Goal: Task Accomplishment & Management: Manage account settings

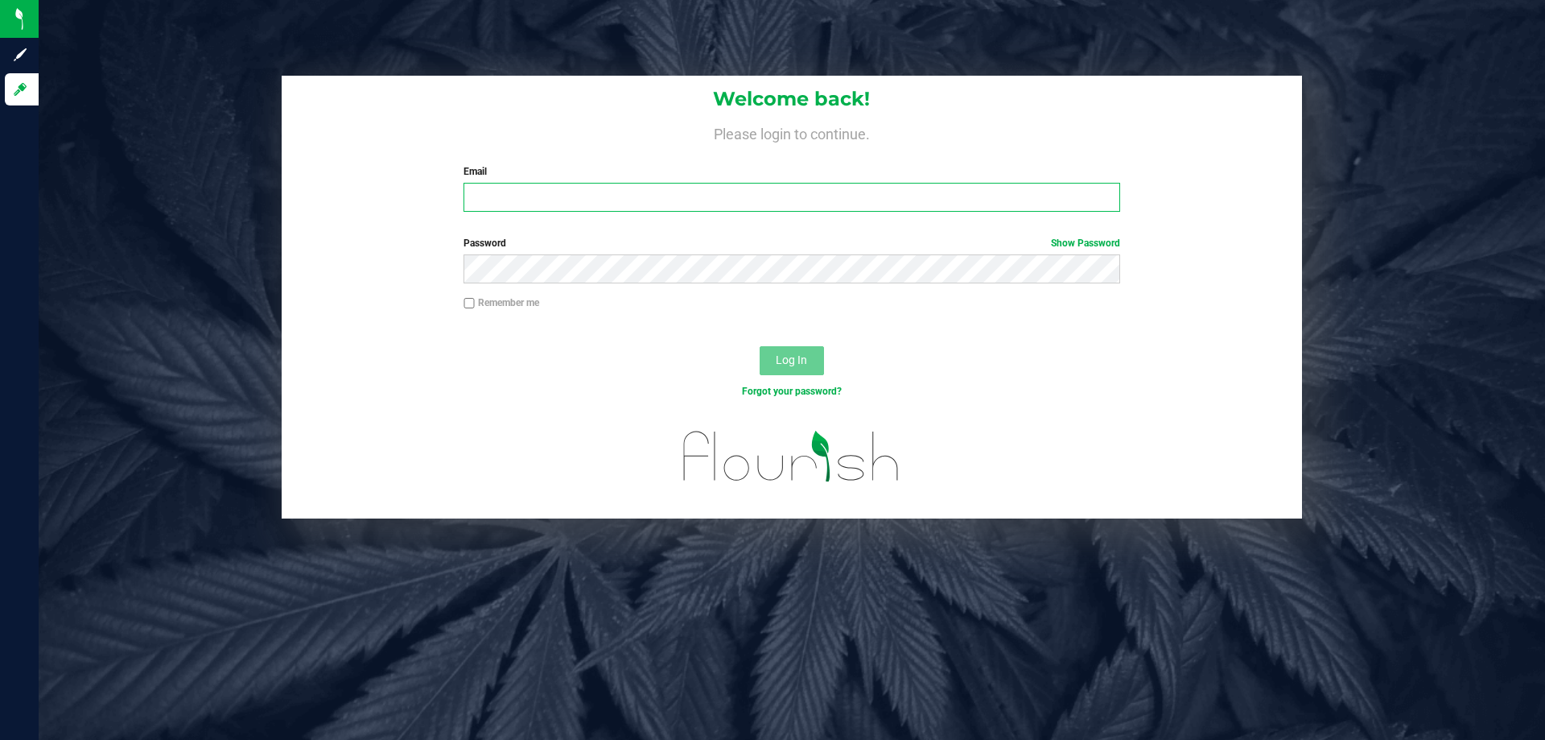
click at [592, 204] on input "Email" at bounding box center [792, 197] width 656 height 29
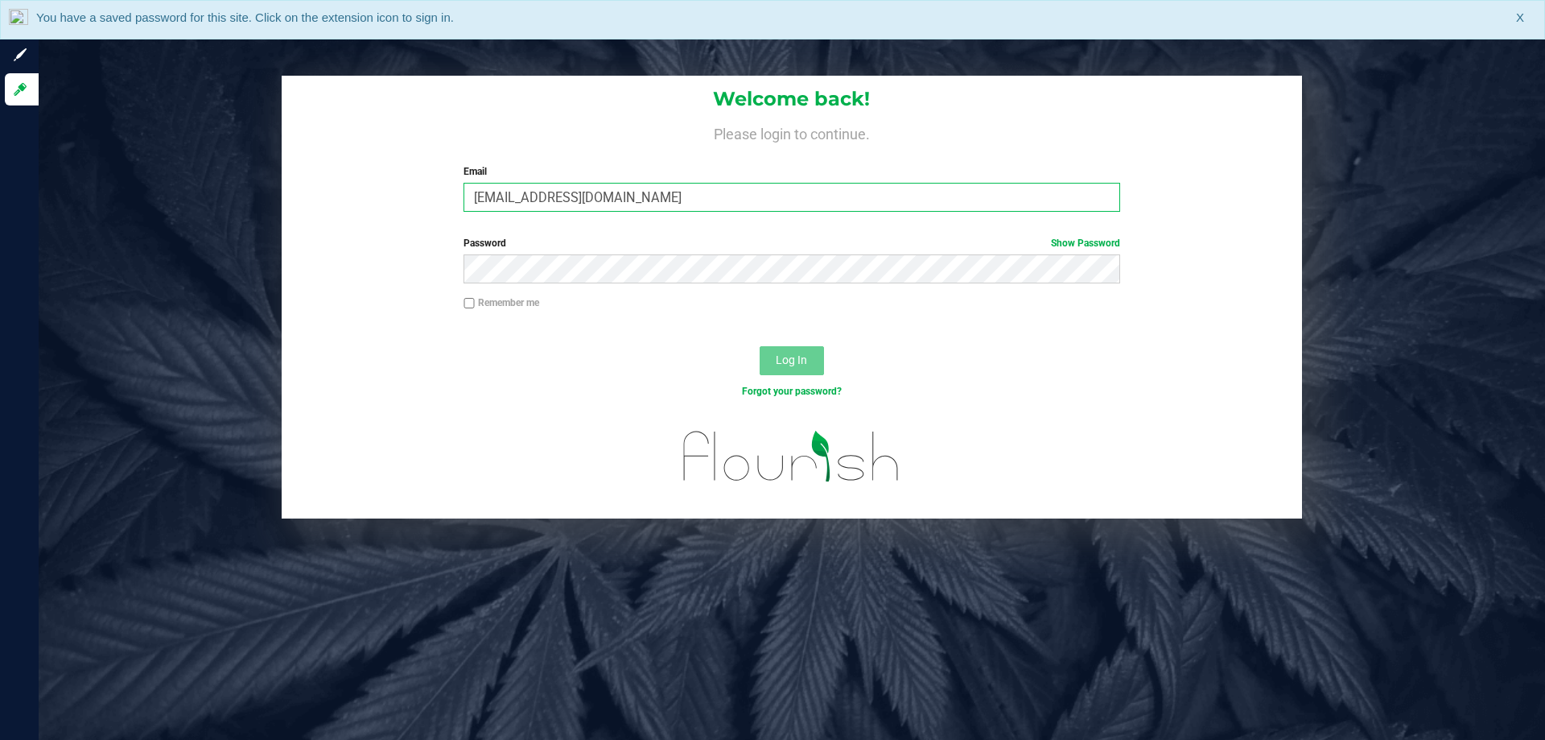
type input "[EMAIL_ADDRESS][DOMAIN_NAME]"
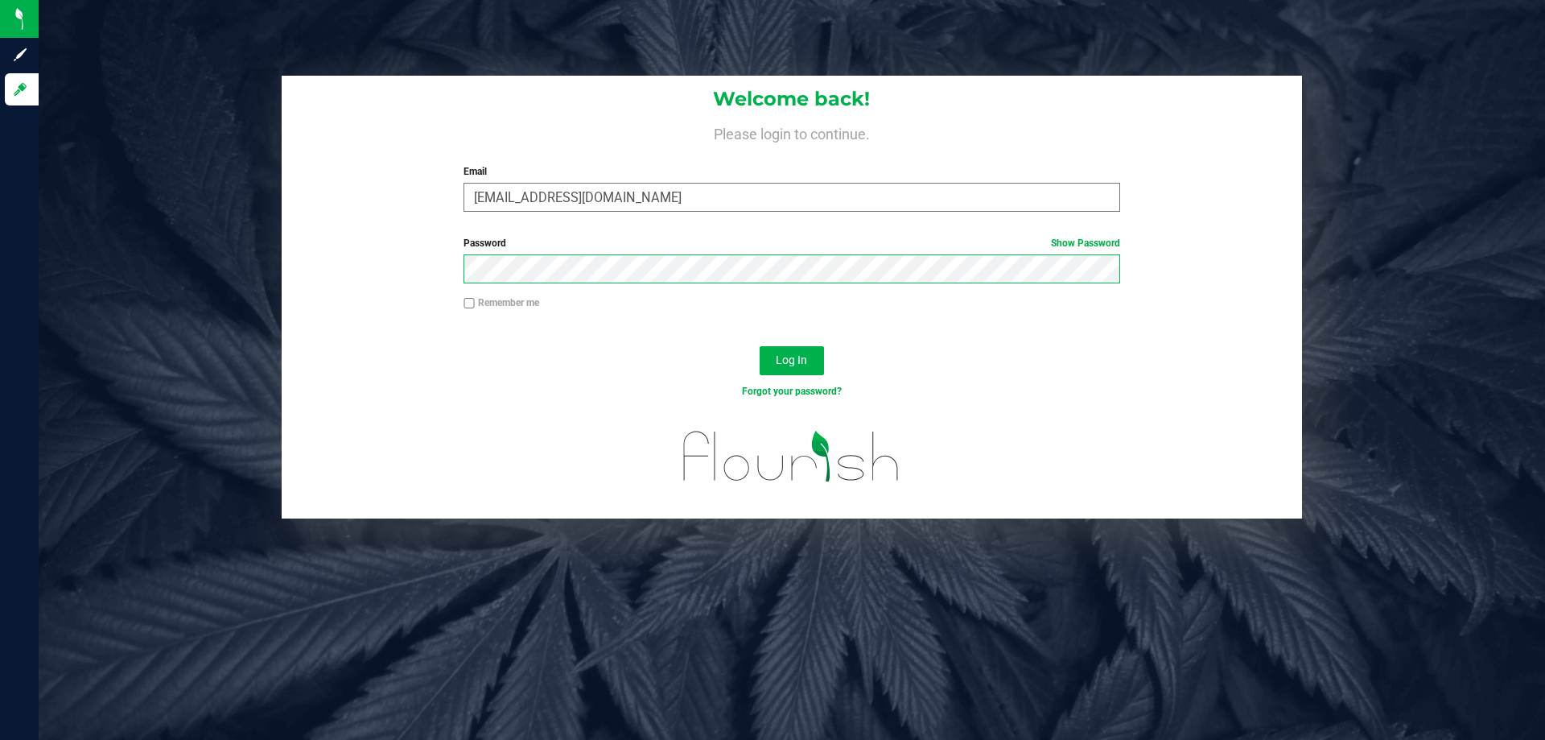
click at [760, 346] on button "Log In" at bounding box center [792, 360] width 64 height 29
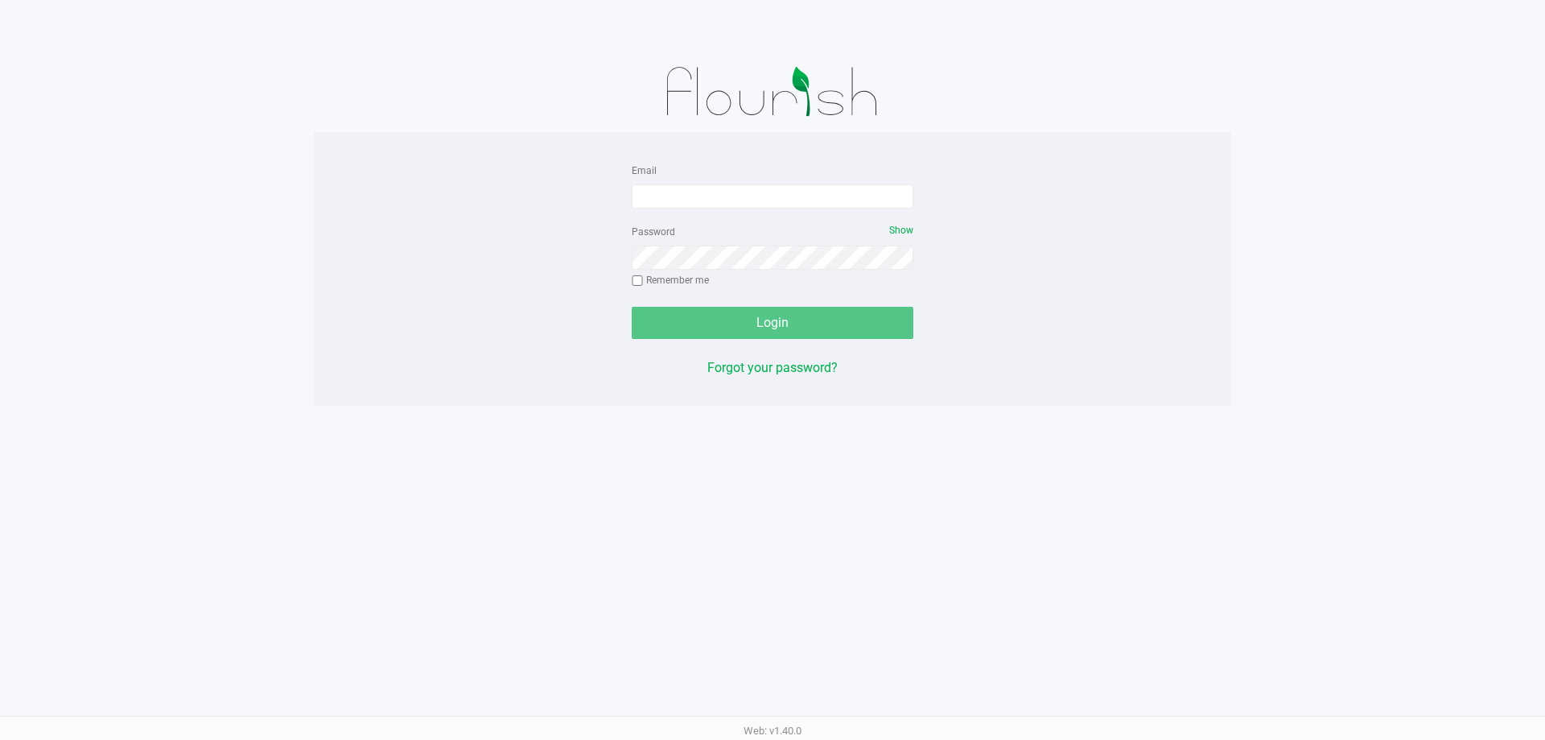
drag, startPoint x: 722, startPoint y: 225, endPoint x: 721, endPoint y: 216, distance: 9.7
click at [722, 225] on div "Password Show Remember me" at bounding box center [773, 257] width 282 height 72
click at [720, 210] on form "Email Password Show Remember me Login" at bounding box center [773, 249] width 282 height 179
click at [720, 206] on input "Email" at bounding box center [773, 196] width 282 height 24
type input "[EMAIL_ADDRESS][DOMAIN_NAME]"
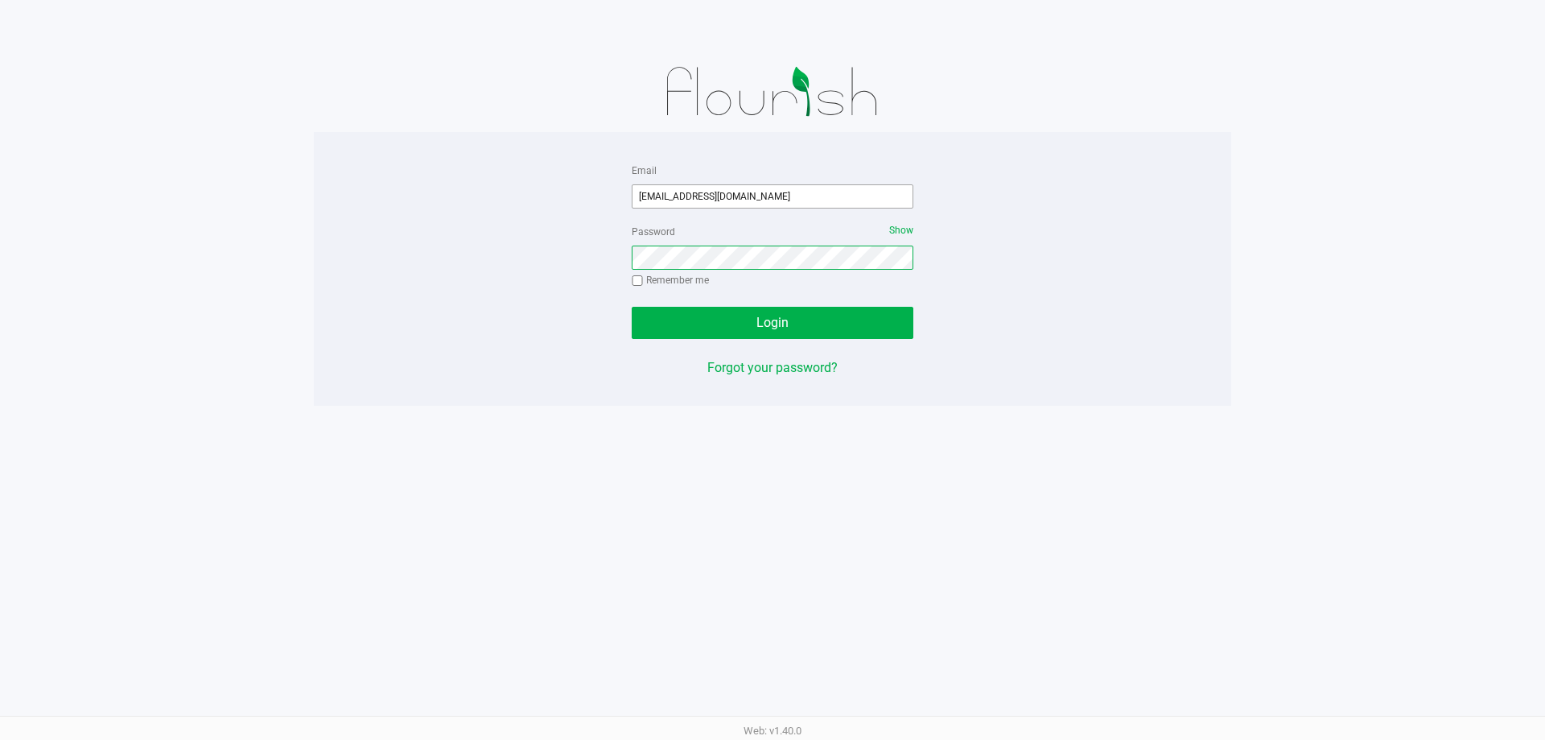
click at [632, 307] on button "Login" at bounding box center [773, 323] width 282 height 32
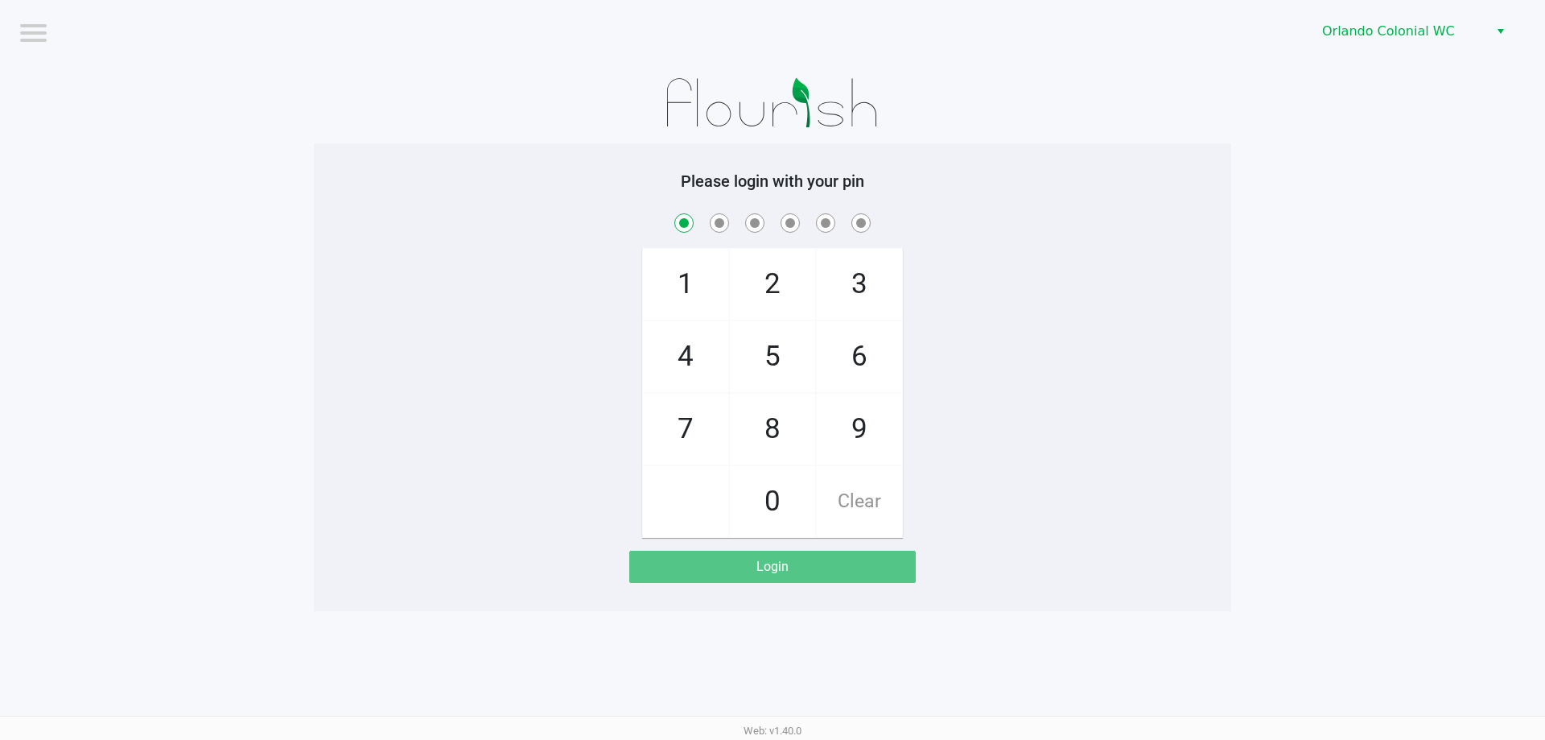
checkbox input "true"
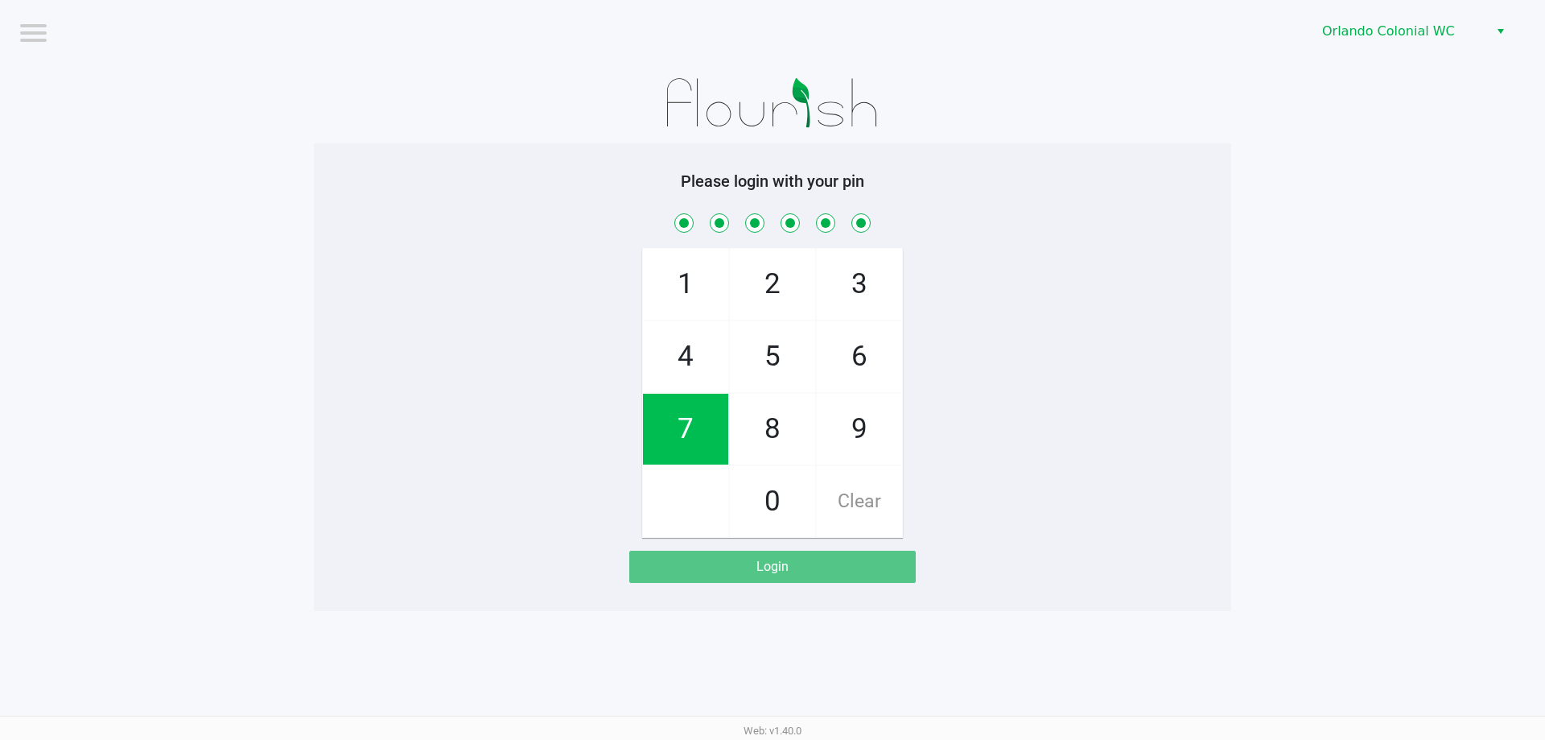
checkbox input "true"
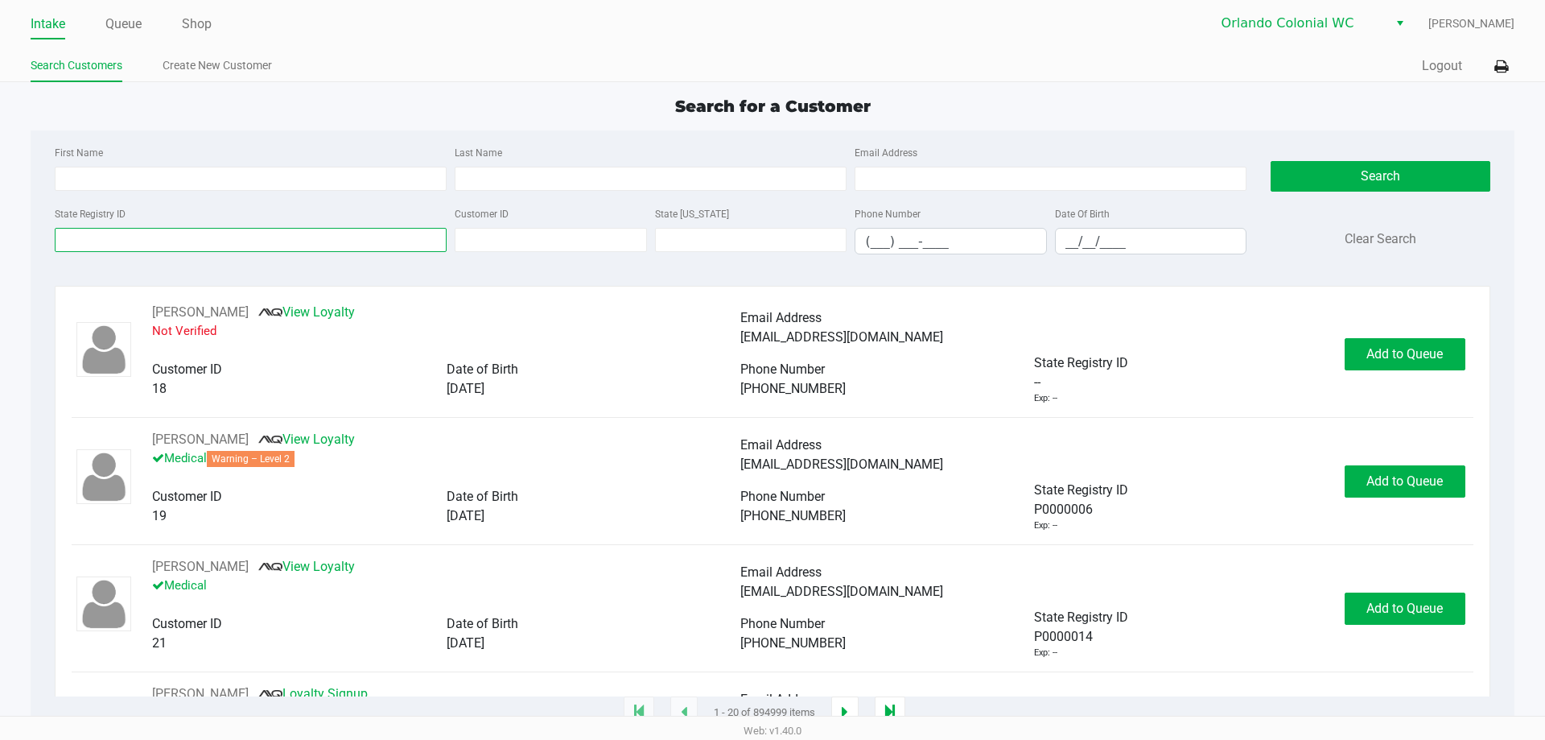
click at [178, 250] on input "State Registry ID" at bounding box center [251, 240] width 392 height 24
click at [182, 200] on div "First Name Last Name Email Address" at bounding box center [651, 172] width 1200 height 61
click at [188, 170] on input "First Name" at bounding box center [251, 179] width 392 height 24
type input "juan"
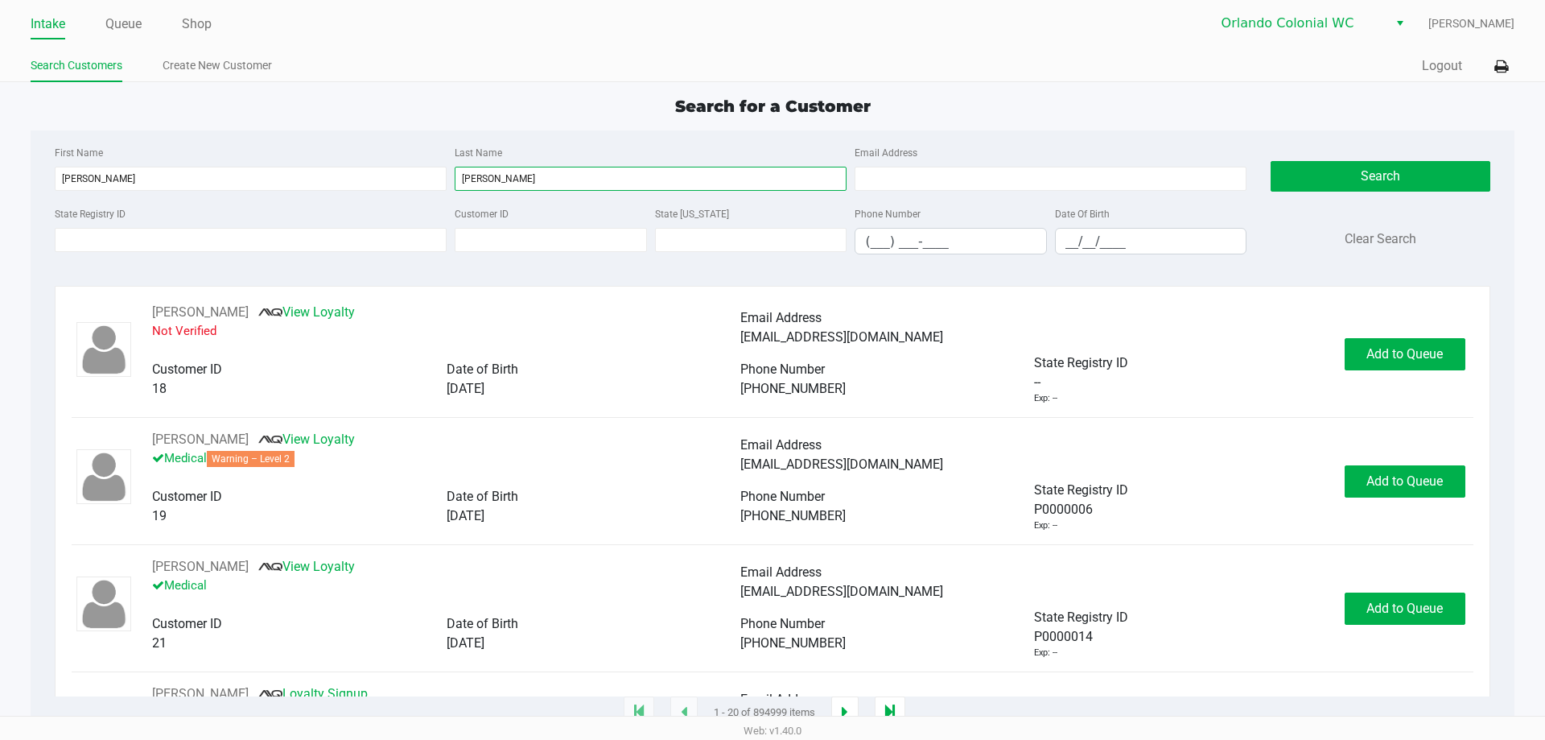
type input "cruz"
click at [1077, 236] on input "__/__/____" at bounding box center [1151, 241] width 191 height 25
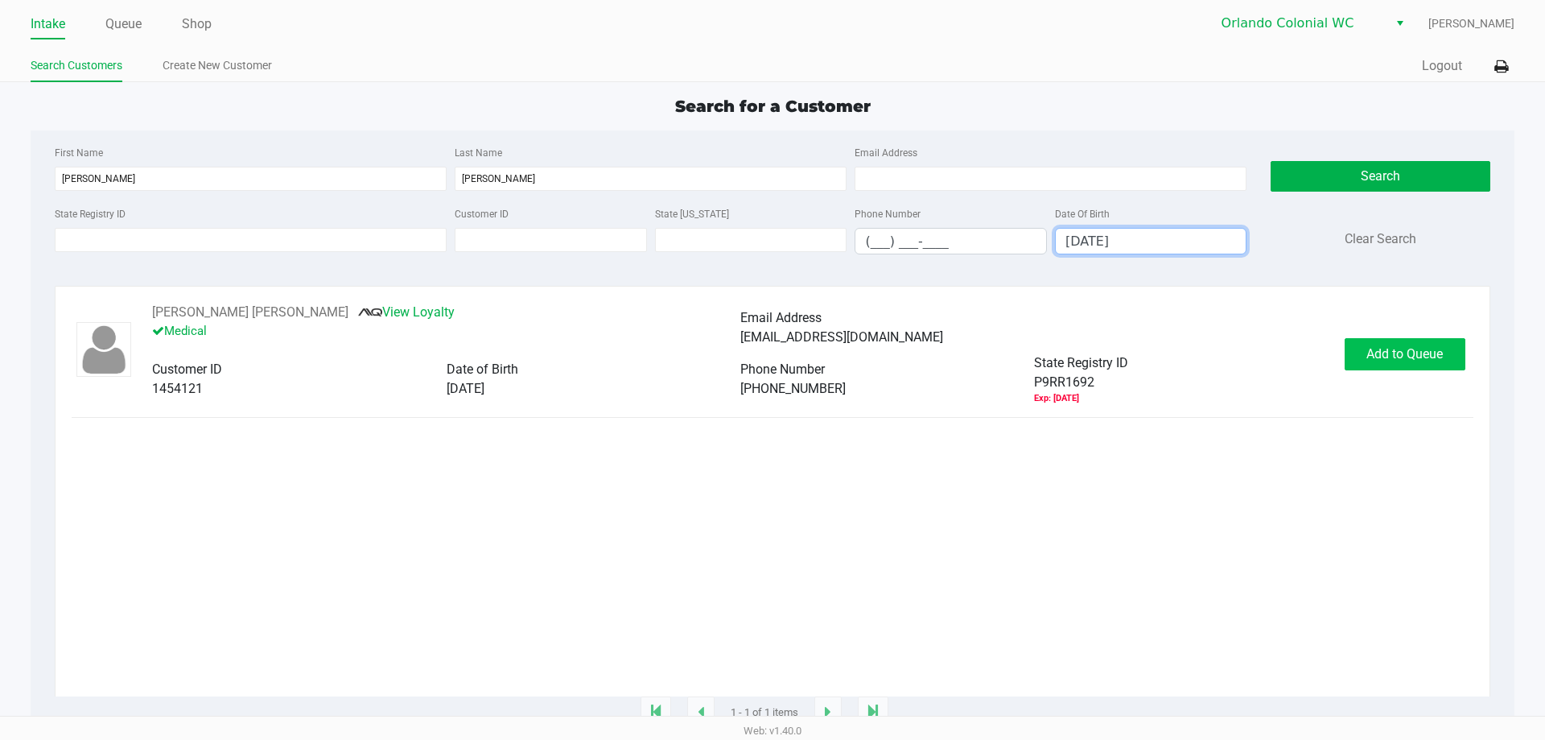
type input "02/14/1975"
click at [1381, 360] on span "Add to Queue" at bounding box center [1405, 353] width 76 height 15
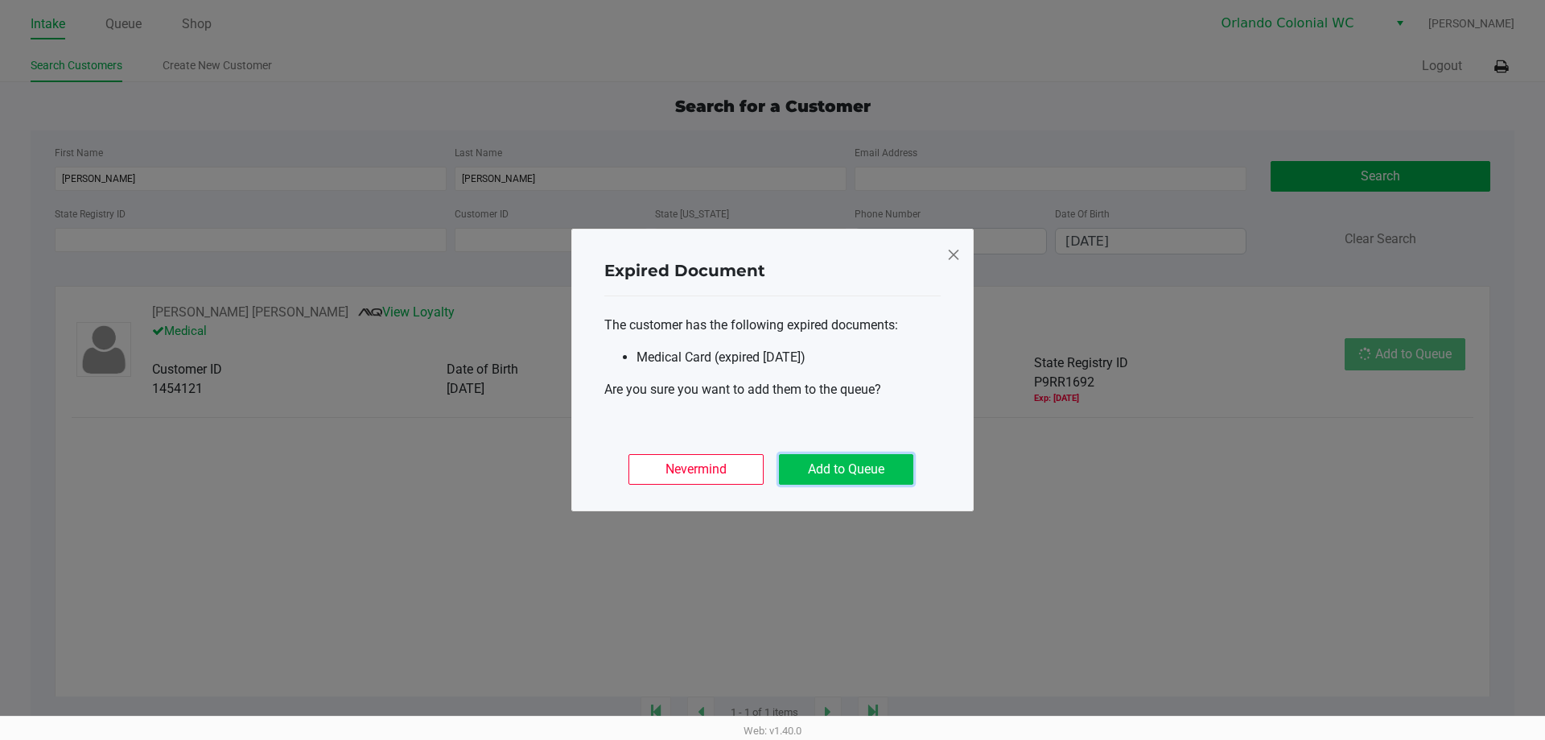
click at [792, 458] on button "Add to Queue" at bounding box center [846, 469] width 134 height 31
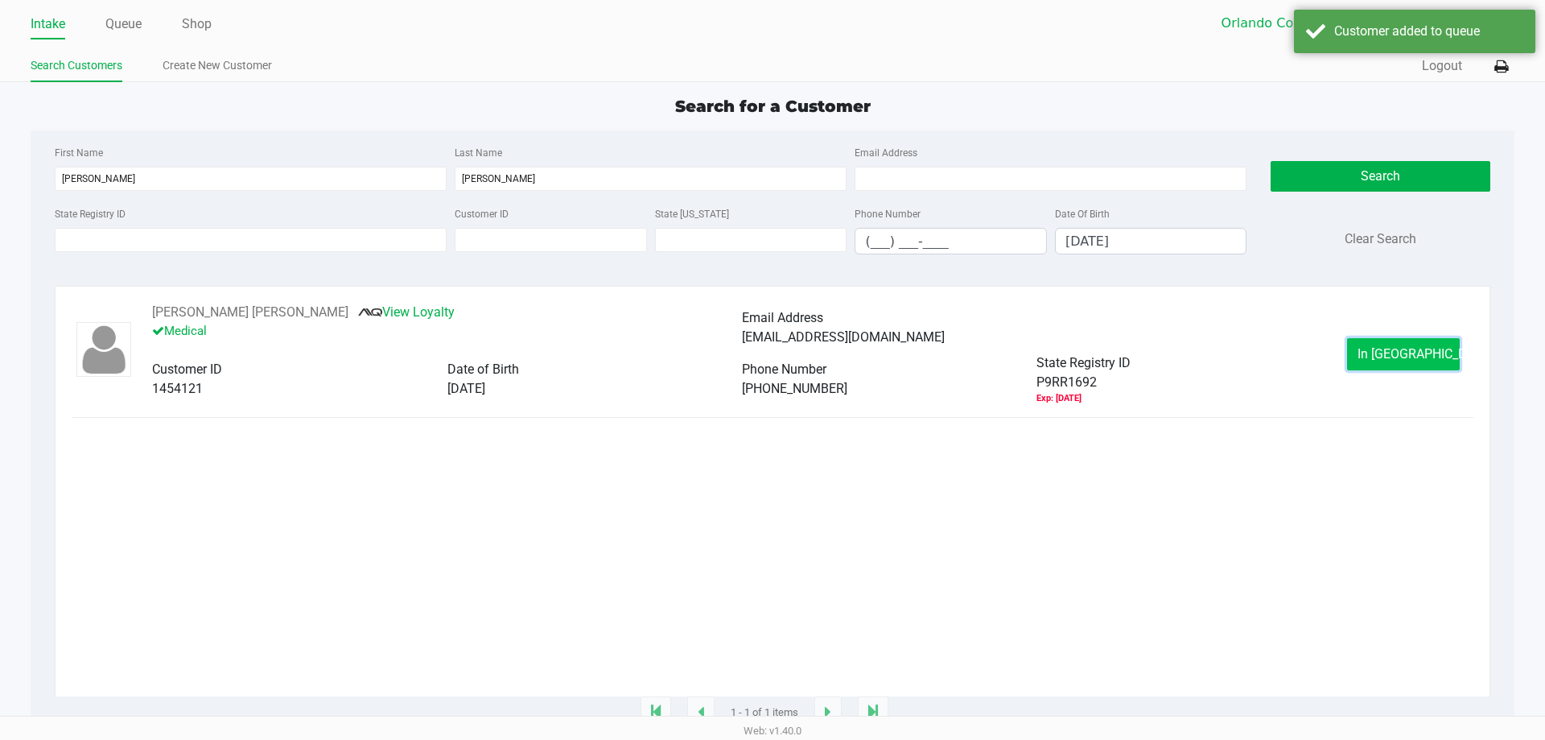
click at [1434, 353] on button "In Queue" at bounding box center [1403, 354] width 113 height 32
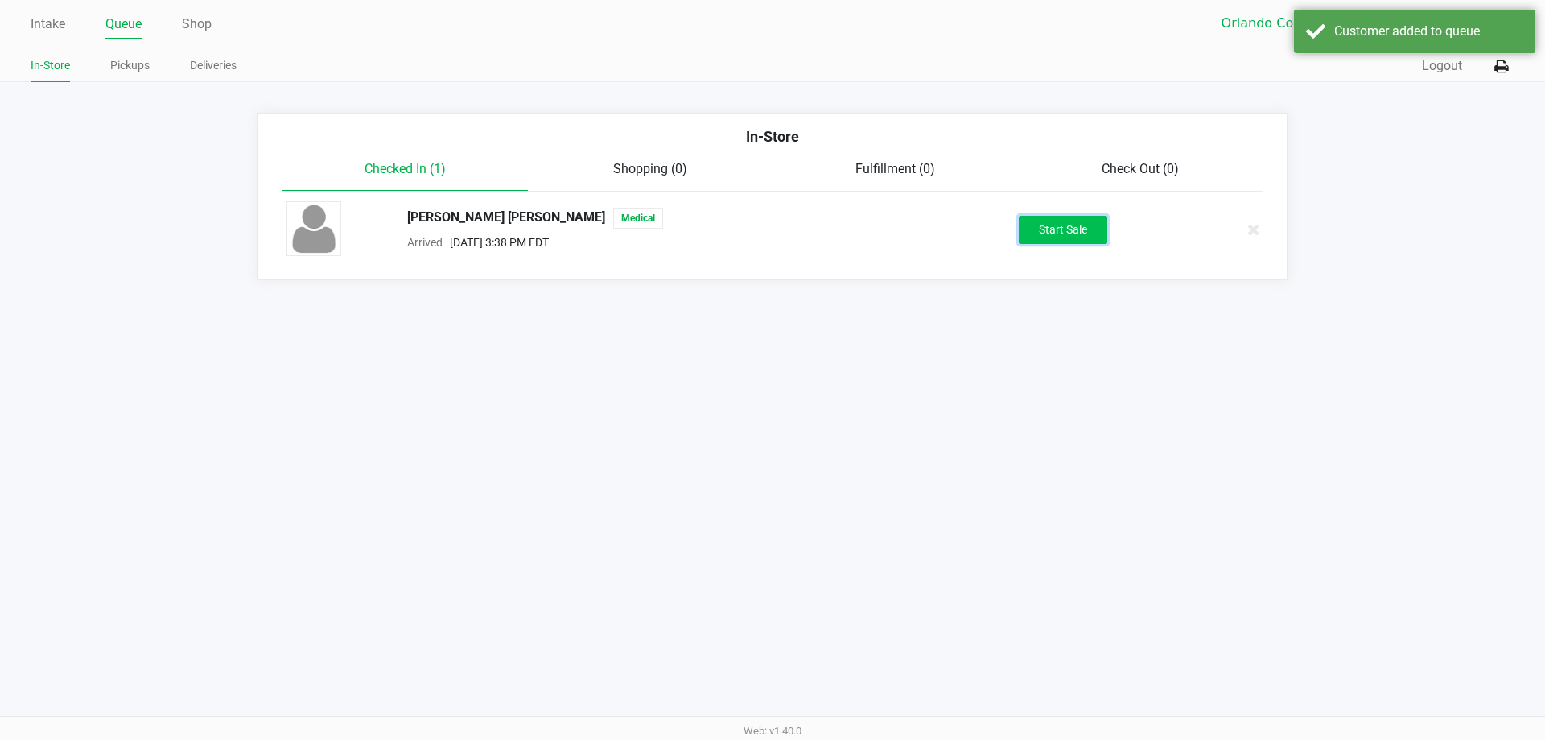
click at [1038, 217] on button "Start Sale" at bounding box center [1063, 230] width 89 height 28
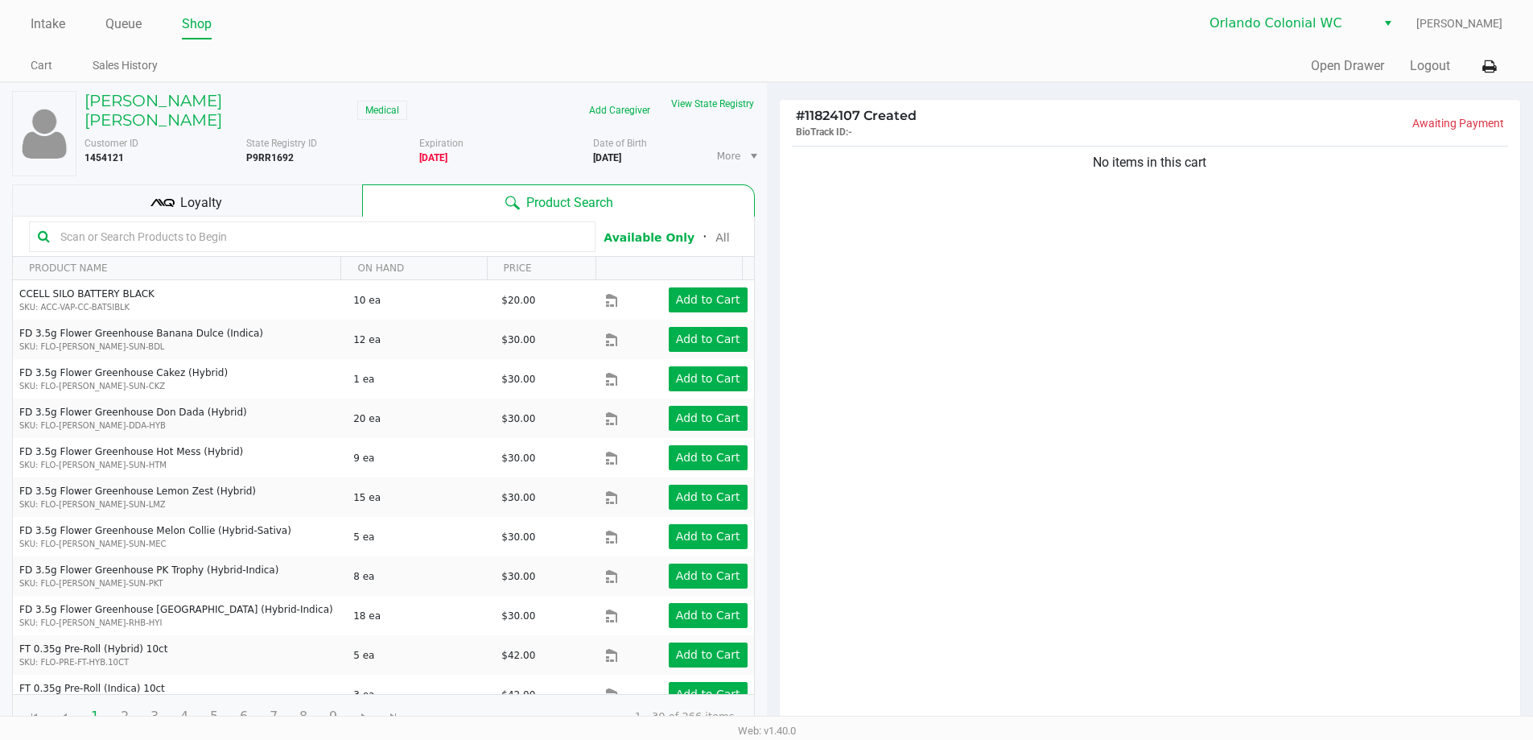
click at [224, 225] on input "text" at bounding box center [320, 237] width 533 height 24
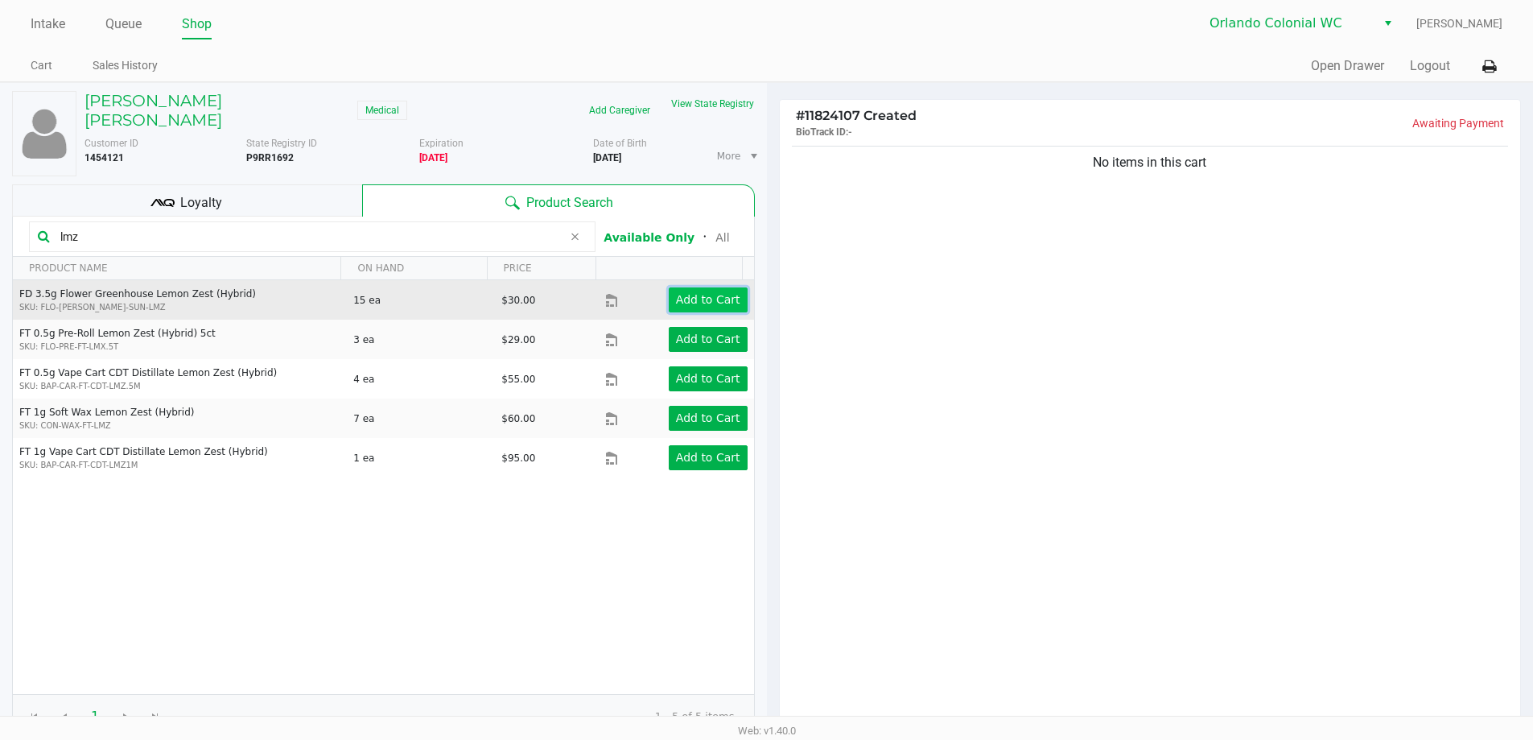
click at [719, 293] on app-button-loader "Add to Cart" at bounding box center [708, 299] width 64 height 13
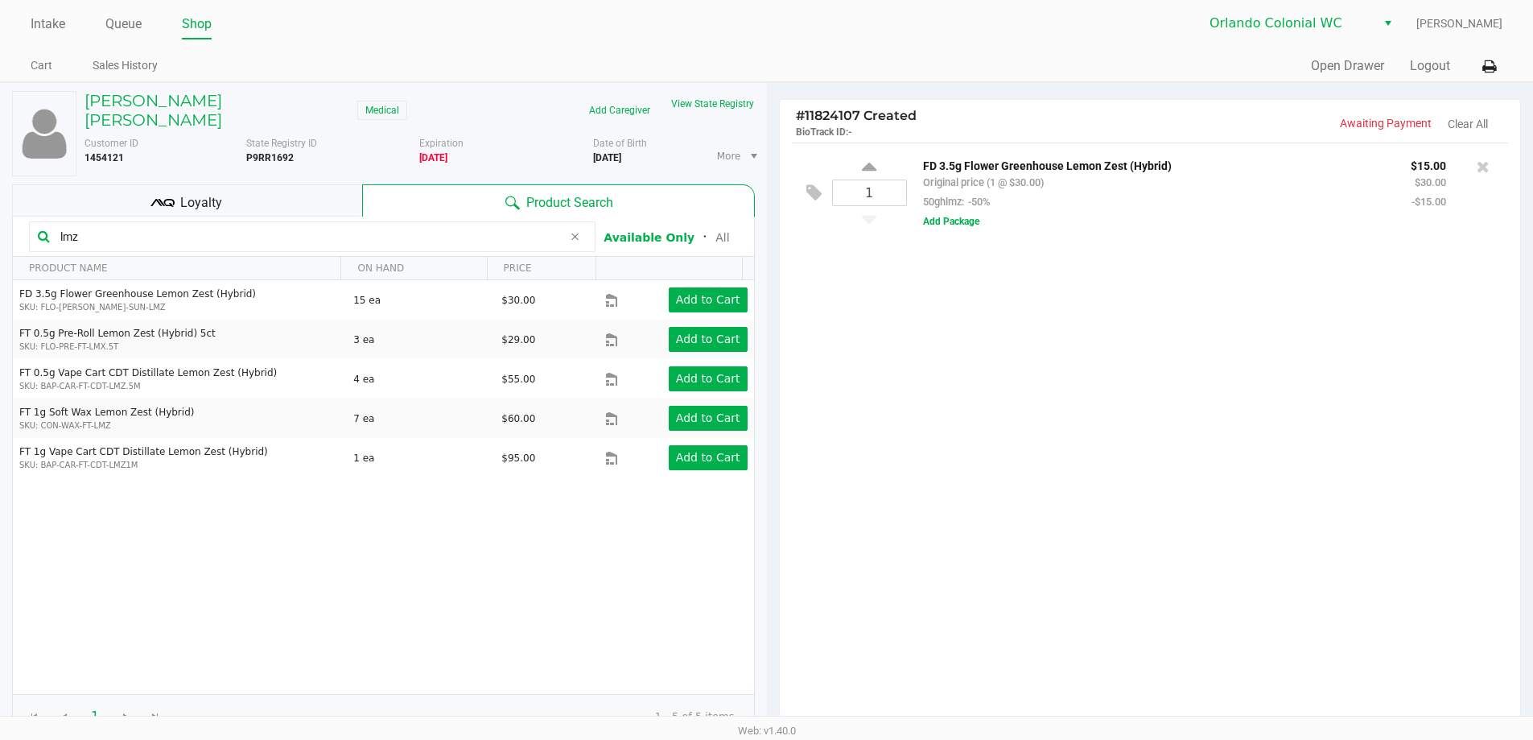
drag, startPoint x: 88, startPoint y: 223, endPoint x: 0, endPoint y: 189, distance: 94.0
click at [0, 189] on div "JUAN CRUZ LAMPON Medical Add Caregiver View State Registry Customer ID 1454121 …" at bounding box center [383, 494] width 767 height 822
type input "dda"
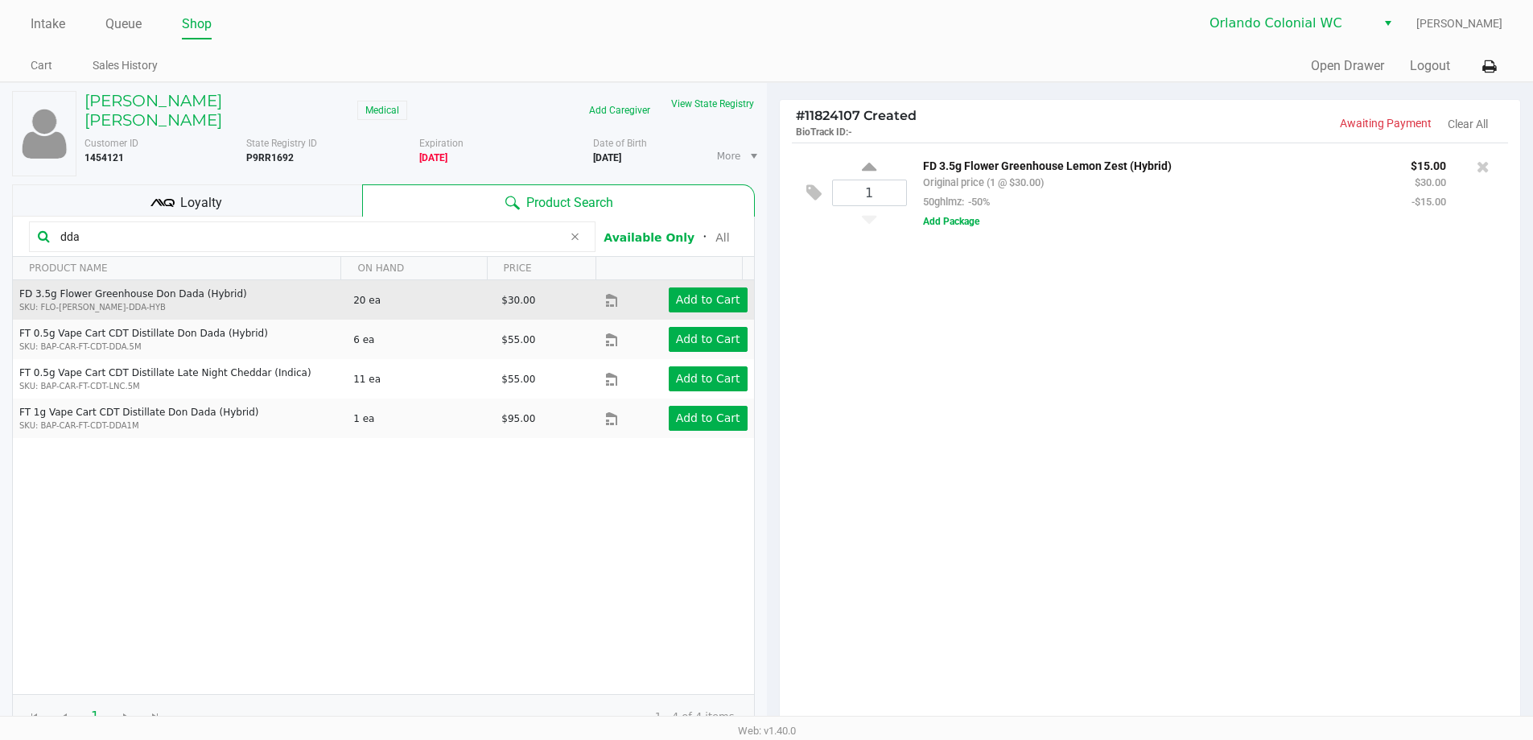
click at [704, 280] on td "Add to Cart" at bounding box center [679, 299] width 148 height 39
click at [703, 287] on button "Add to Cart" at bounding box center [708, 299] width 79 height 25
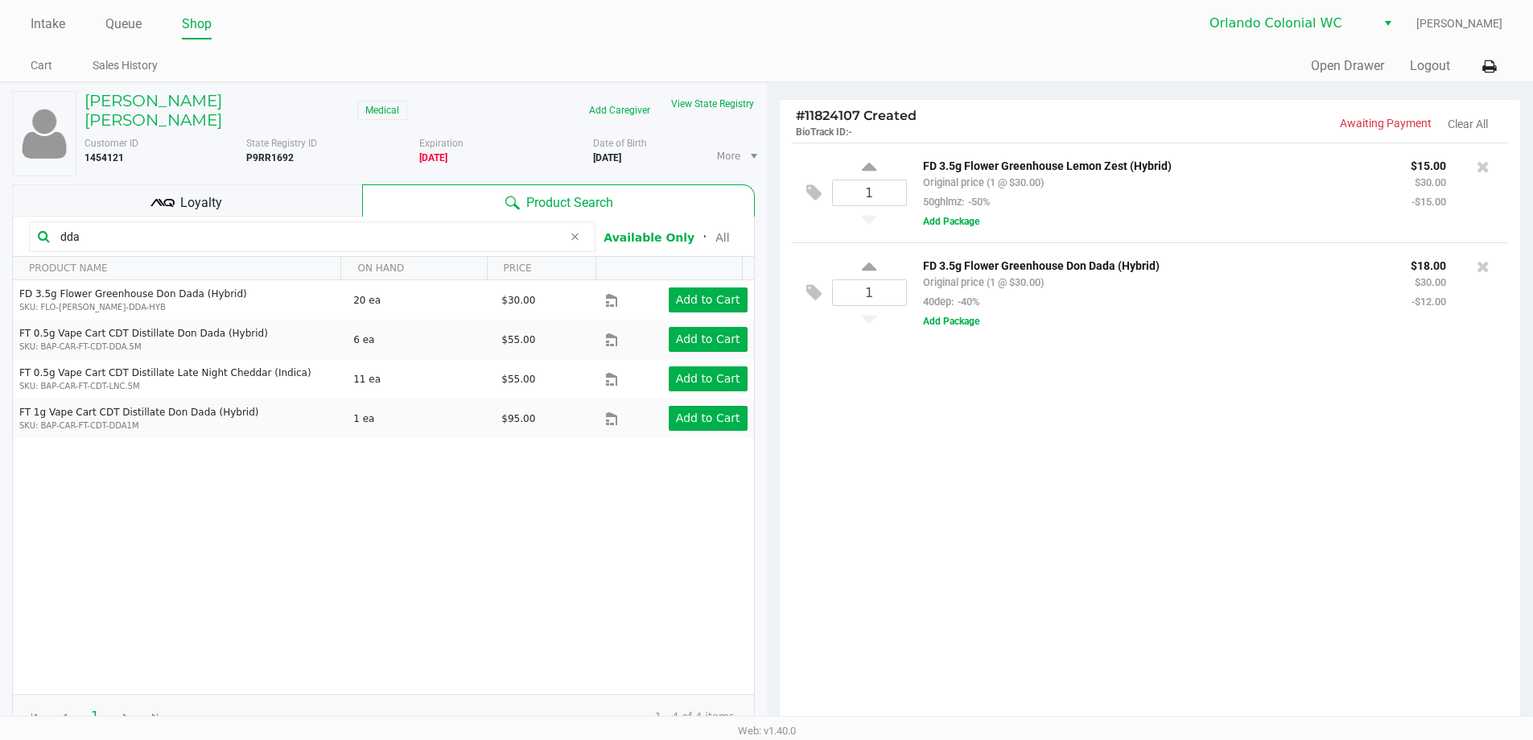
click at [1236, 478] on div "1 FD 3.5g Flower Greenhouse Lemon Zest (Hybrid) Original price (1 @ $30.00) 50g…" at bounding box center [1150, 434] width 741 height 584
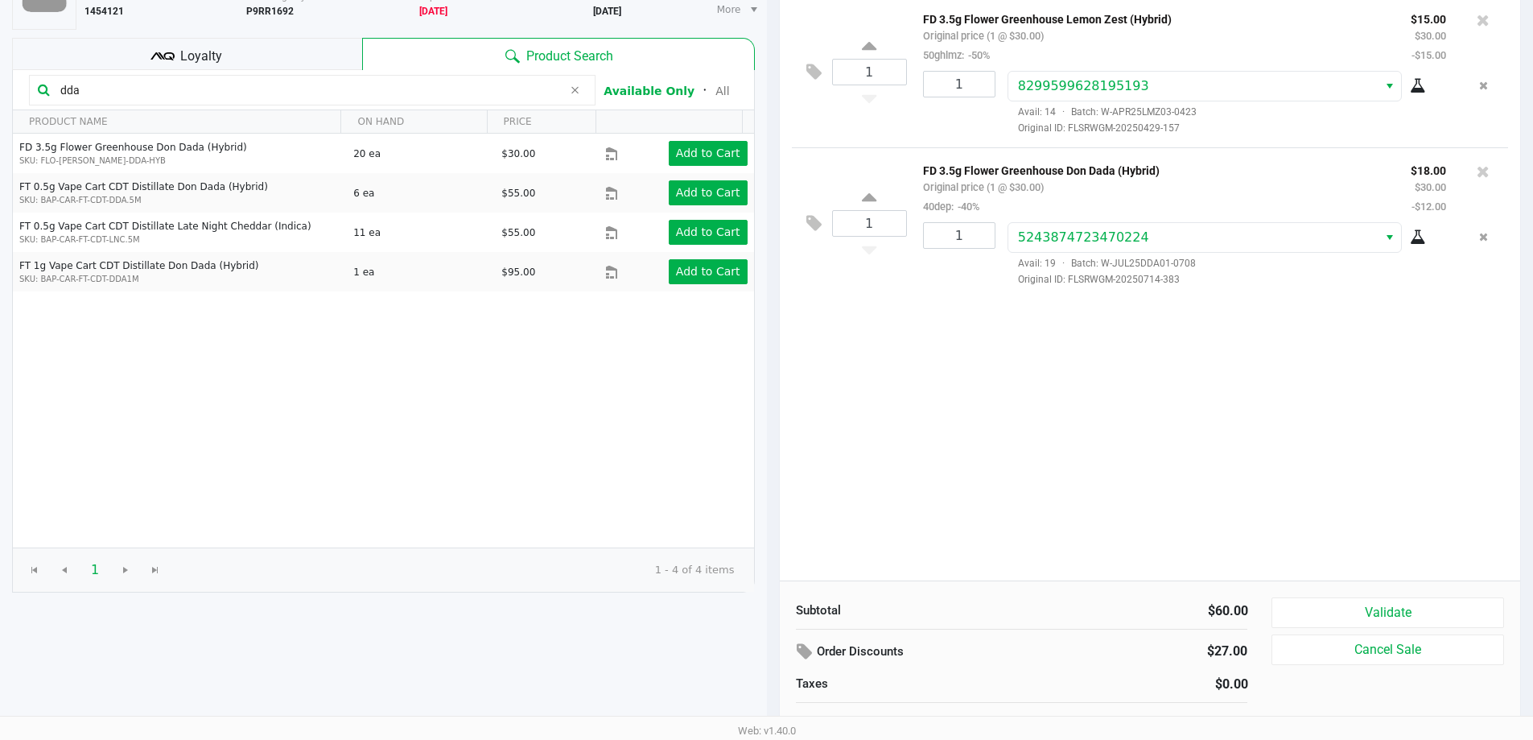
scroll to position [165, 0]
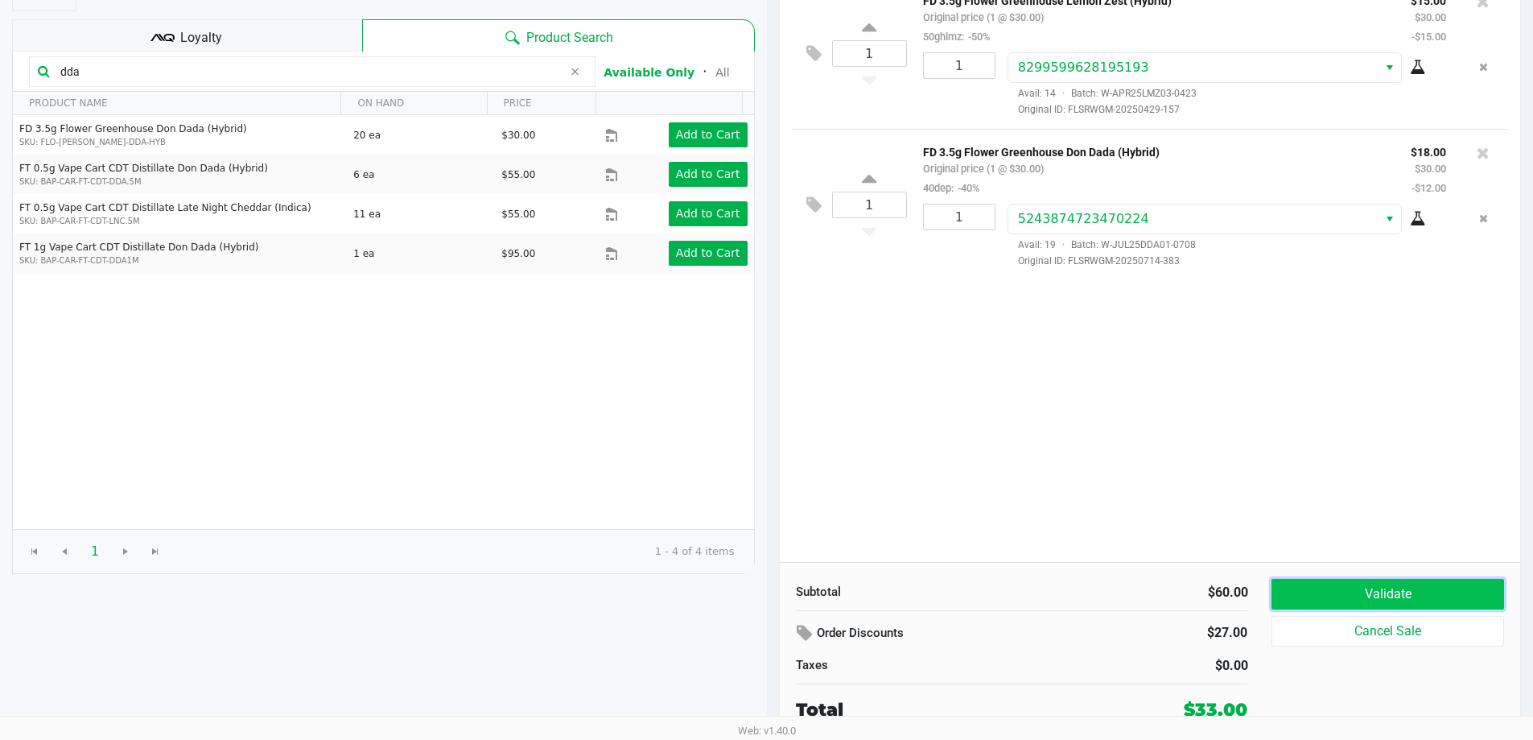
click at [1386, 600] on button "Validate" at bounding box center [1388, 594] width 232 height 31
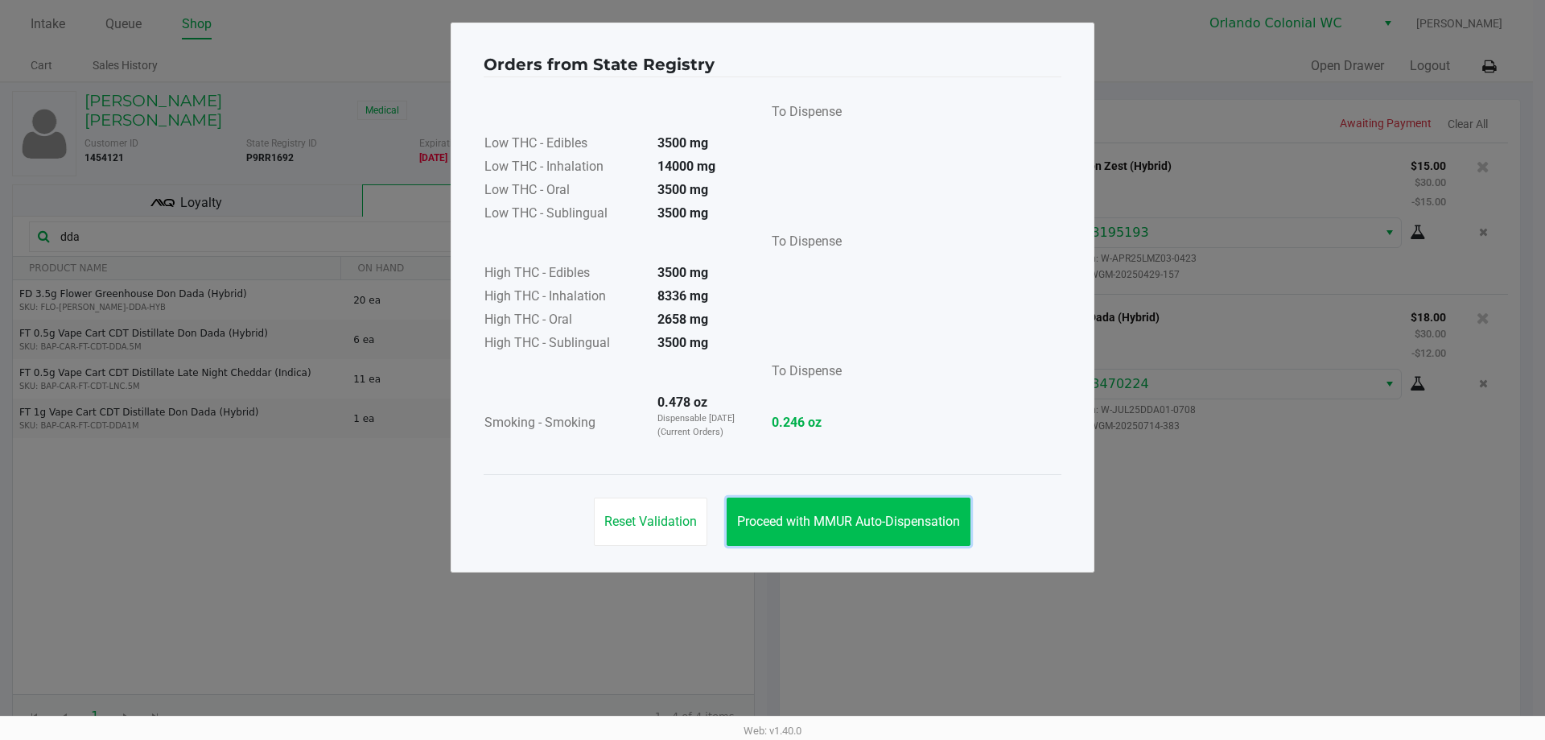
click at [903, 514] on span "Proceed with MMUR Auto-Dispensation" at bounding box center [848, 521] width 223 height 15
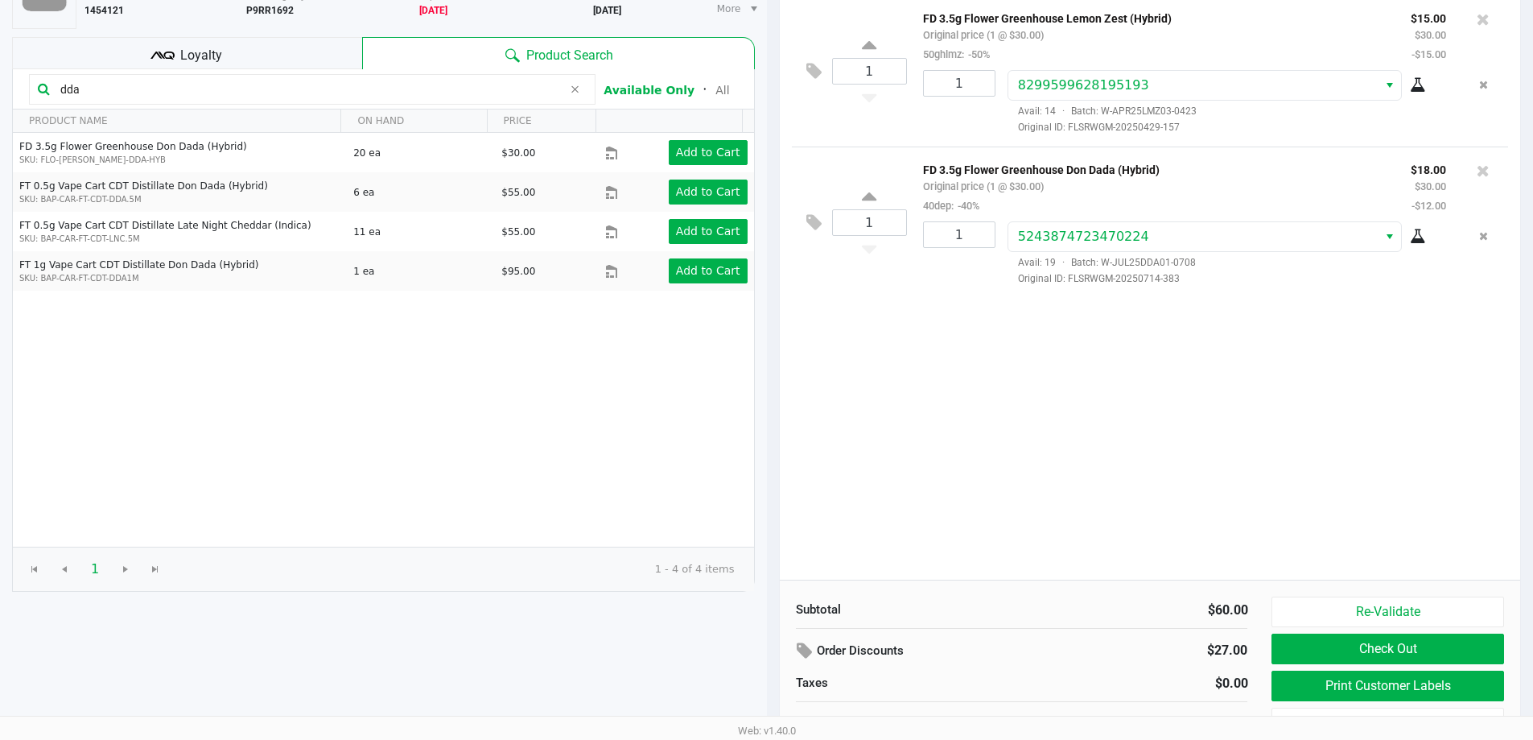
scroll to position [165, 0]
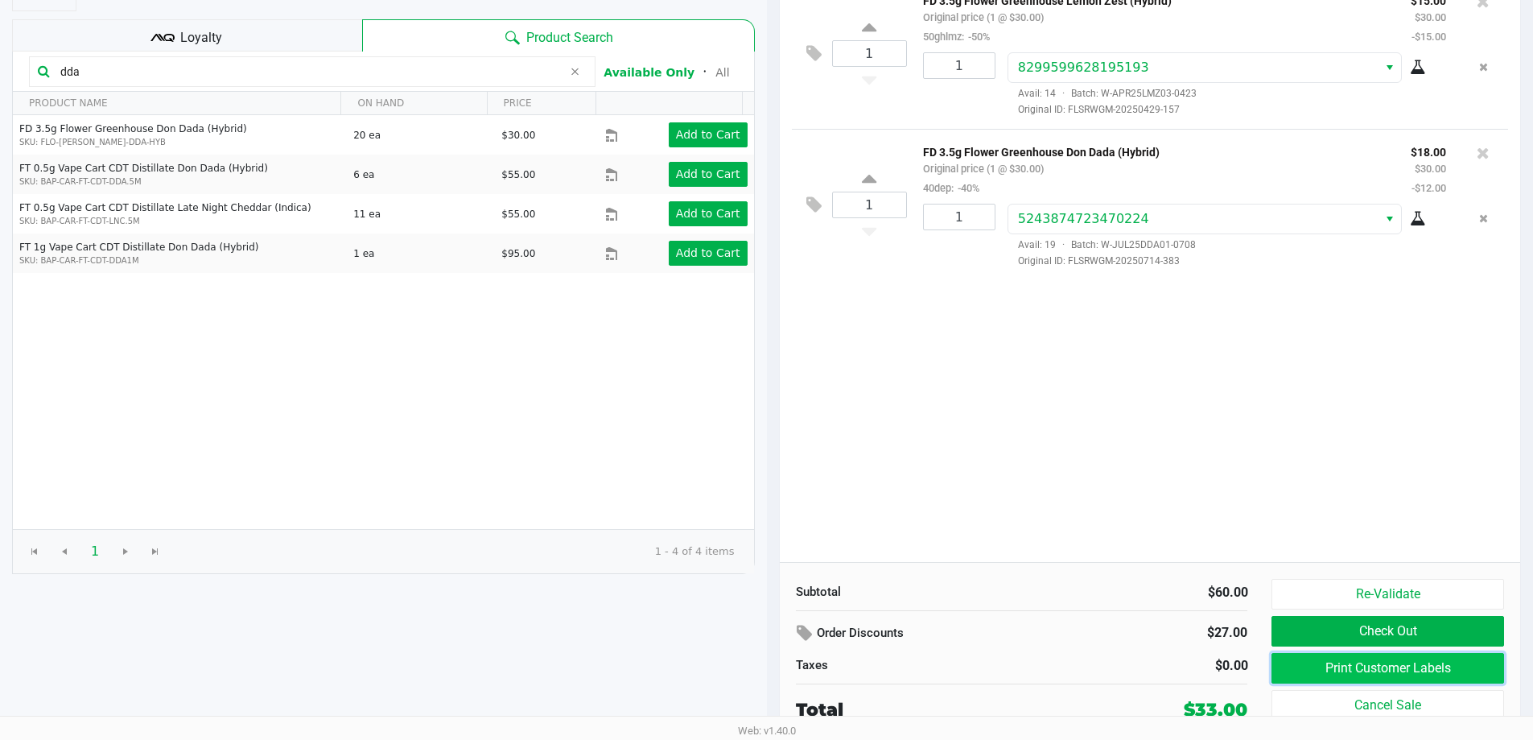
click at [1347, 658] on button "Print Customer Labels" at bounding box center [1388, 668] width 232 height 31
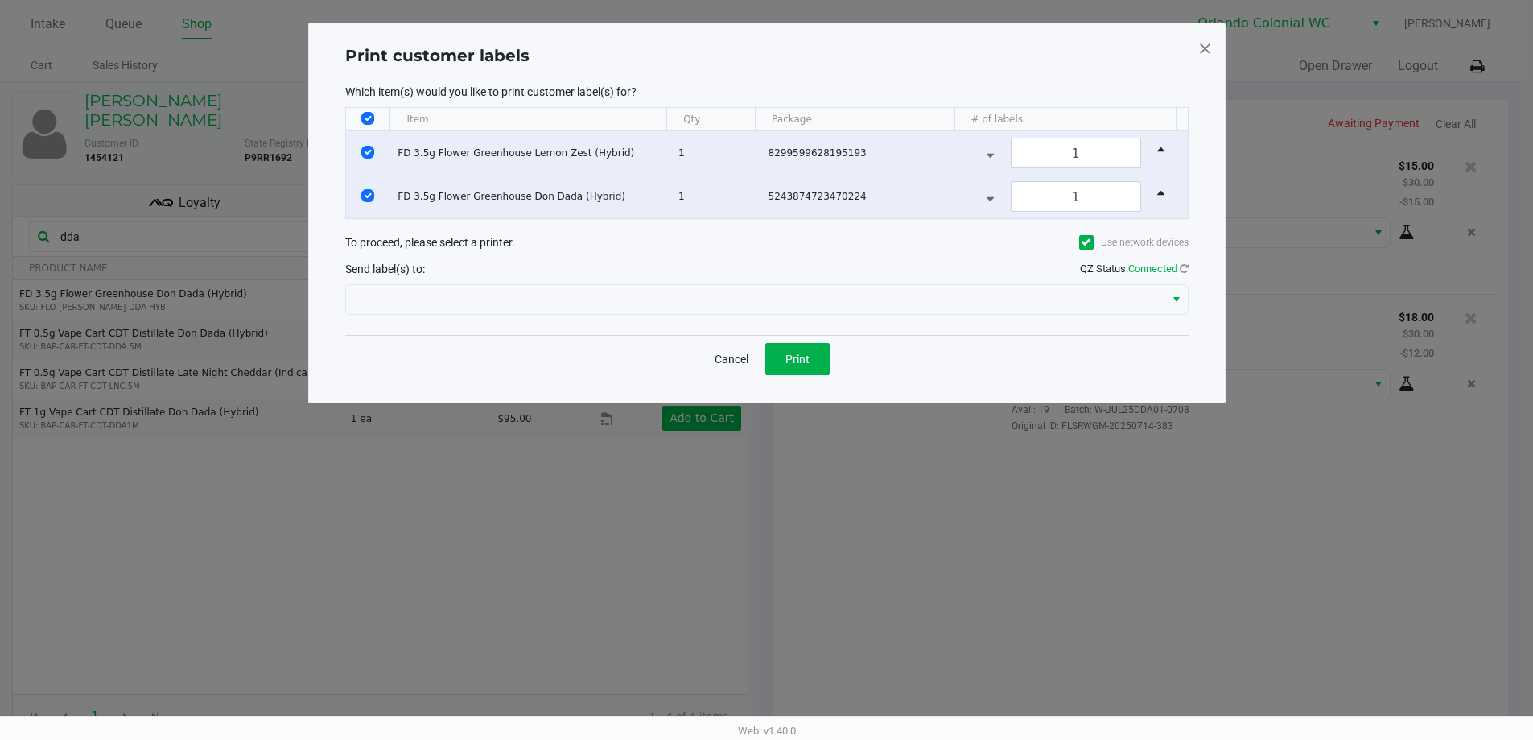
scroll to position [0, 0]
click at [814, 359] on span "Print" at bounding box center [803, 359] width 24 height 13
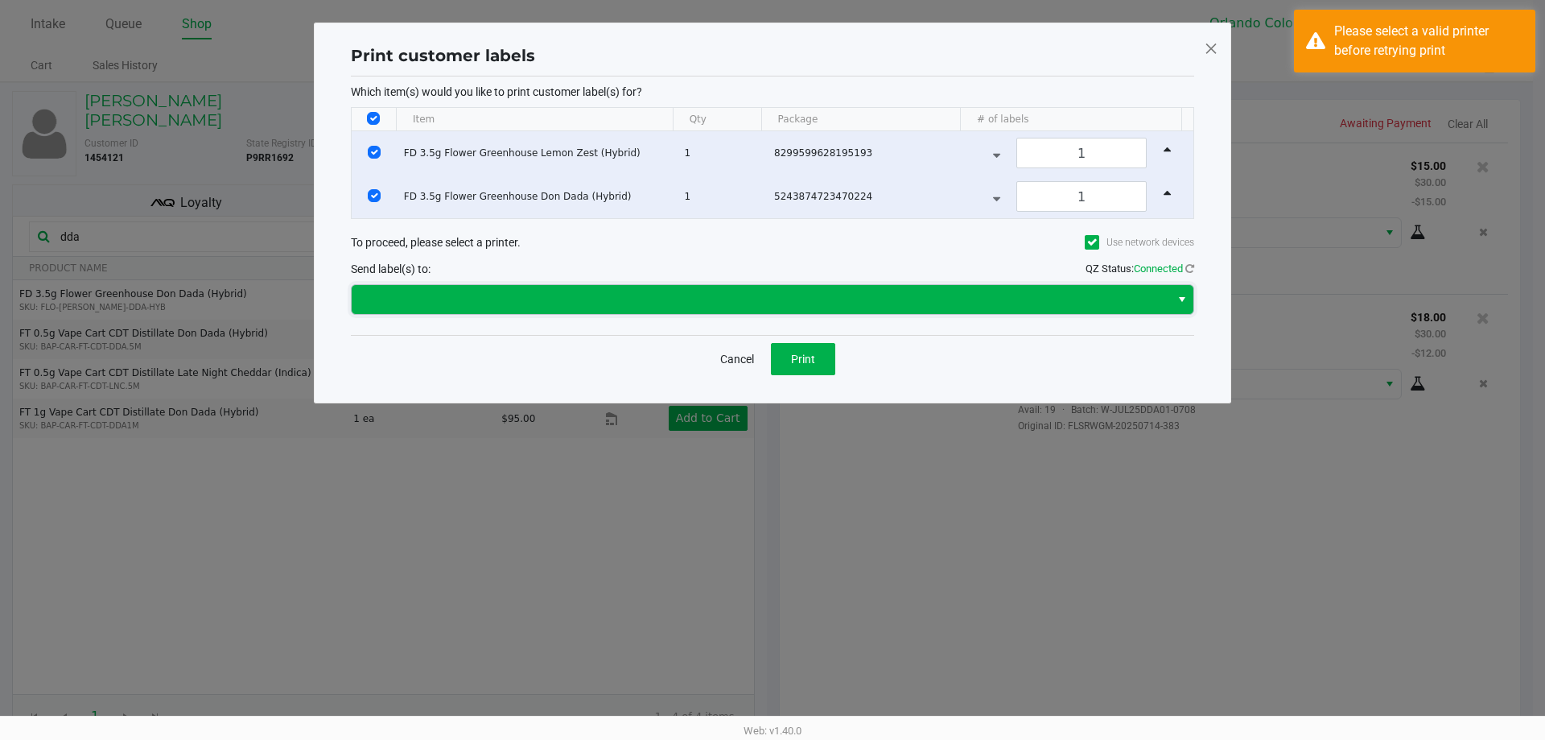
click at [773, 286] on span at bounding box center [761, 299] width 819 height 29
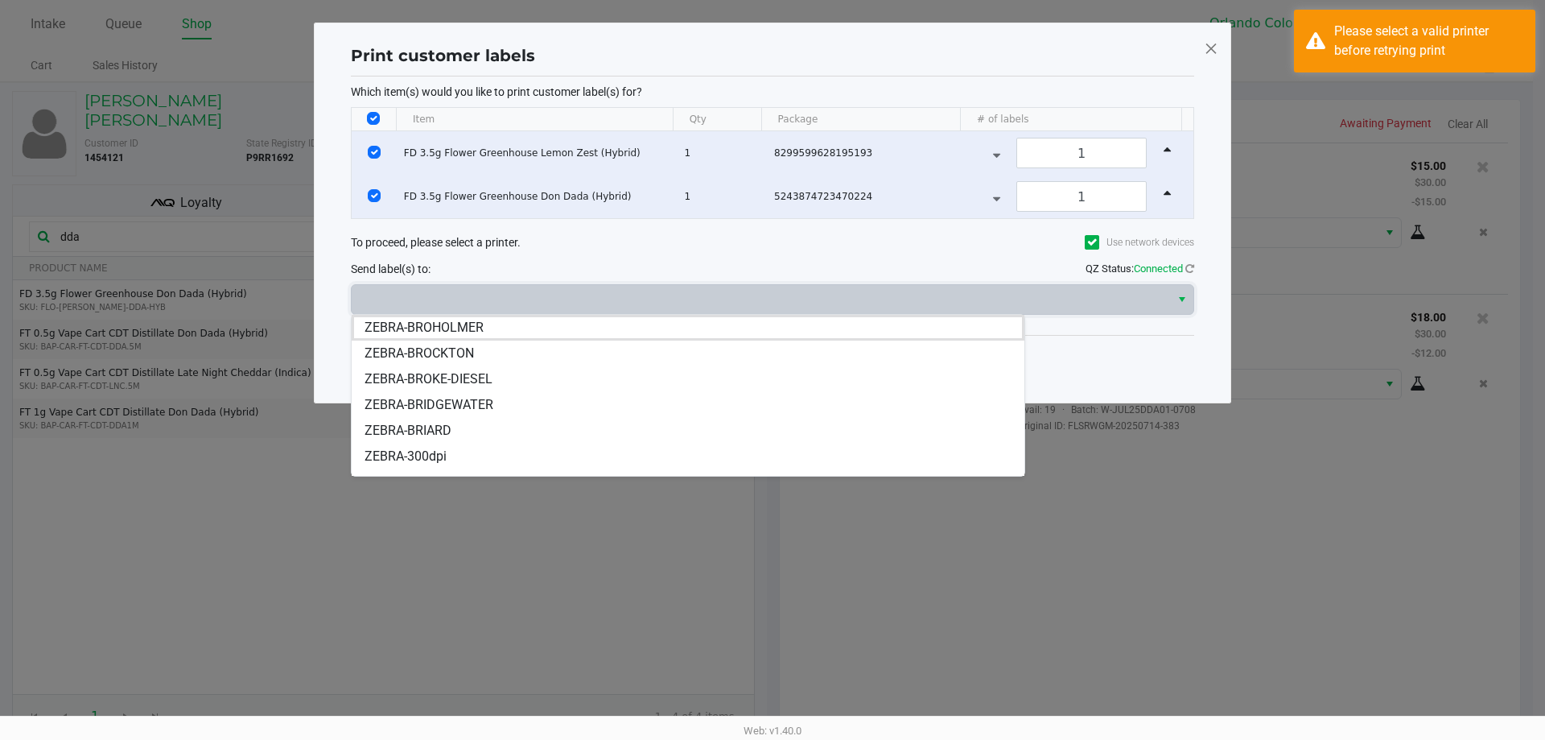
click at [1265, 477] on ngb-modal-window "Print customer labels Which item(s) would you like to print customer label(s) f…" at bounding box center [772, 370] width 1545 height 740
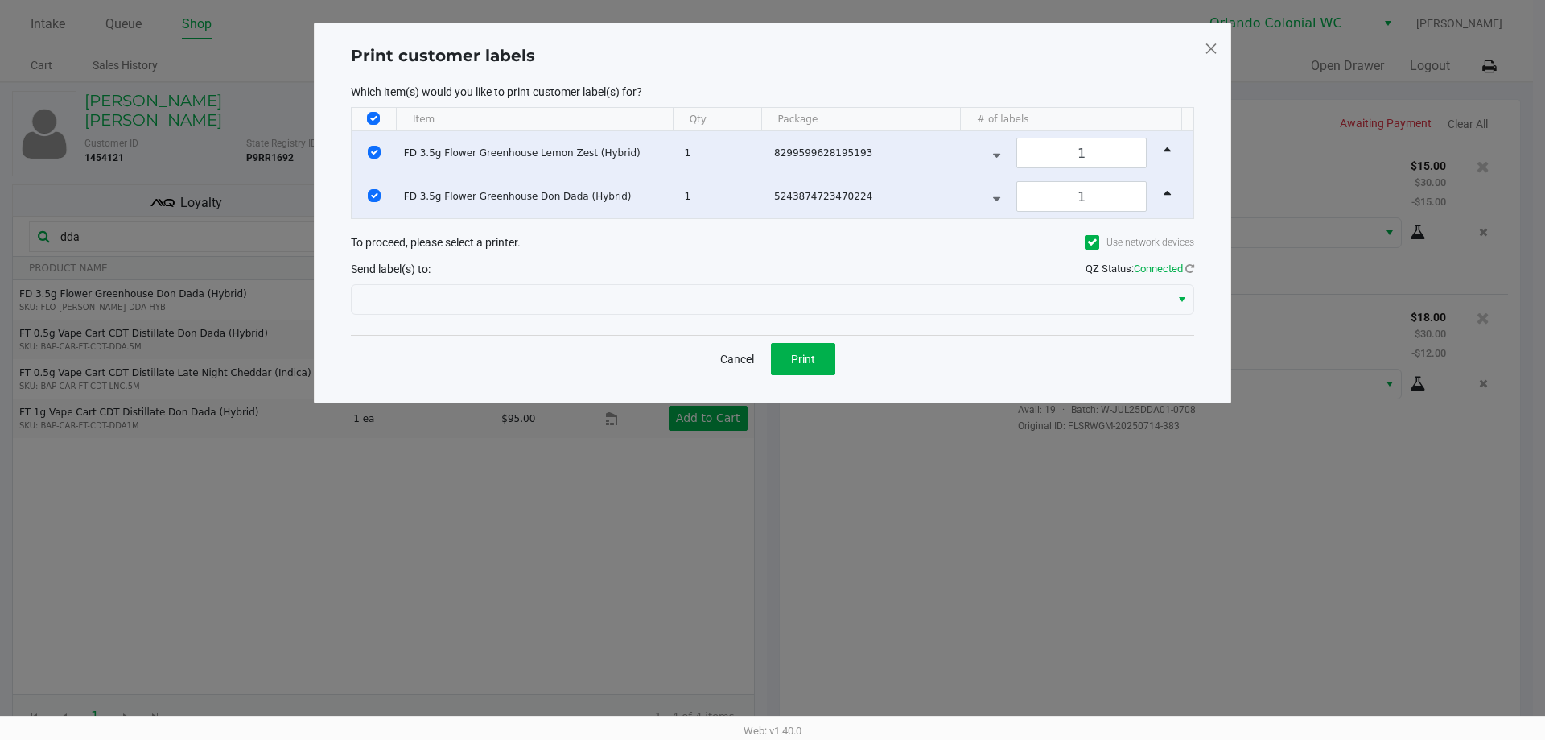
click at [1204, 51] on span at bounding box center [1211, 48] width 14 height 26
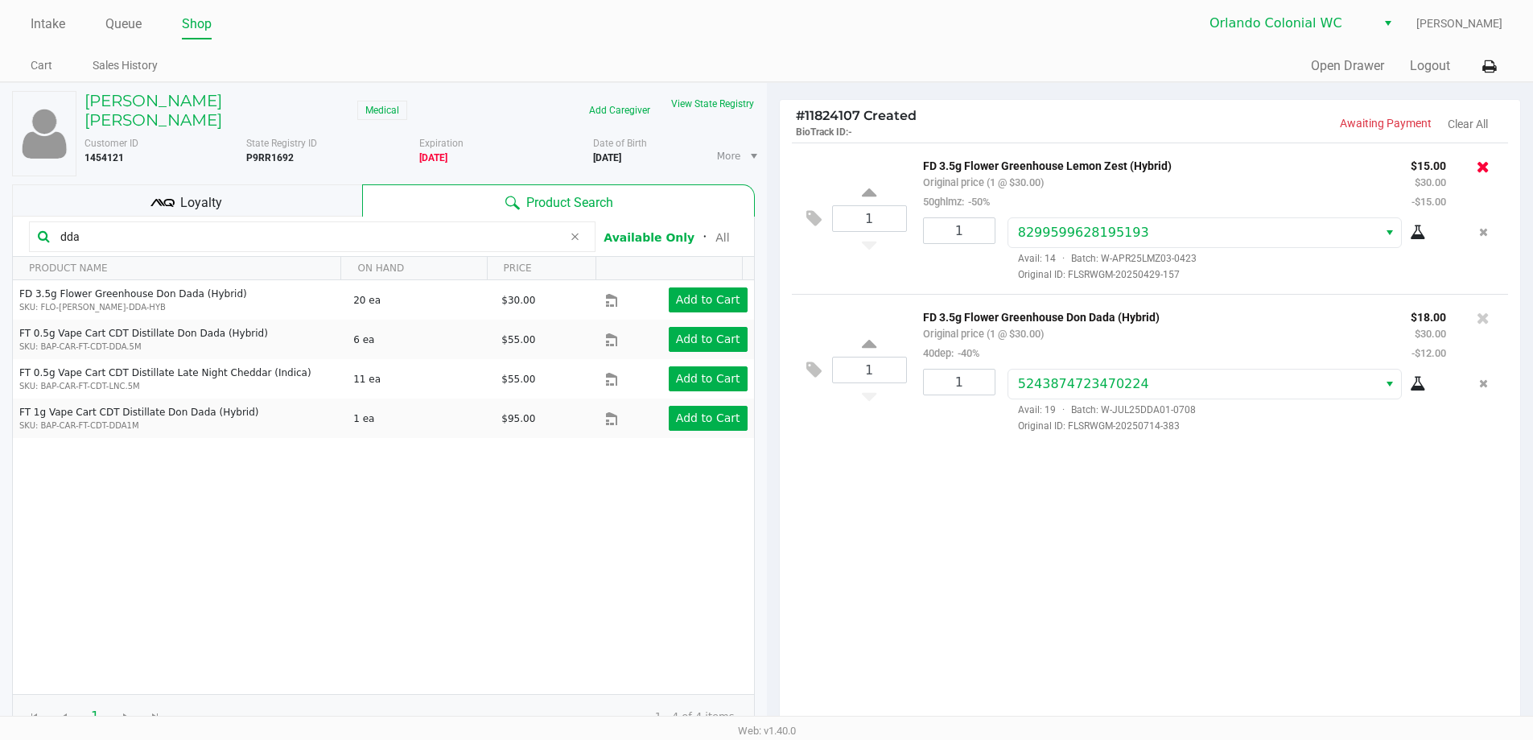
click at [1481, 166] on icon at bounding box center [1483, 167] width 13 height 16
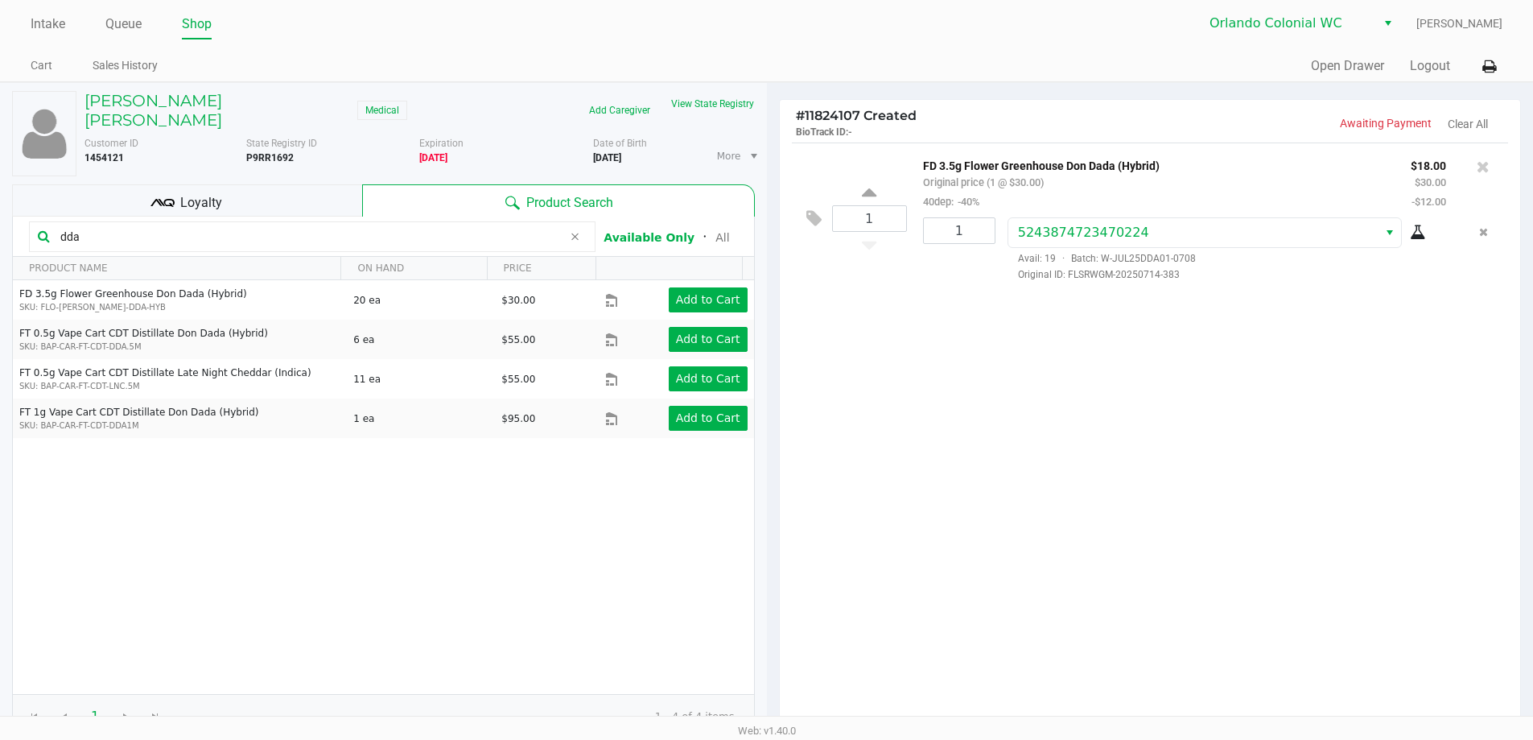
click at [1481, 166] on icon at bounding box center [1483, 167] width 13 height 16
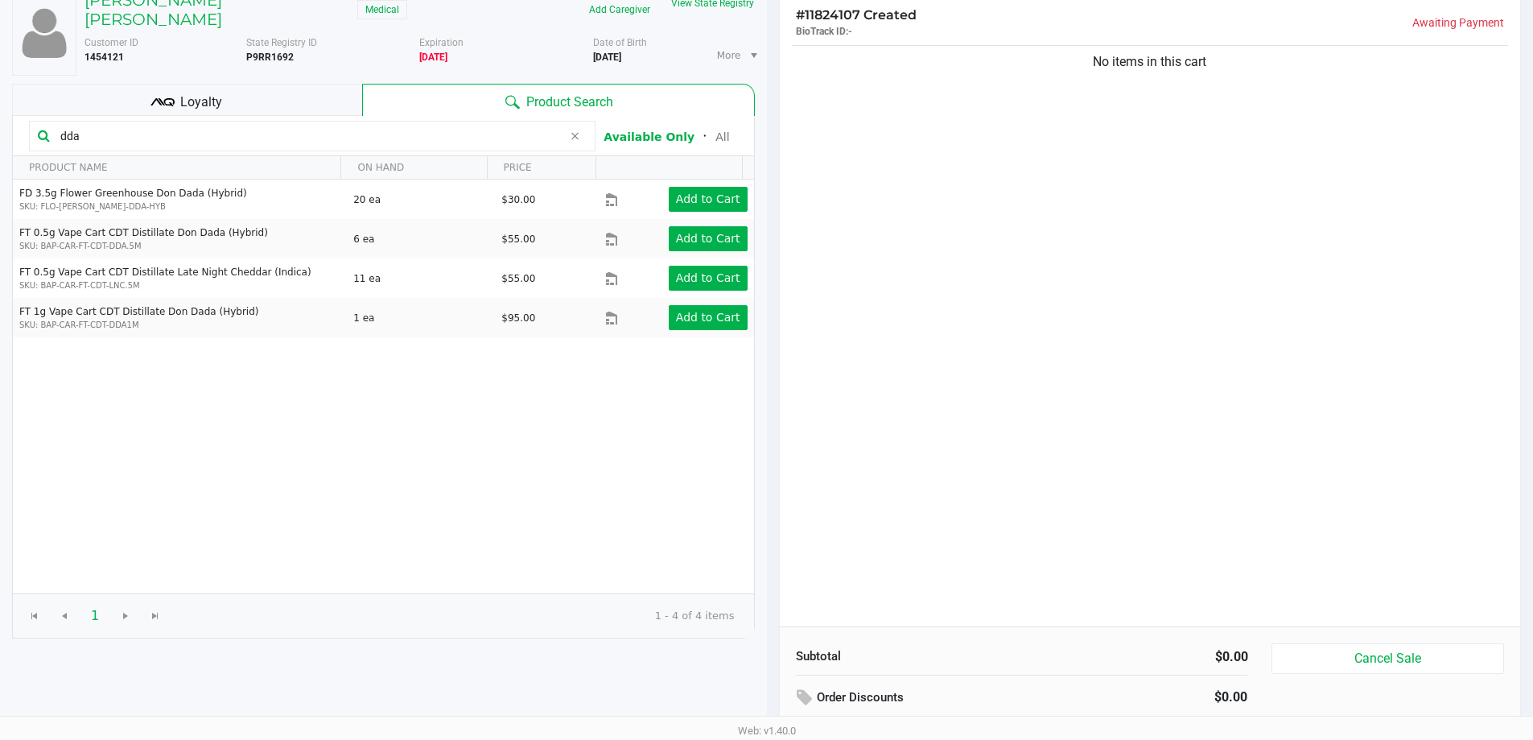
scroll to position [165, 0]
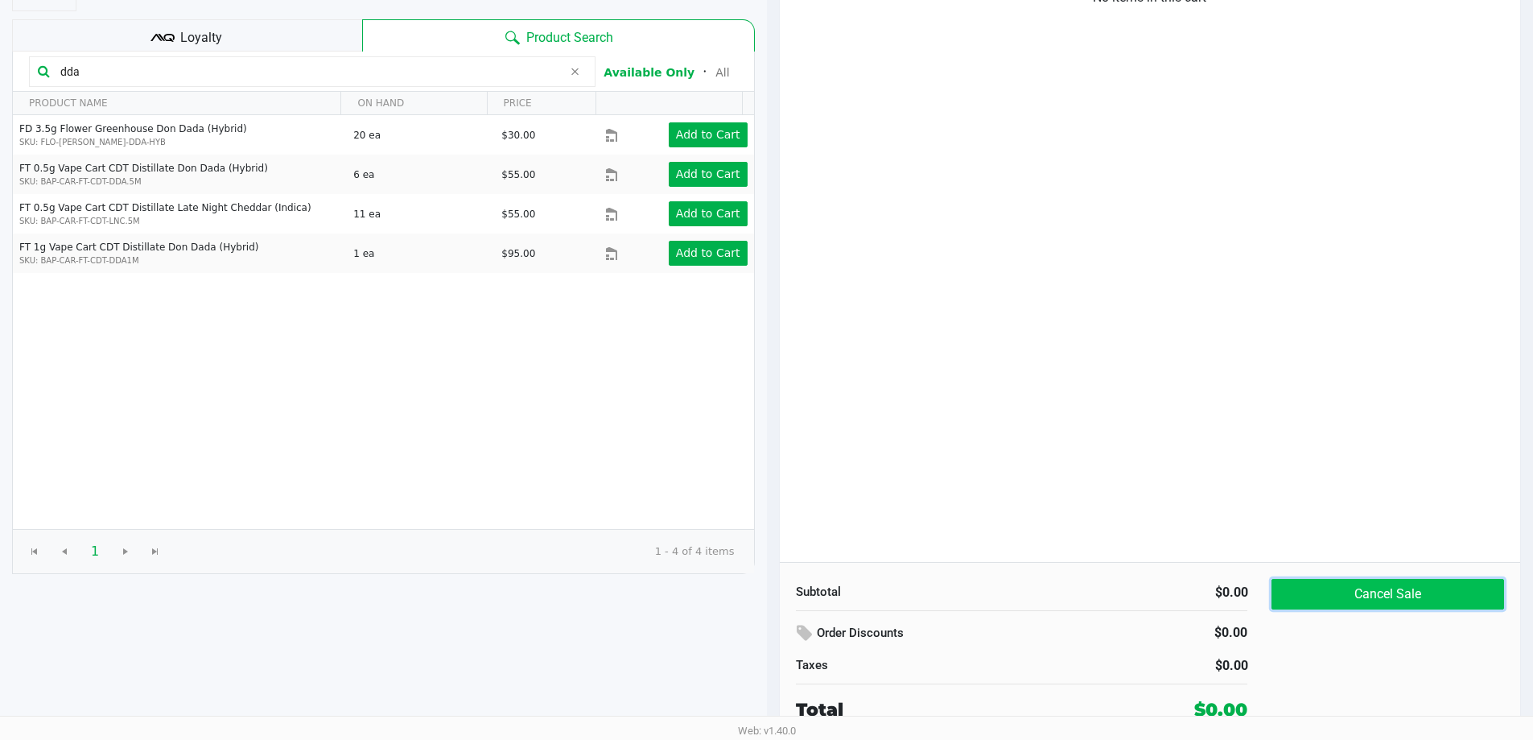
click at [1395, 589] on button "Cancel Sale" at bounding box center [1388, 594] width 232 height 31
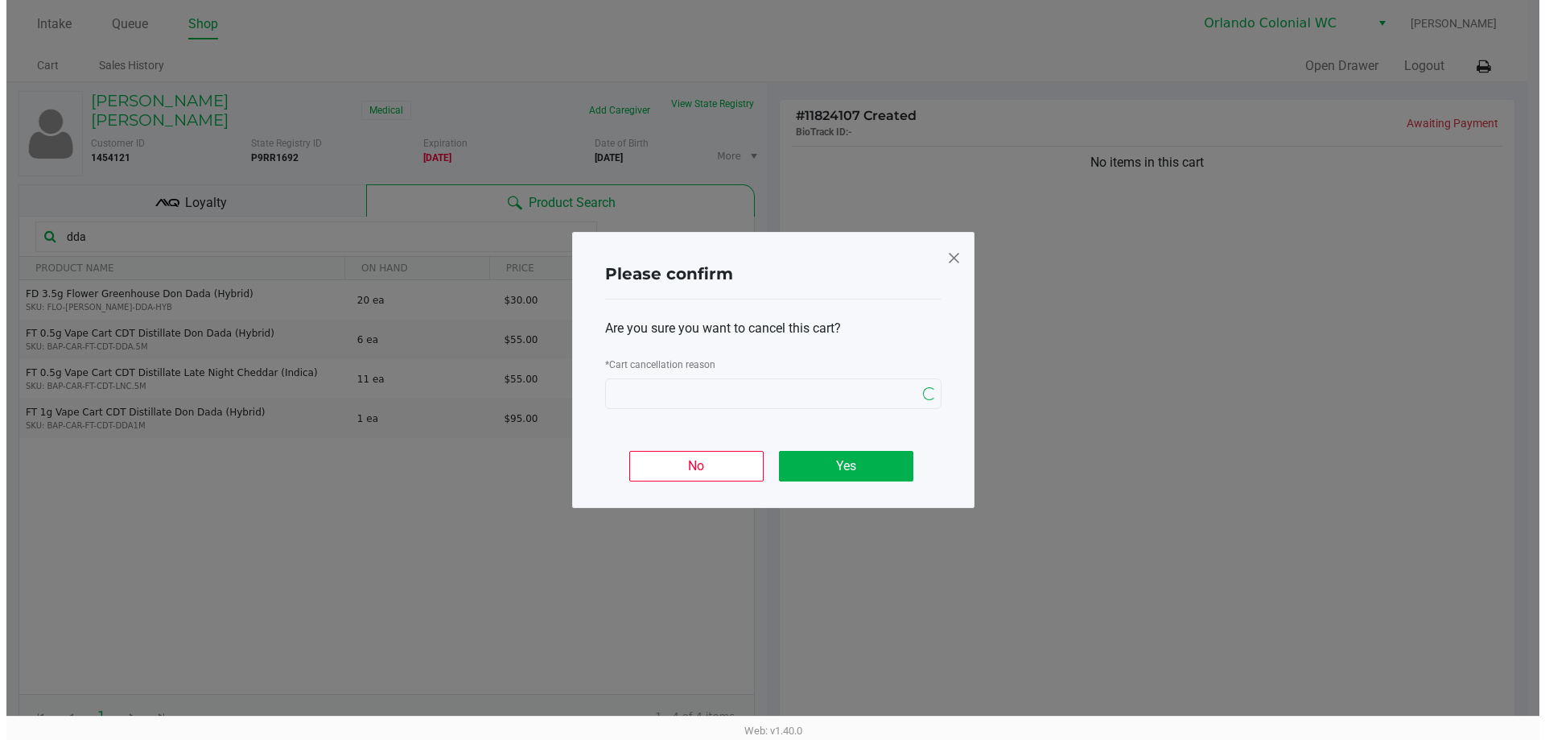
scroll to position [0, 0]
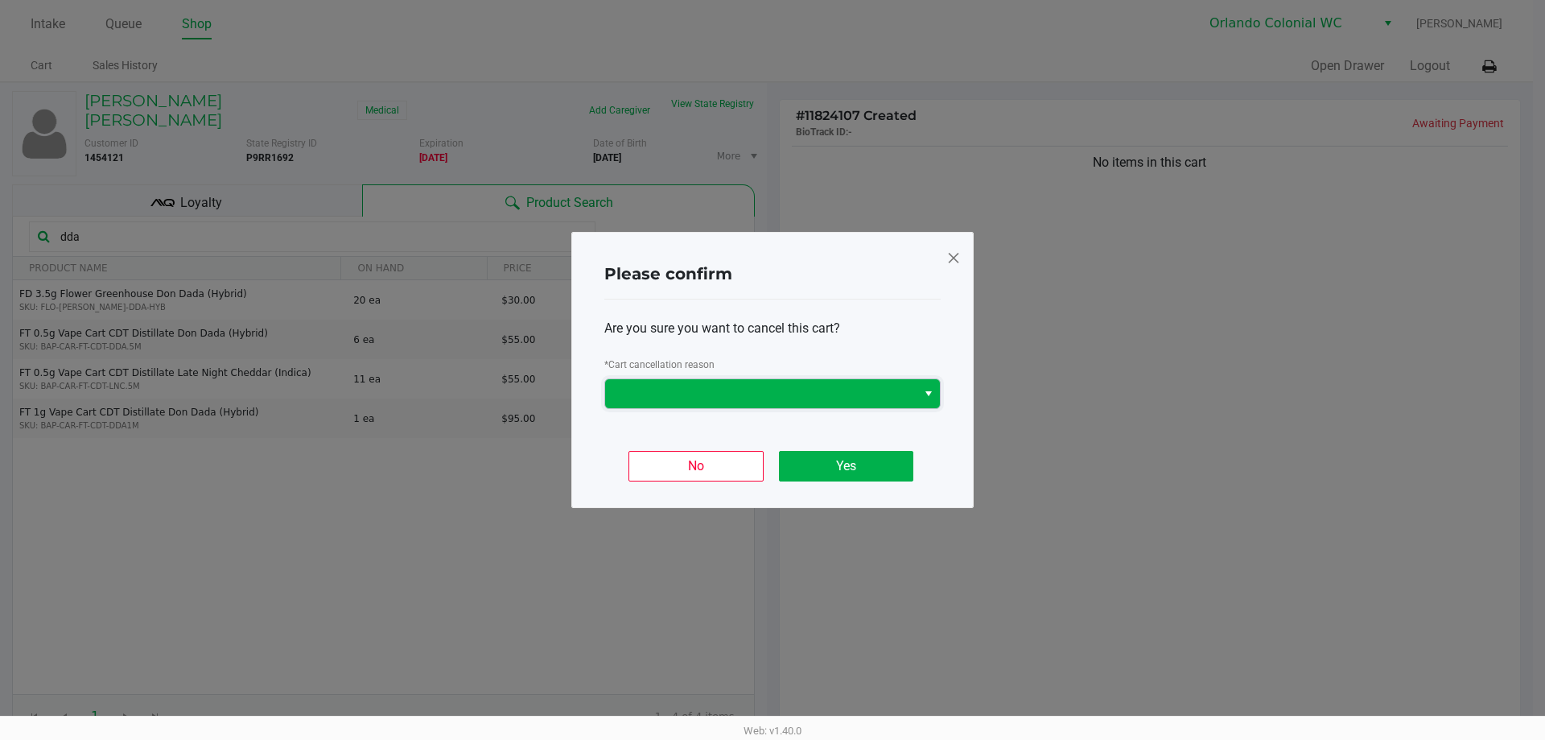
click at [675, 388] on span at bounding box center [761, 393] width 292 height 19
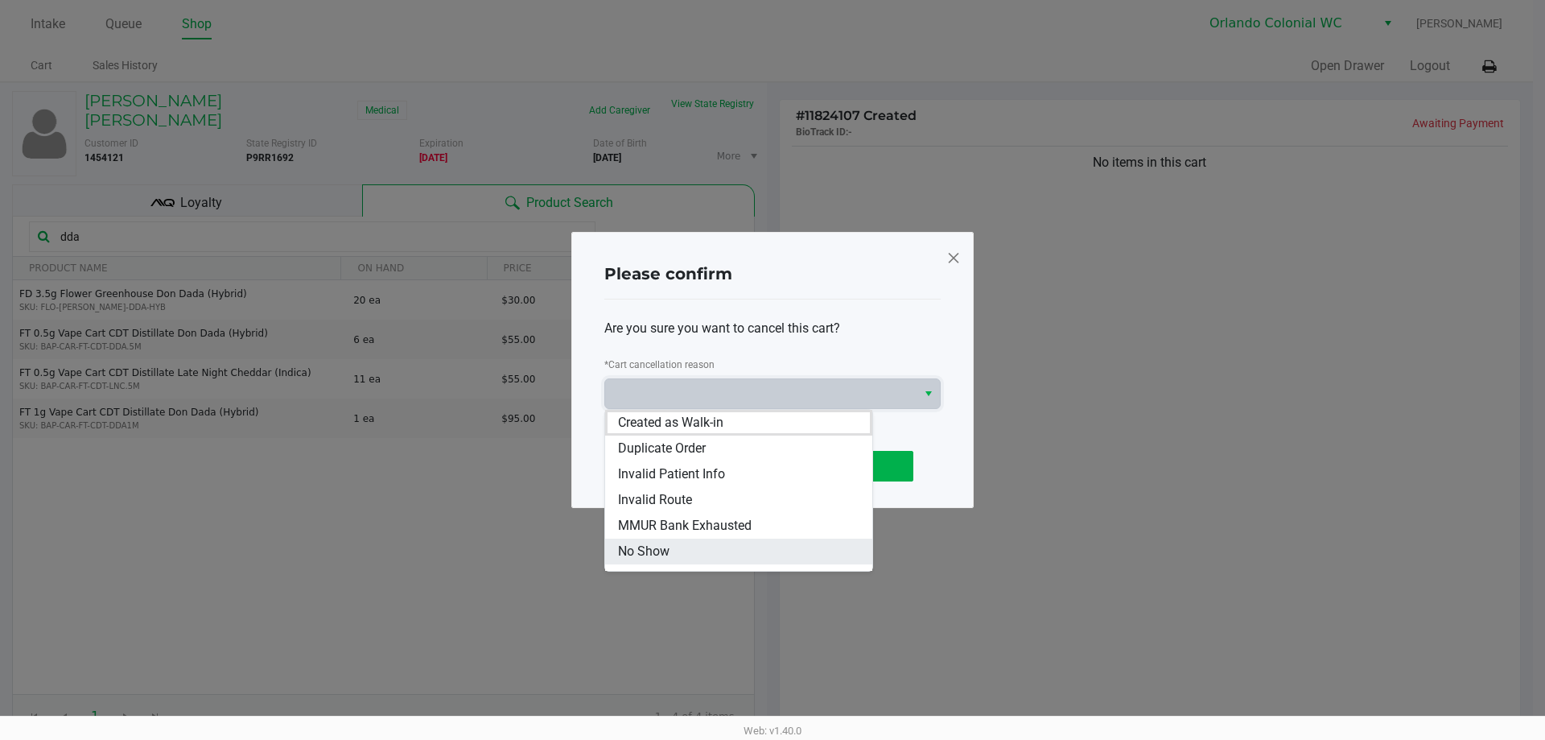
click at [692, 559] on li "No Show" at bounding box center [738, 552] width 267 height 26
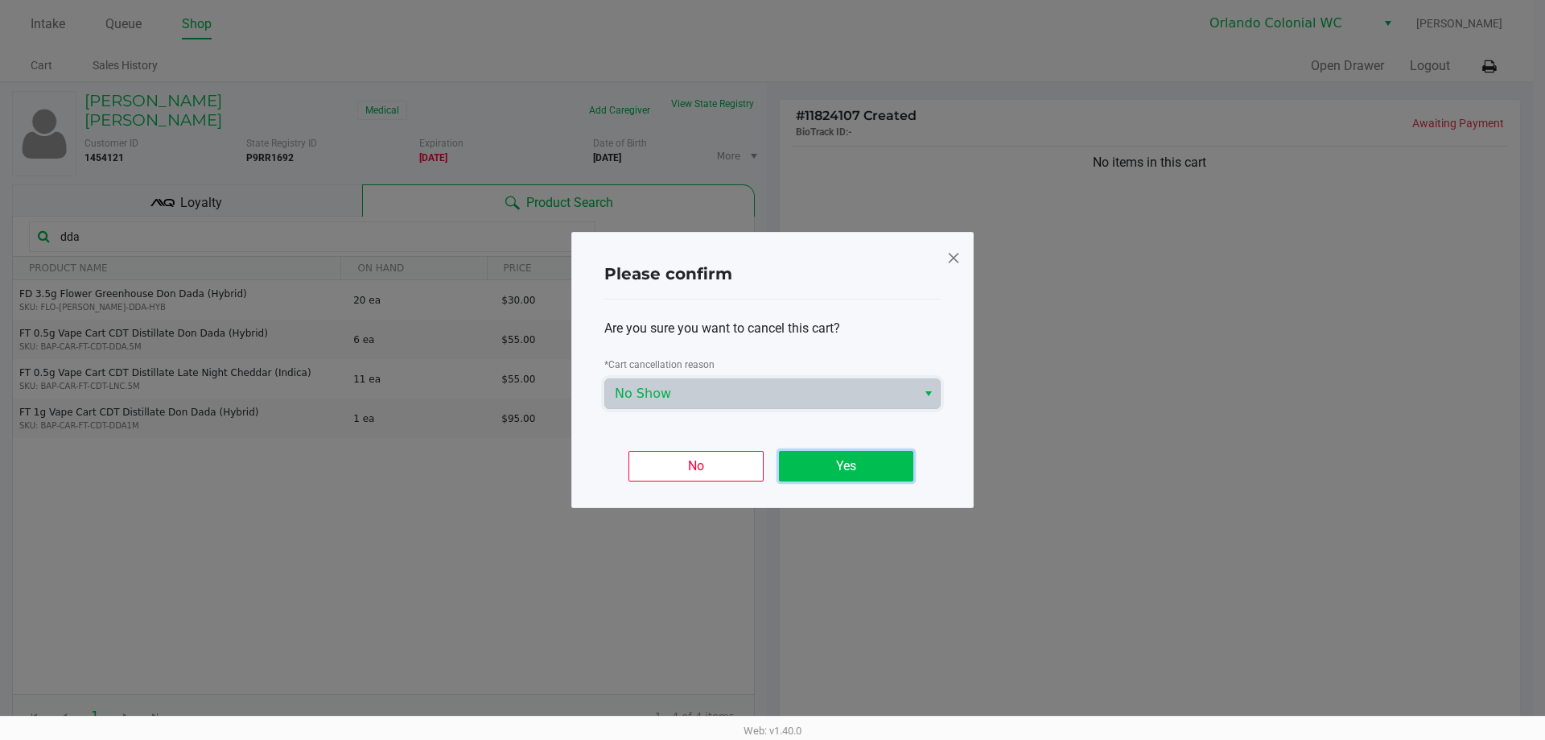
click at [834, 464] on button "Yes" at bounding box center [846, 466] width 134 height 31
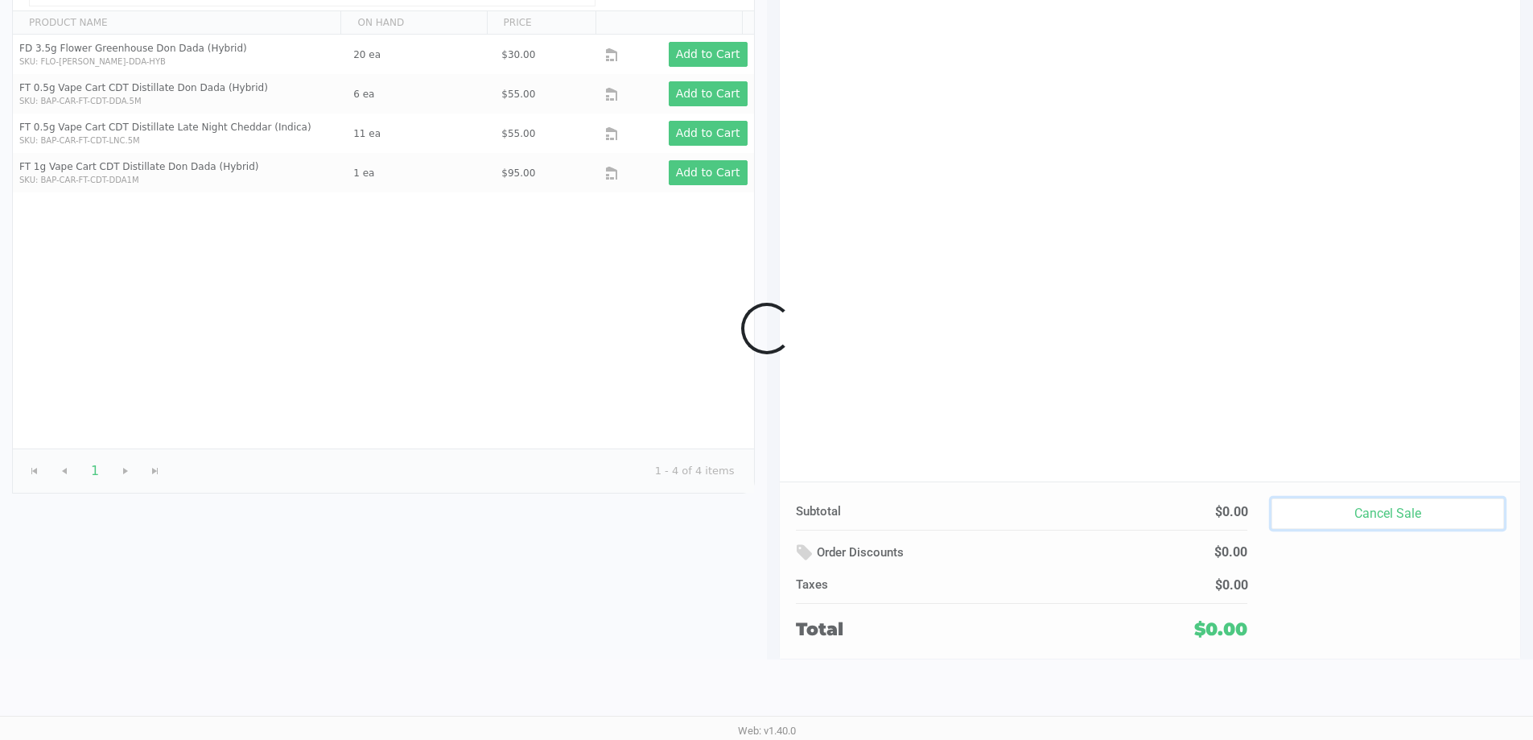
scroll to position [165, 0]
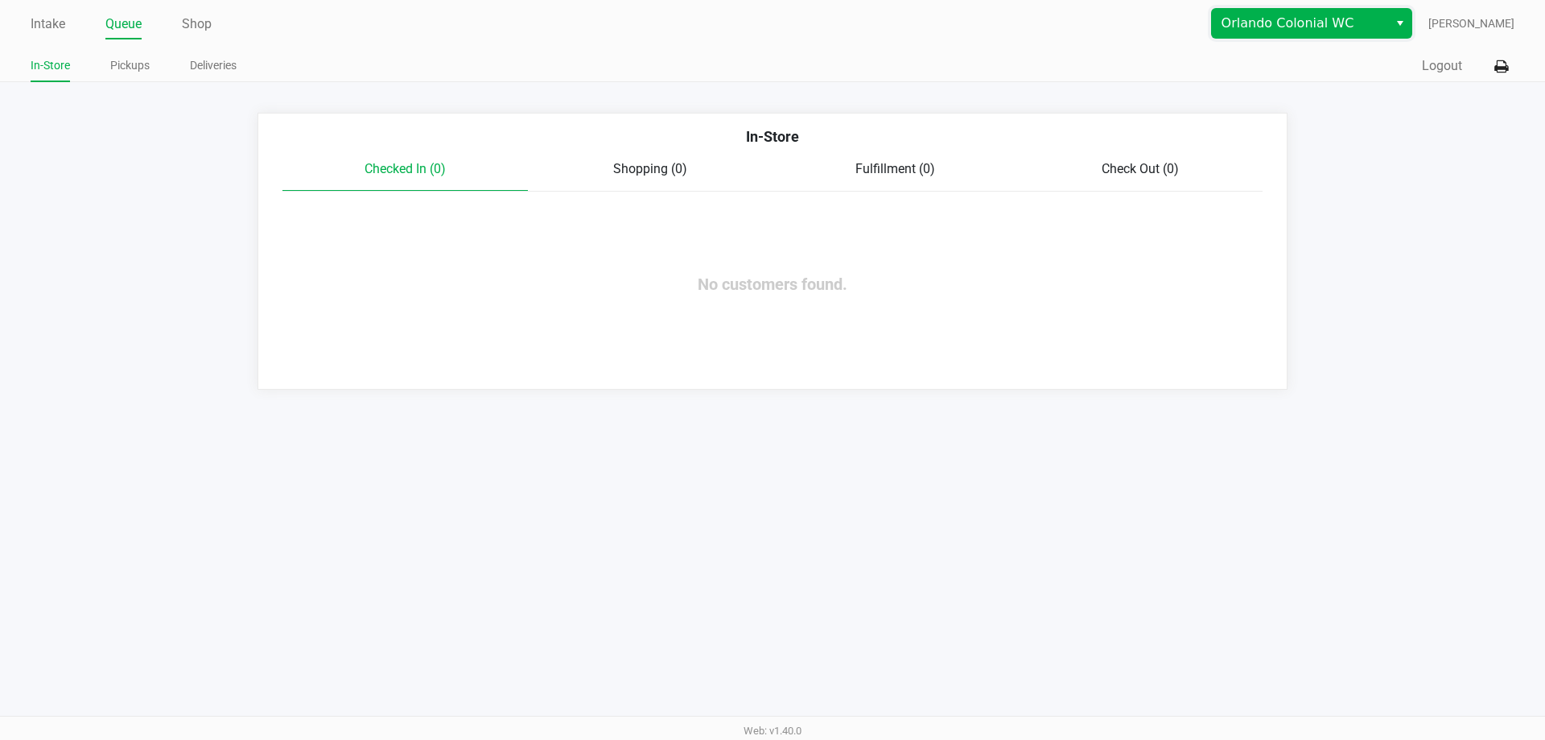
click at [1261, 17] on span "Orlando Colonial WC" at bounding box center [1300, 23] width 157 height 19
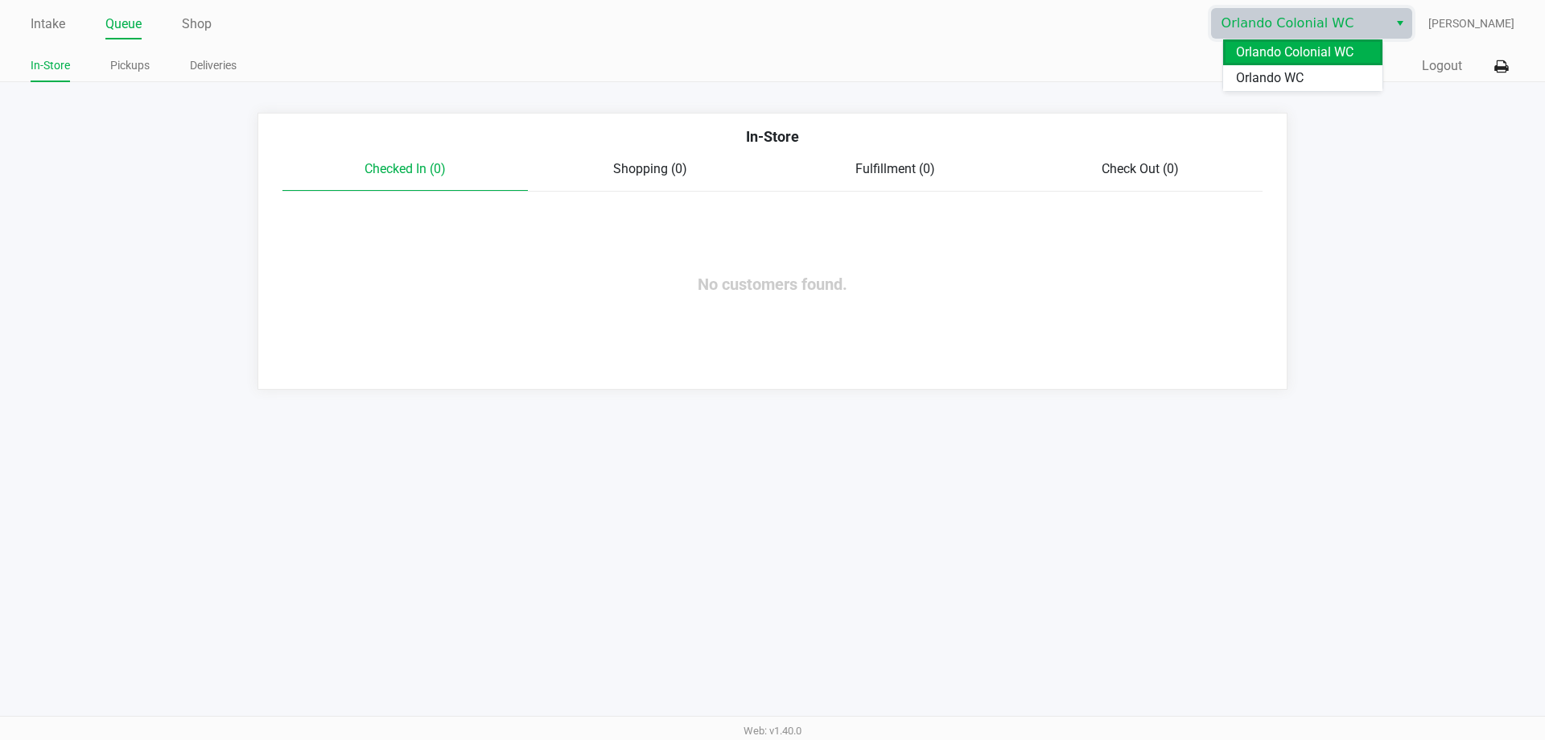
click at [1247, 74] on span "Orlando WC" at bounding box center [1270, 77] width 68 height 19
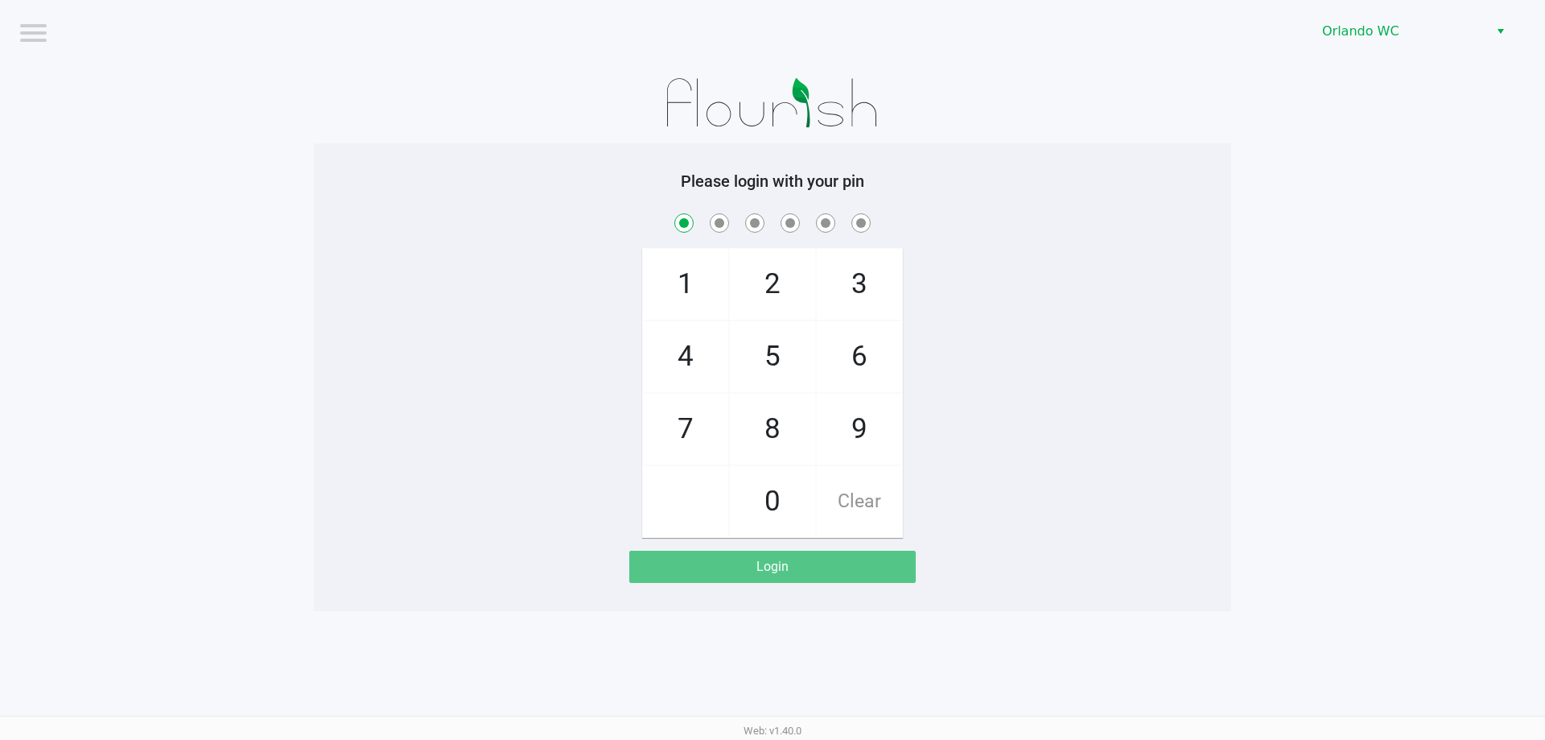
checkbox input "true"
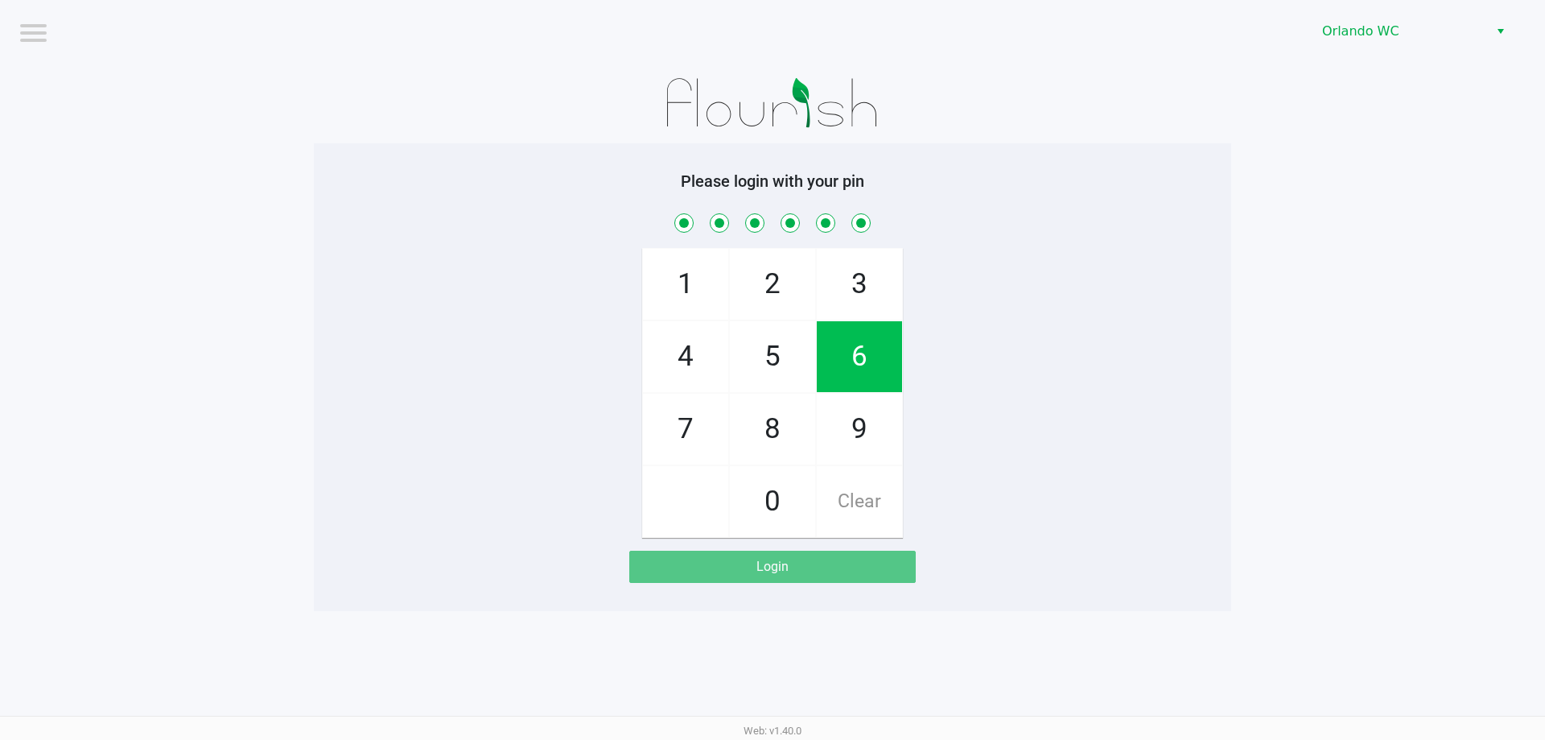
checkbox input "true"
checkbox input "false"
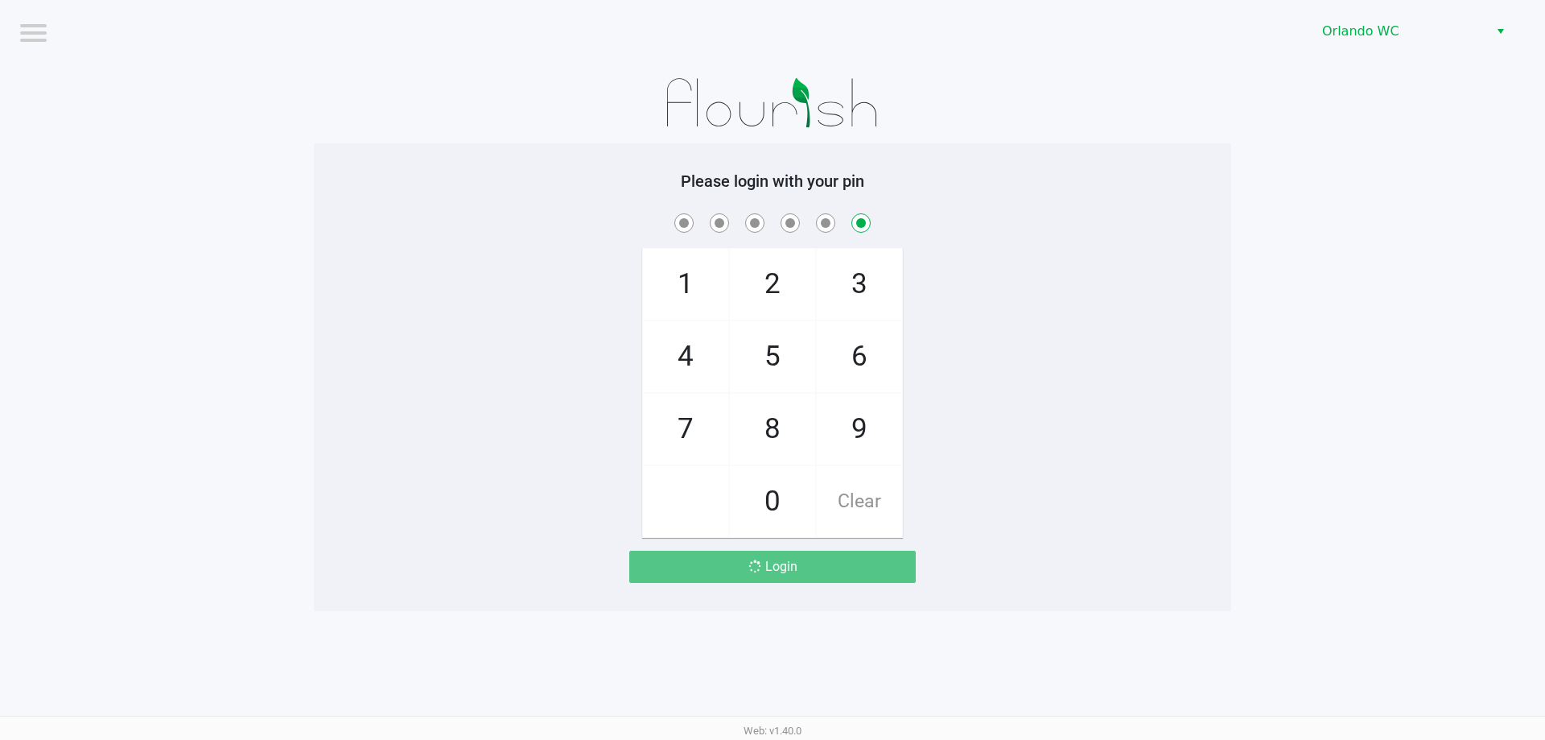
checkbox input "false"
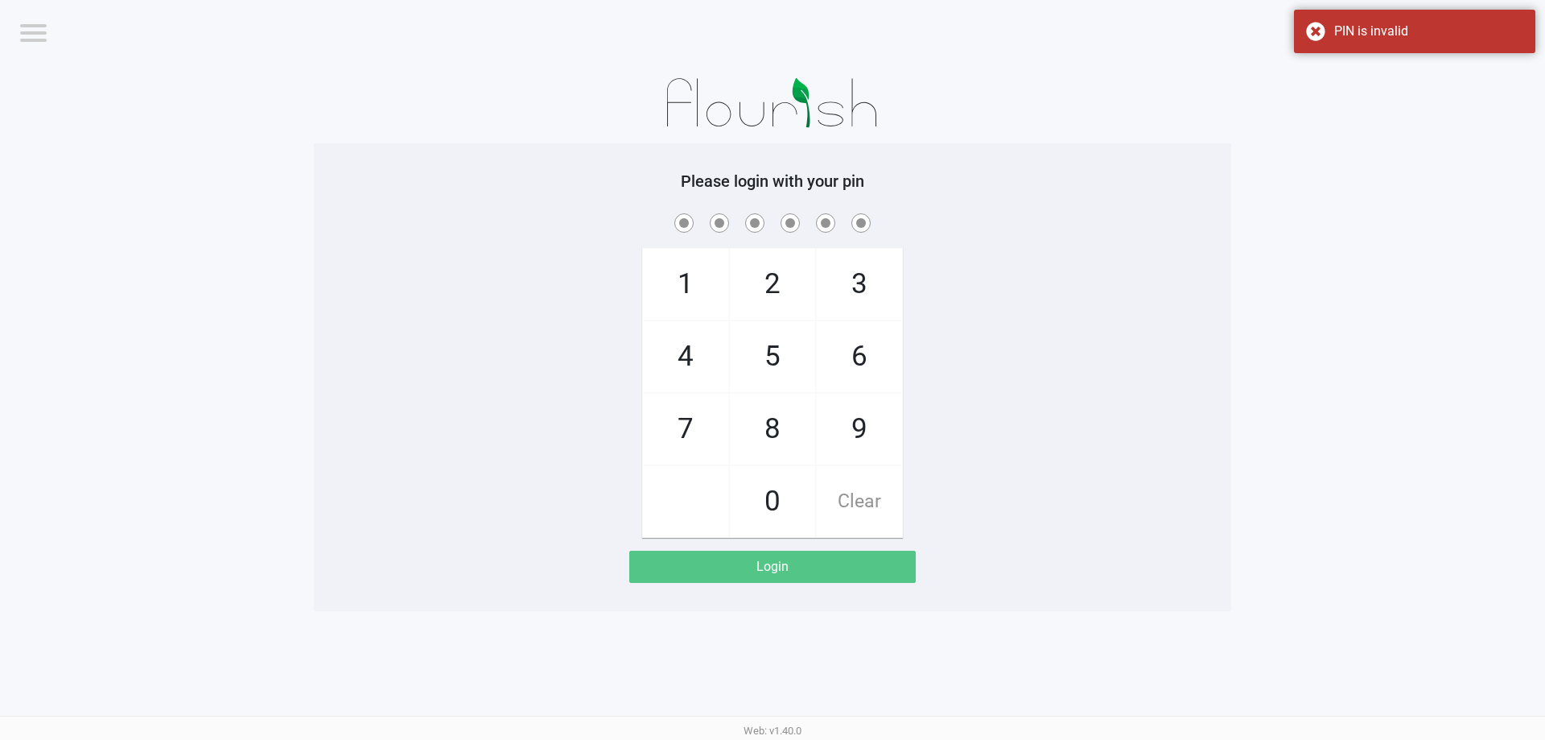
checkbox input "true"
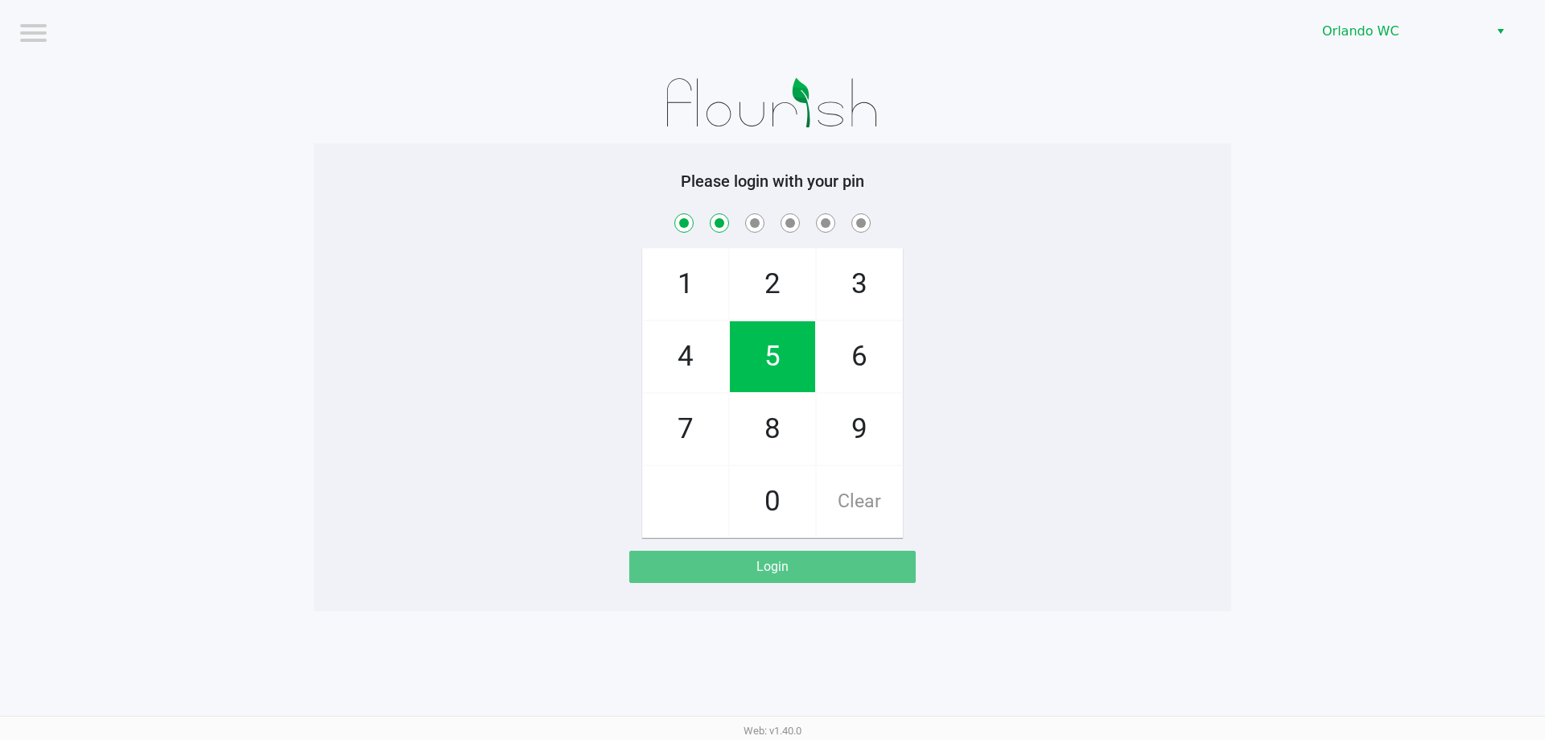
checkbox input "true"
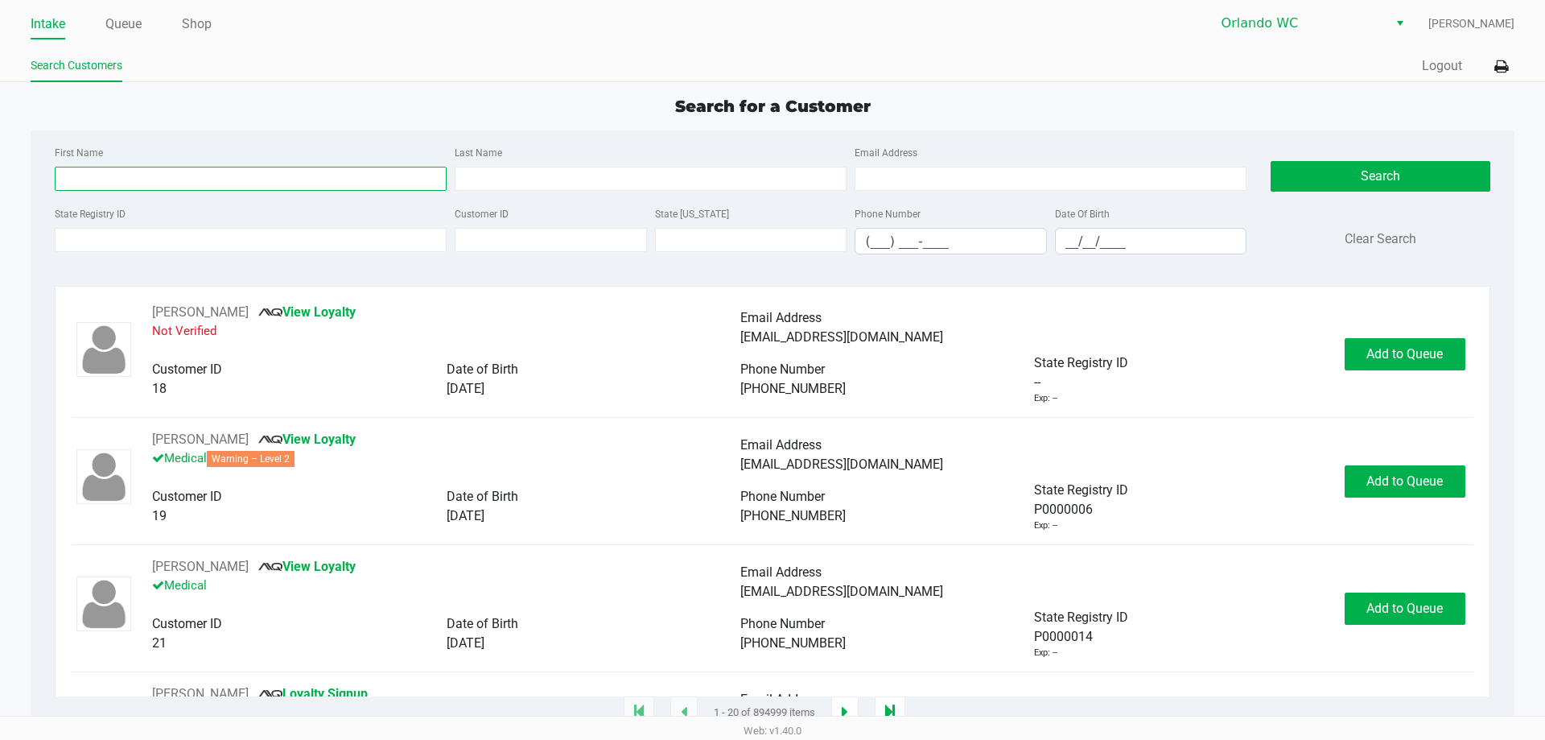
click at [229, 189] on input "First Name" at bounding box center [251, 179] width 392 height 24
drag, startPoint x: 83, startPoint y: 181, endPoint x: 164, endPoint y: 175, distance: 81.5
click at [162, 178] on input "juan cruz" at bounding box center [251, 179] width 392 height 24
type input "juan"
type input "cruz"
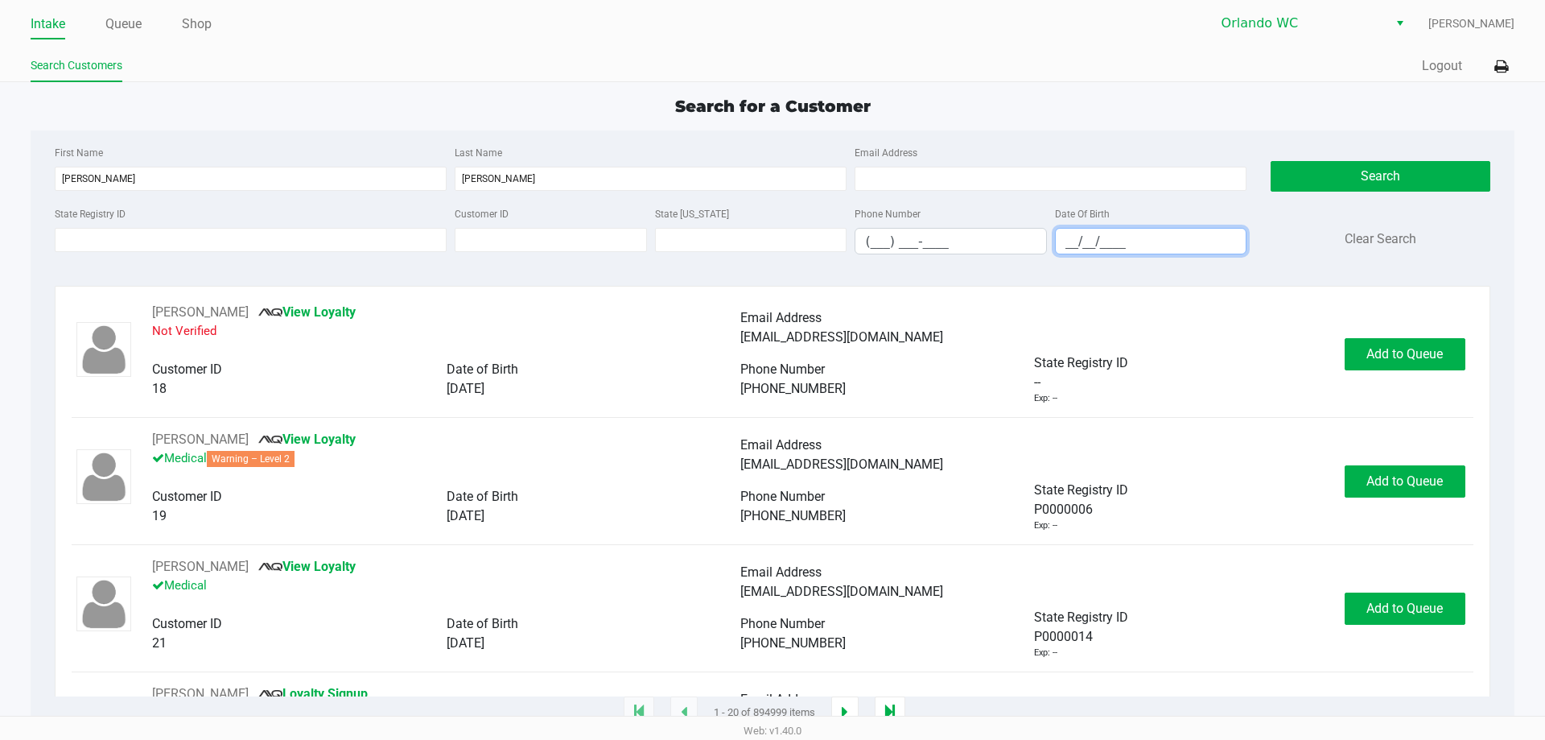
click at [1073, 232] on input "__/__/____" at bounding box center [1151, 241] width 191 height 25
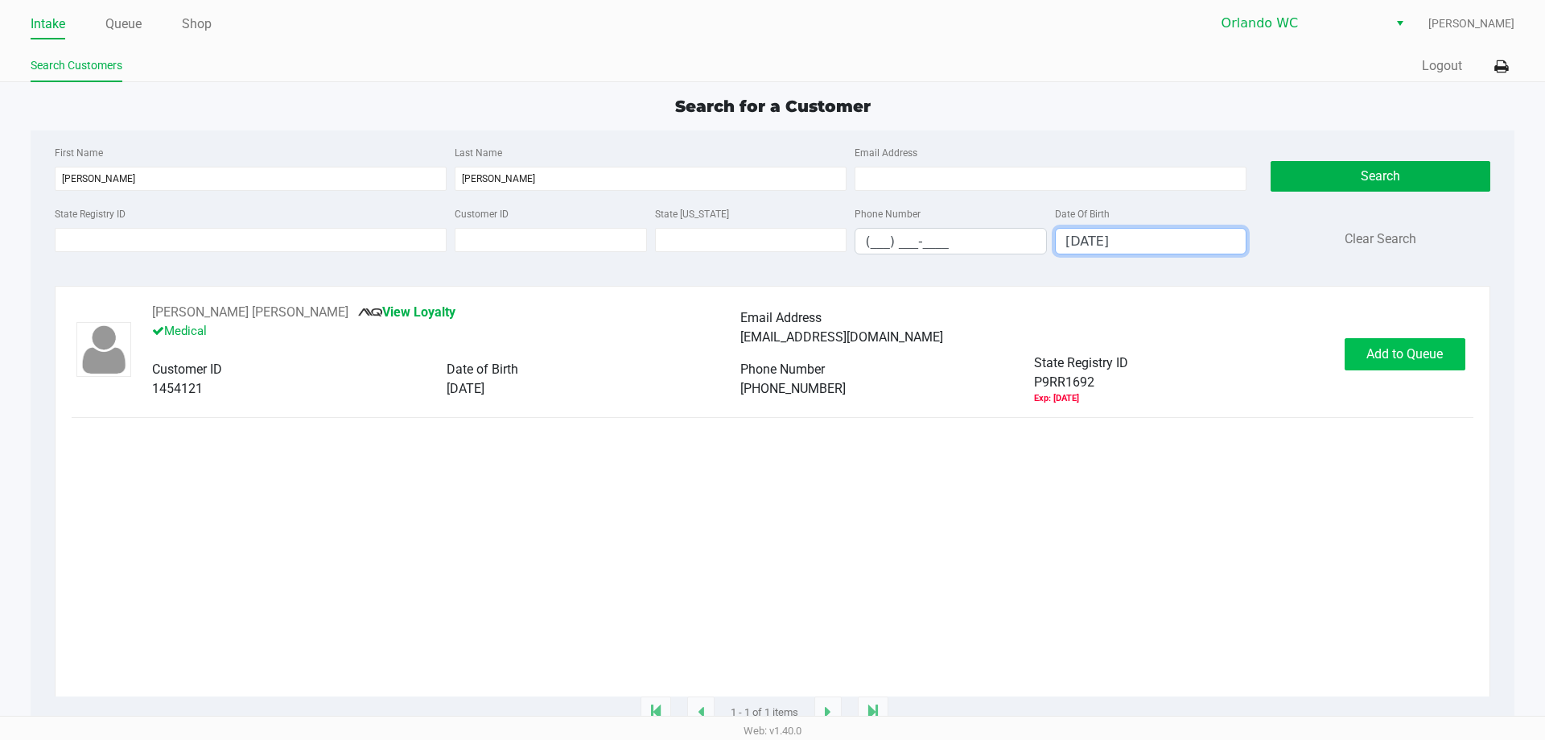
type input "02/14/1975"
click at [1401, 358] on span "Add to Queue" at bounding box center [1405, 353] width 76 height 15
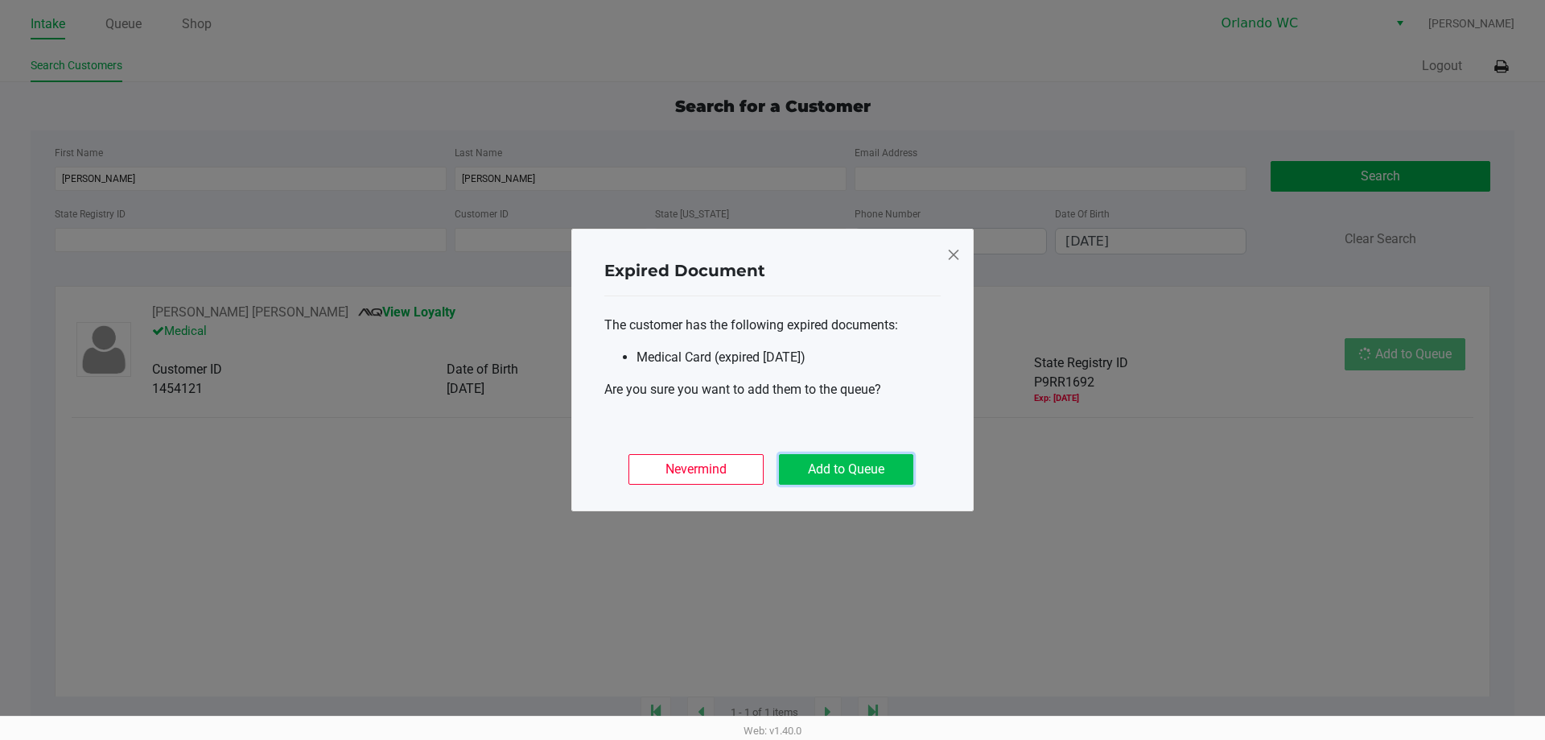
click at [876, 472] on button "Add to Queue" at bounding box center [846, 469] width 134 height 31
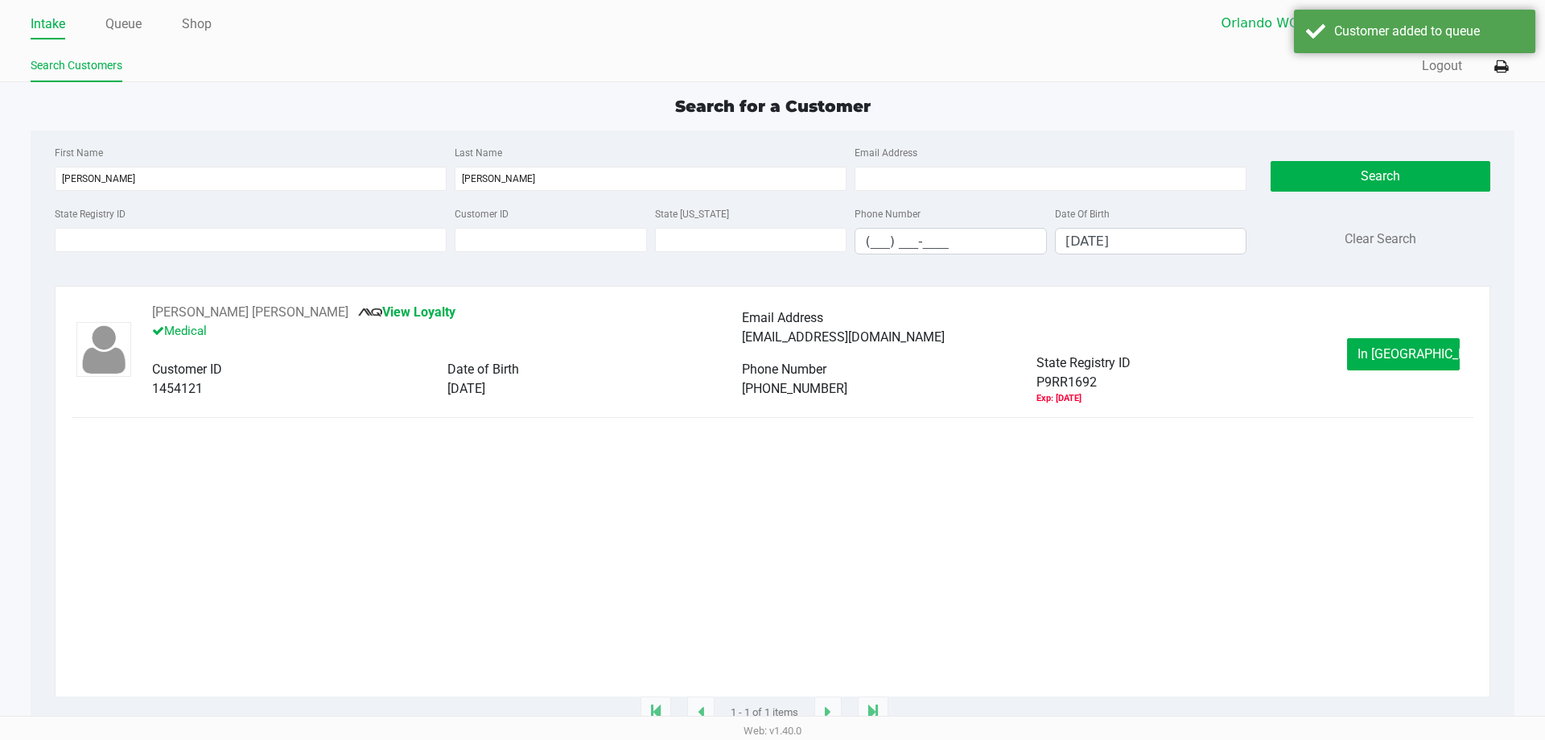
click at [1388, 378] on div "JUAN CRUZ LAMPON View Loyalty Medical Email Address jccru1234@gmail.com Custome…" at bounding box center [772, 354] width 1401 height 102
click at [1388, 372] on div "JUAN CRUZ LAMPON View Loyalty Medical Email Address jccru1234@gmail.com Custome…" at bounding box center [772, 354] width 1401 height 102
click at [1392, 360] on span "In Queue" at bounding box center [1425, 353] width 135 height 15
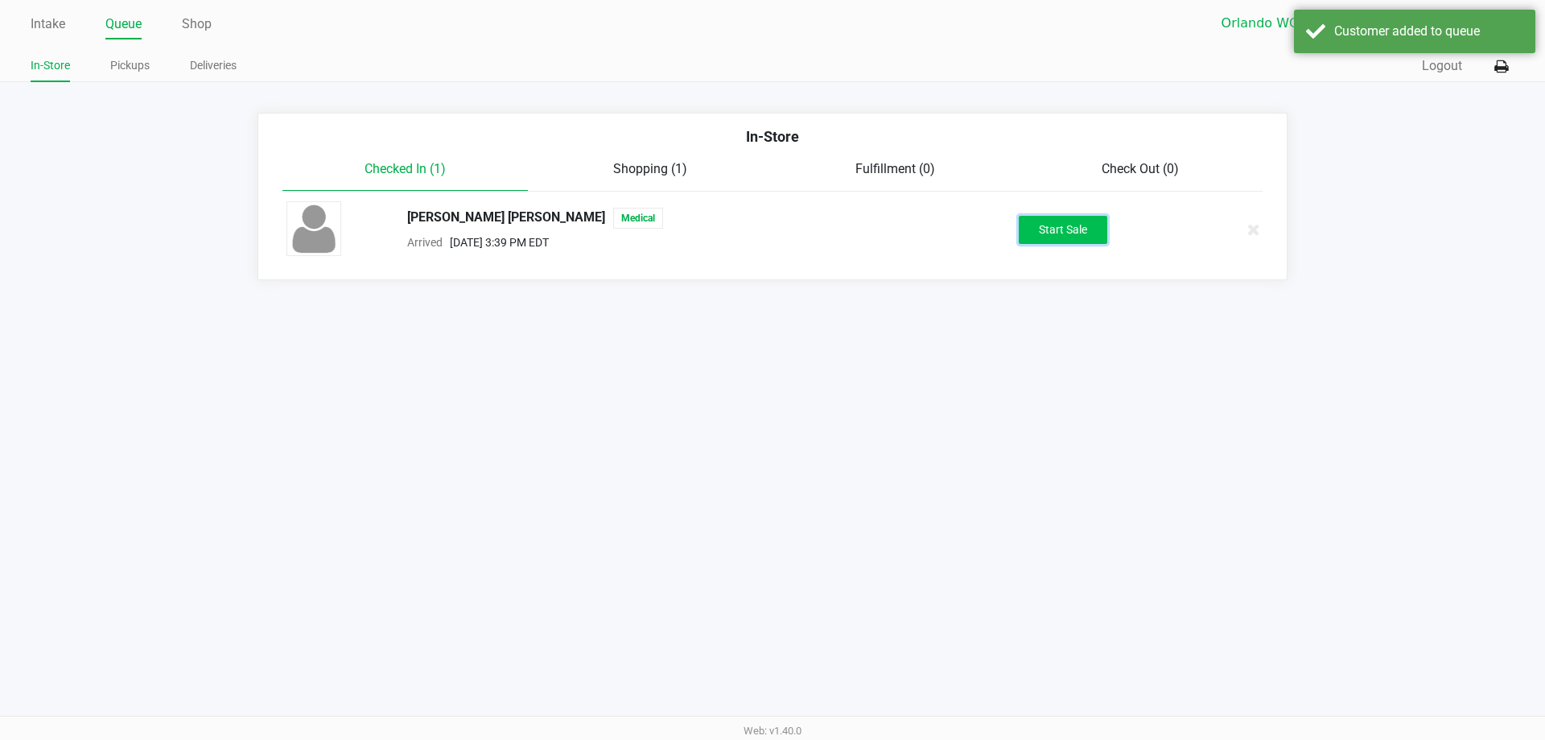
click at [1038, 220] on button "Start Sale" at bounding box center [1063, 230] width 89 height 28
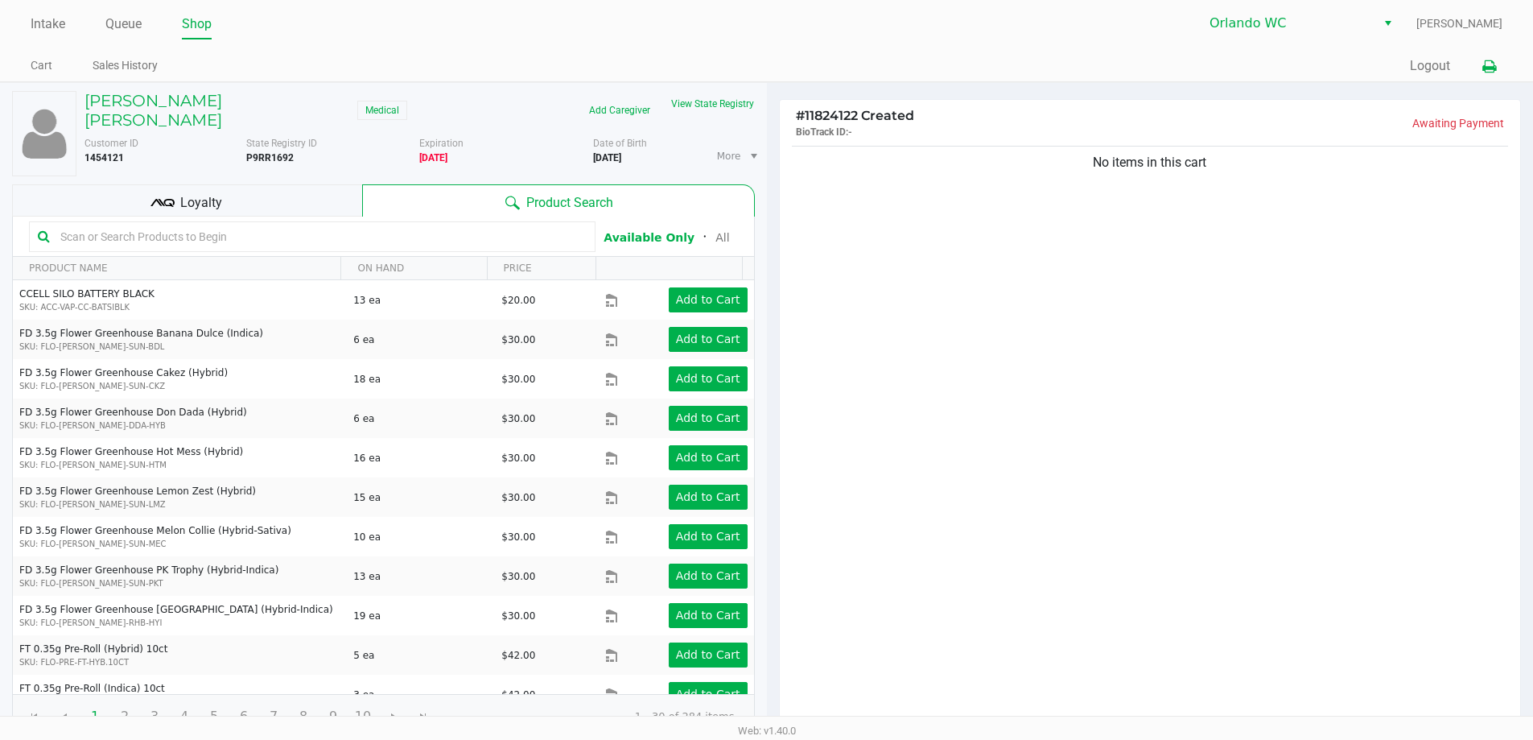
click at [1488, 72] on icon at bounding box center [1490, 66] width 14 height 11
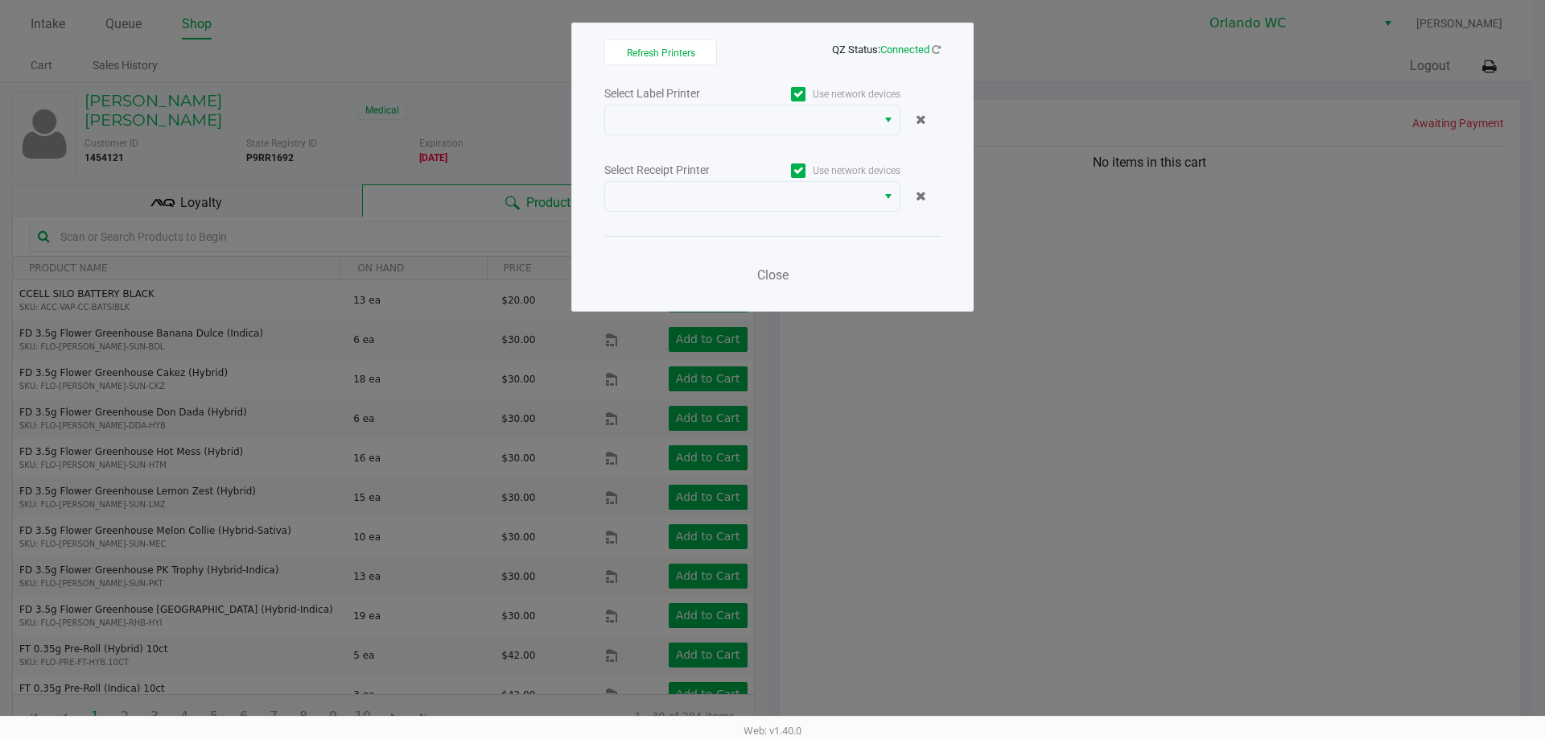
click at [754, 137] on div "Select Label Printer Use network devices Select Receipt Printer Use network dev…" at bounding box center [773, 189] width 336 height 212
click at [754, 130] on span at bounding box center [740, 119] width 271 height 29
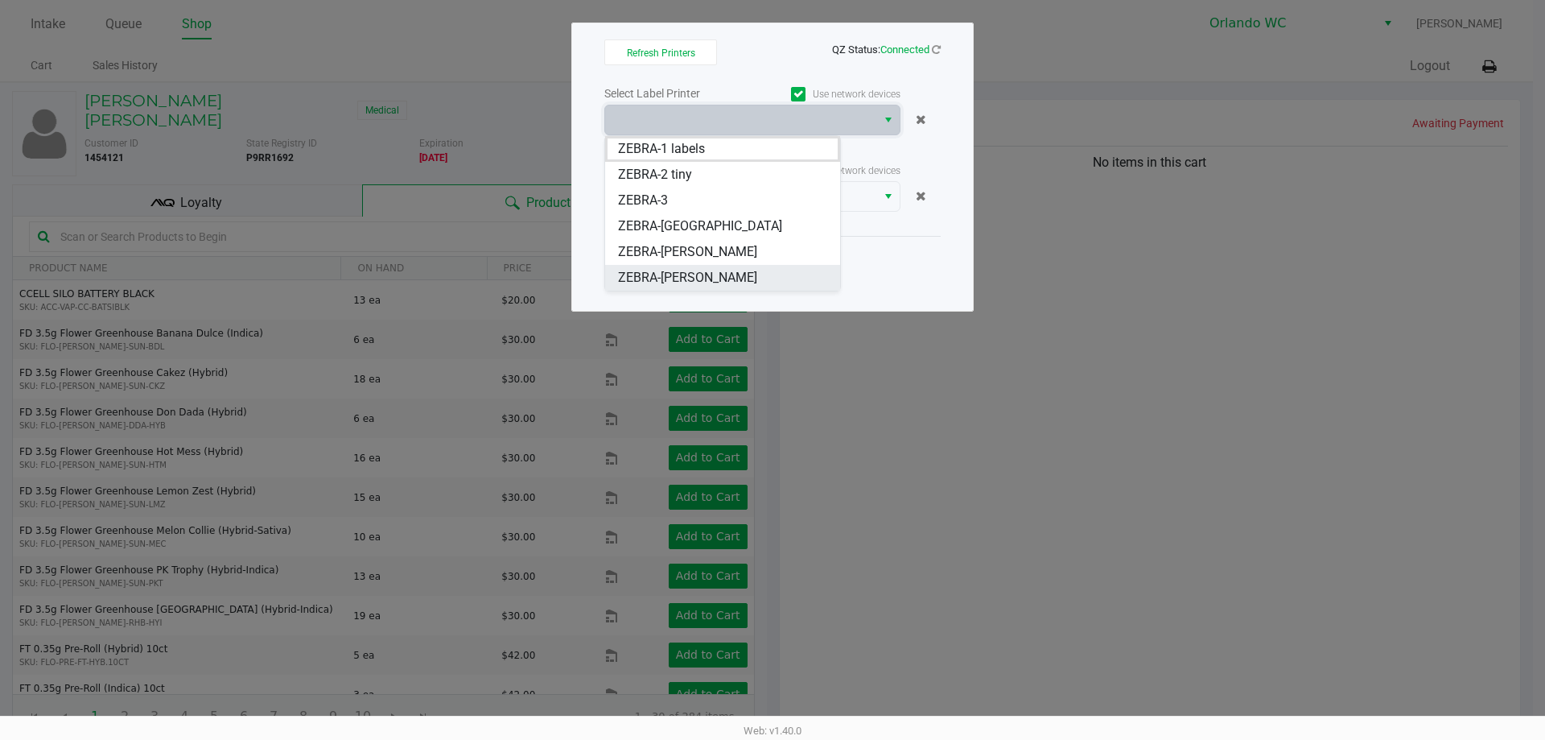
click at [719, 274] on span "ZEBRA-TYWIN-LANNISTER" at bounding box center [687, 277] width 139 height 19
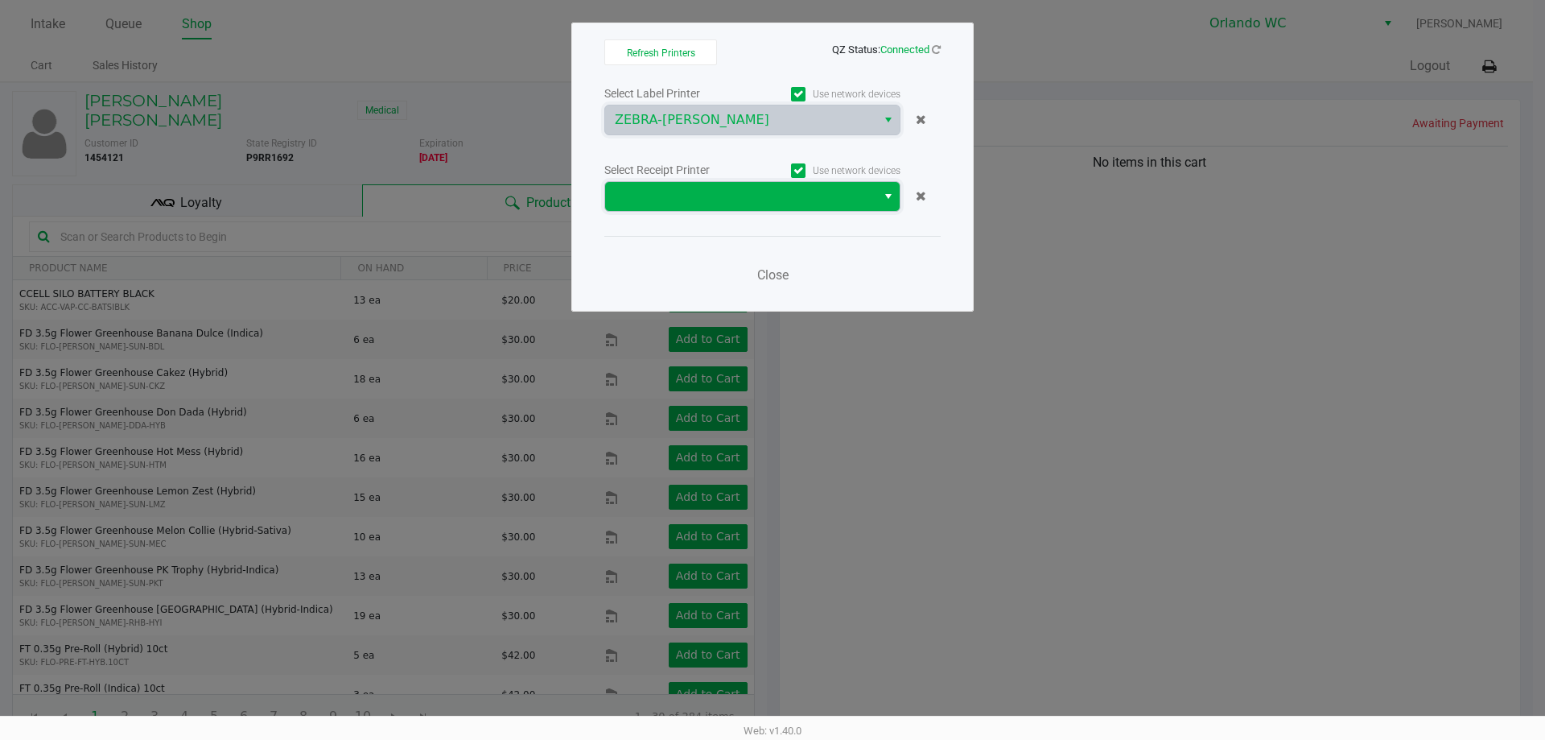
click at [722, 197] on span at bounding box center [741, 196] width 252 height 19
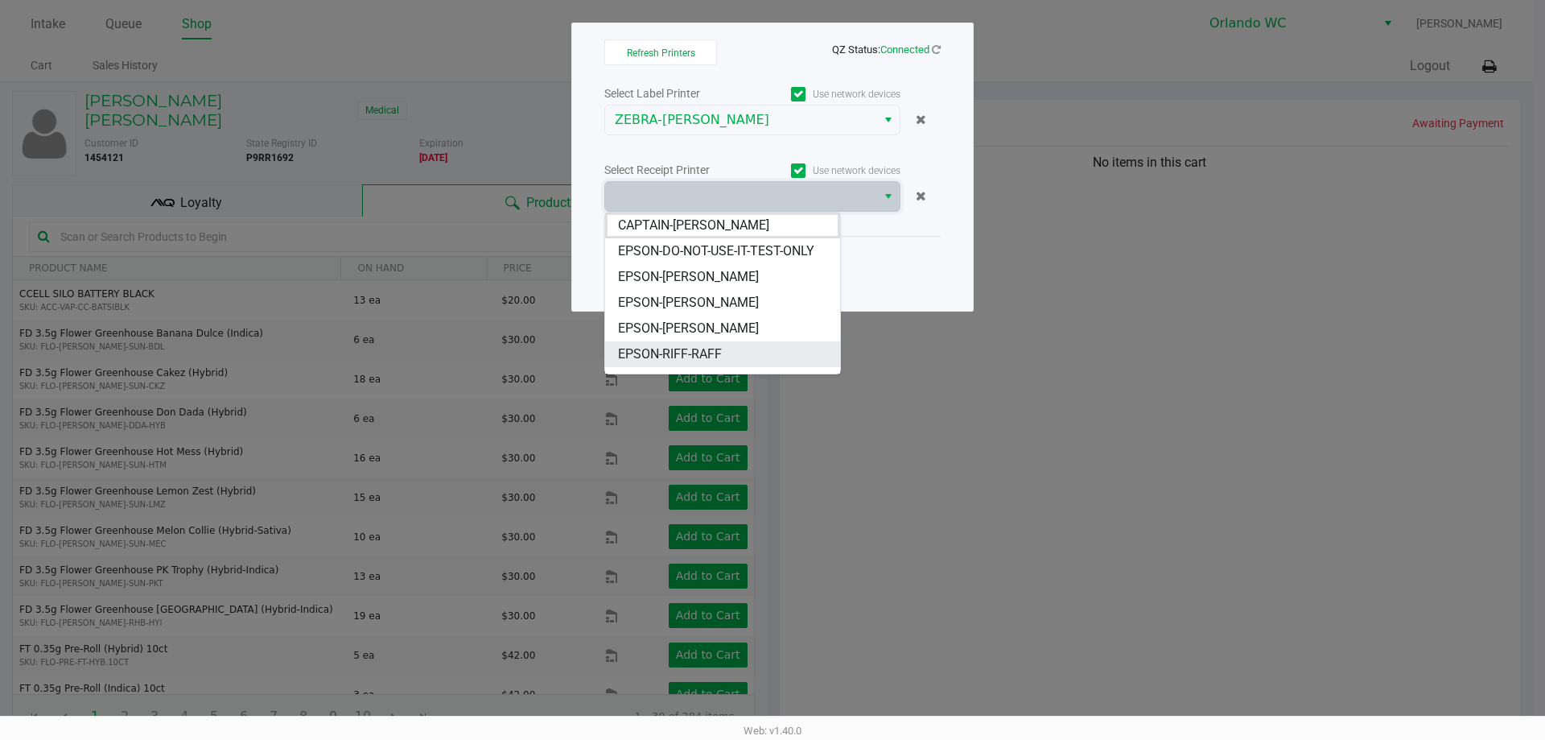
click at [714, 350] on span "EPSON-RIFF-RAFF" at bounding box center [670, 354] width 104 height 19
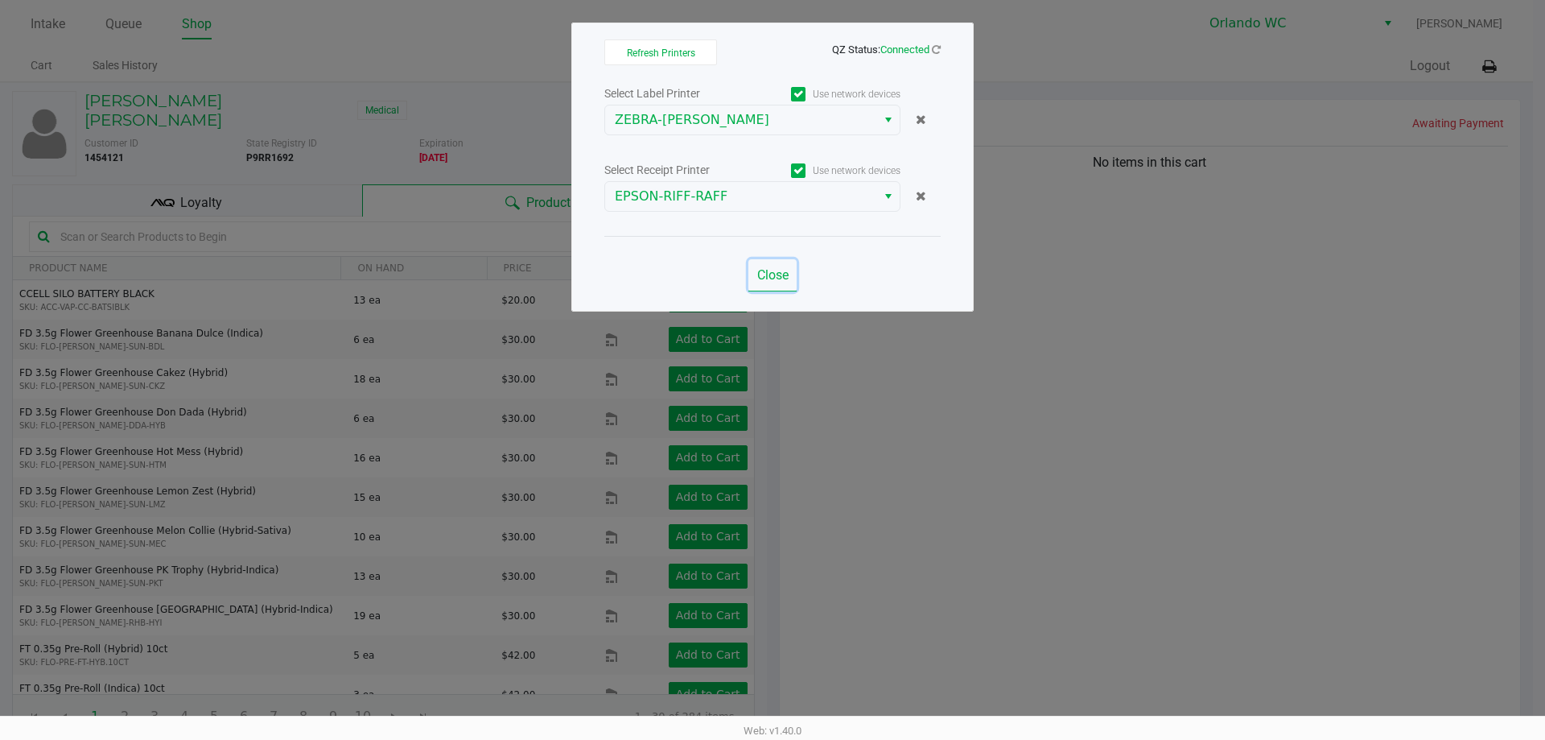
click at [783, 267] on span "Close" at bounding box center [772, 274] width 31 height 15
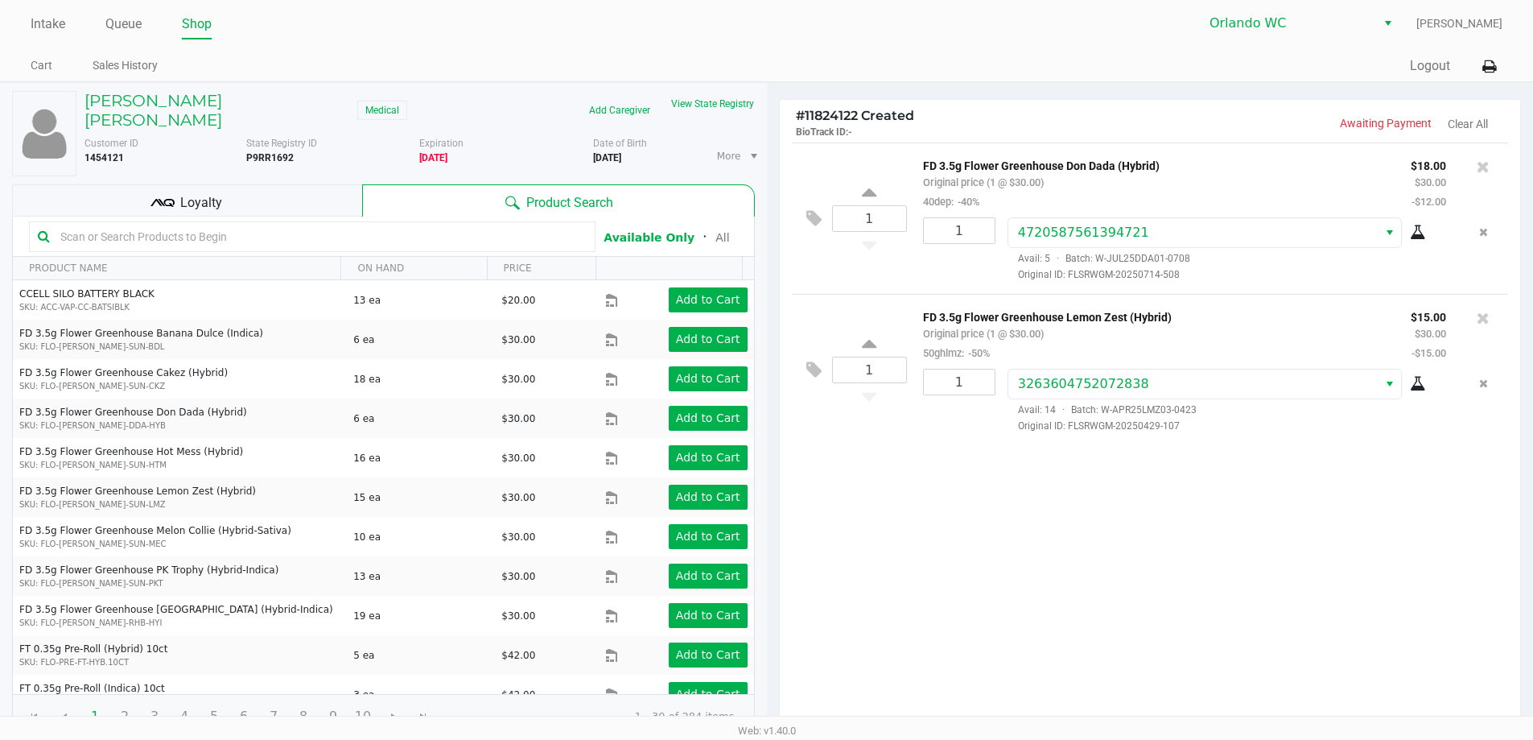
click at [135, 229] on input "text" at bounding box center [320, 237] width 533 height 24
type input "pbs"
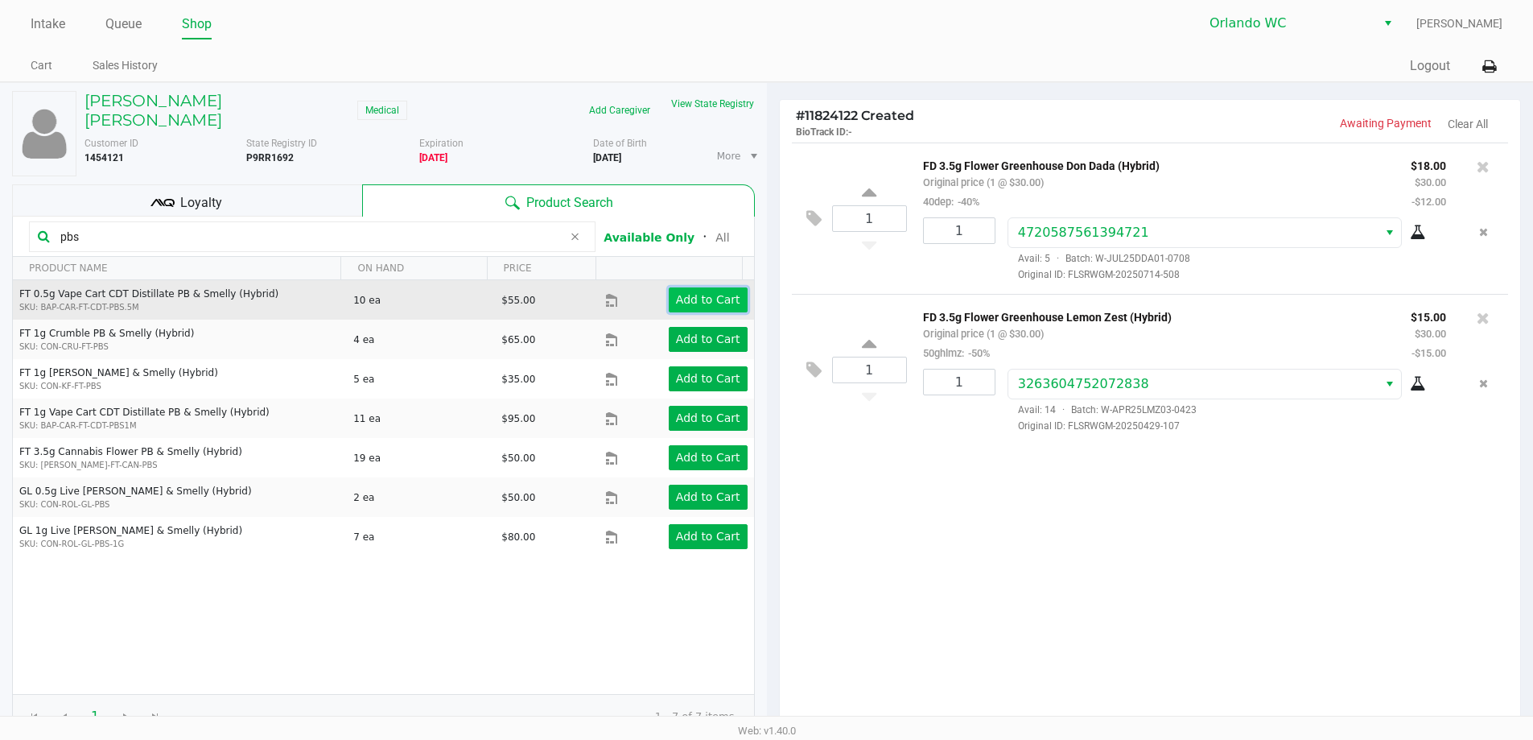
click at [681, 293] on app-button-loader "Add to Cart" at bounding box center [708, 299] width 64 height 13
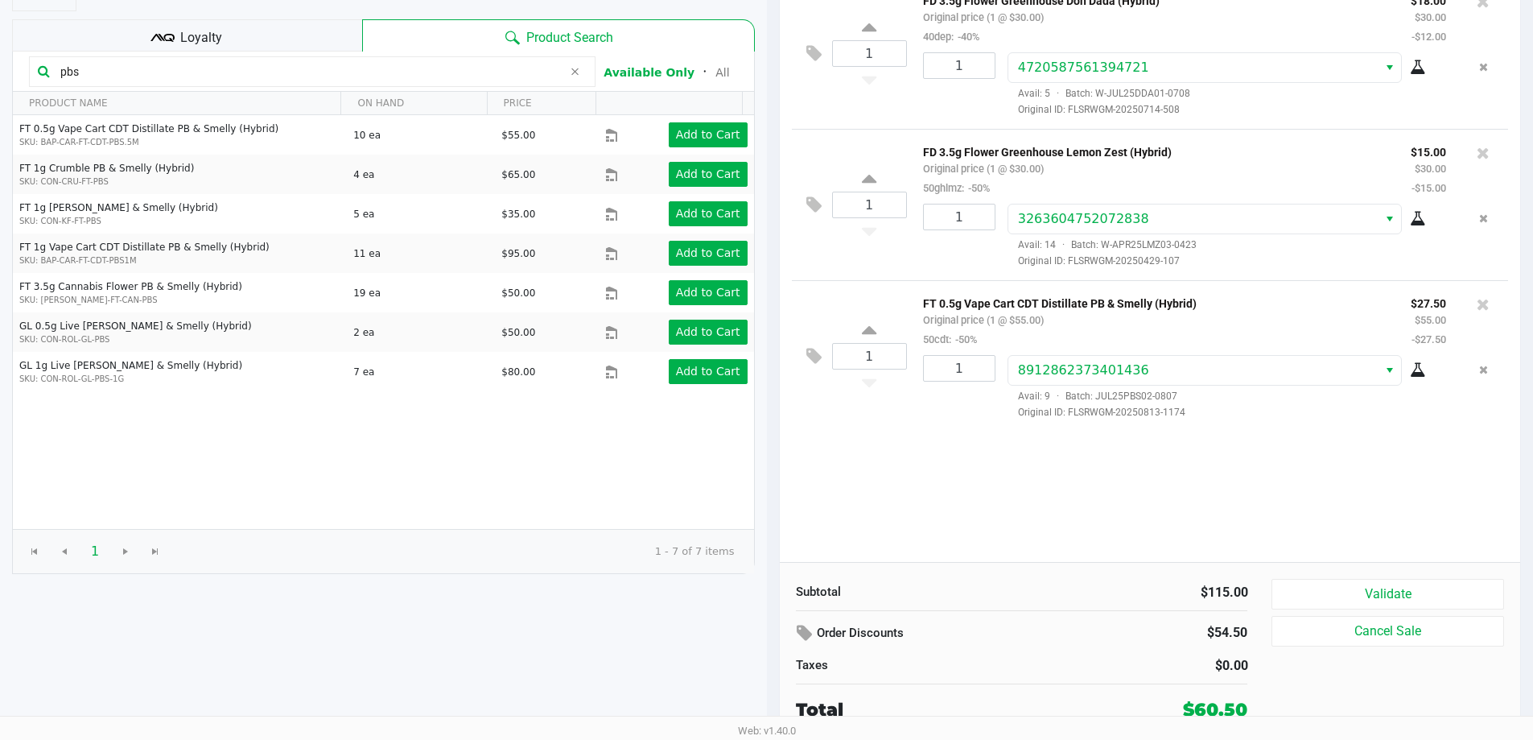
scroll to position [165, 0]
click at [1342, 605] on button "Validate" at bounding box center [1388, 594] width 232 height 31
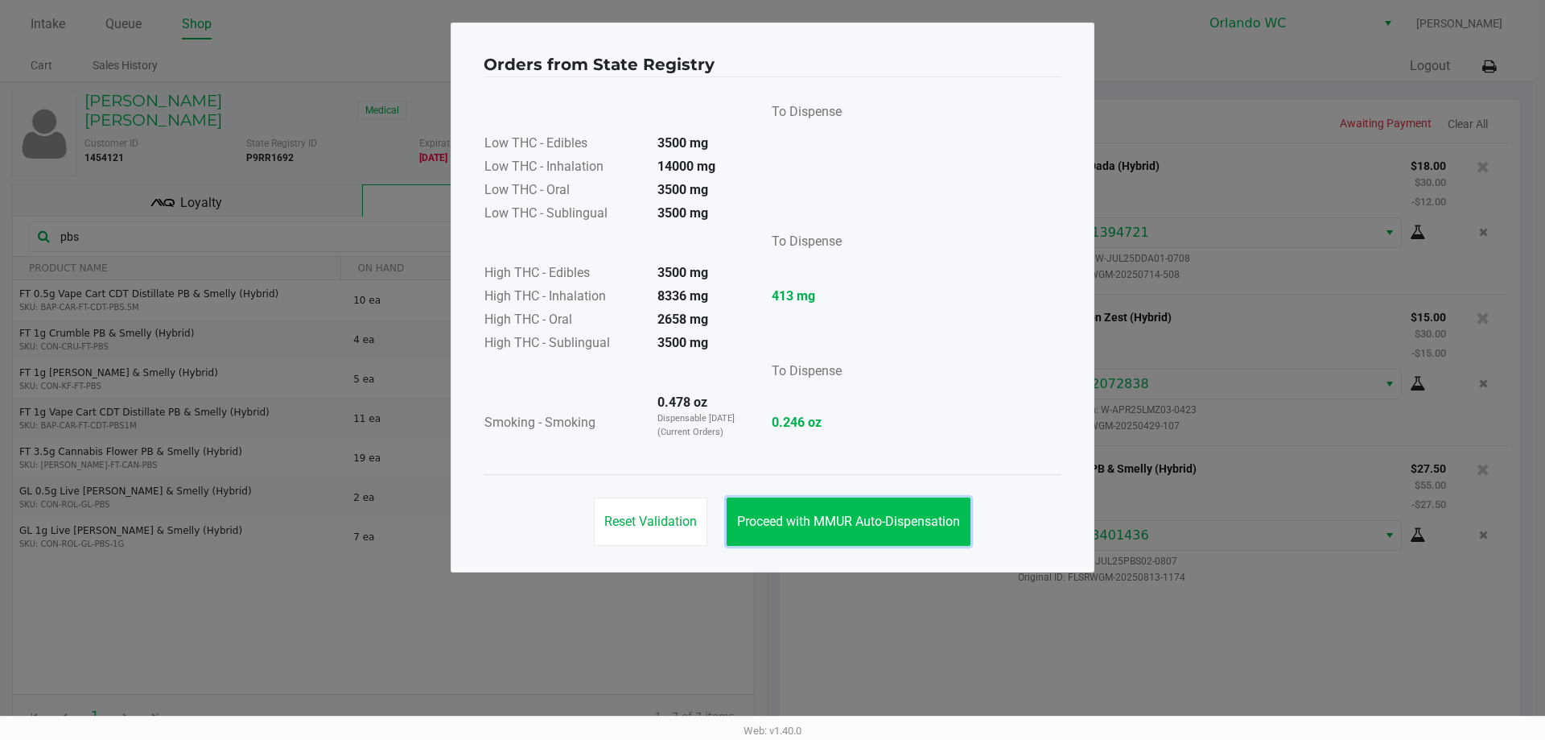
click at [939, 523] on span "Proceed with MMUR Auto-Dispensation" at bounding box center [848, 521] width 223 height 15
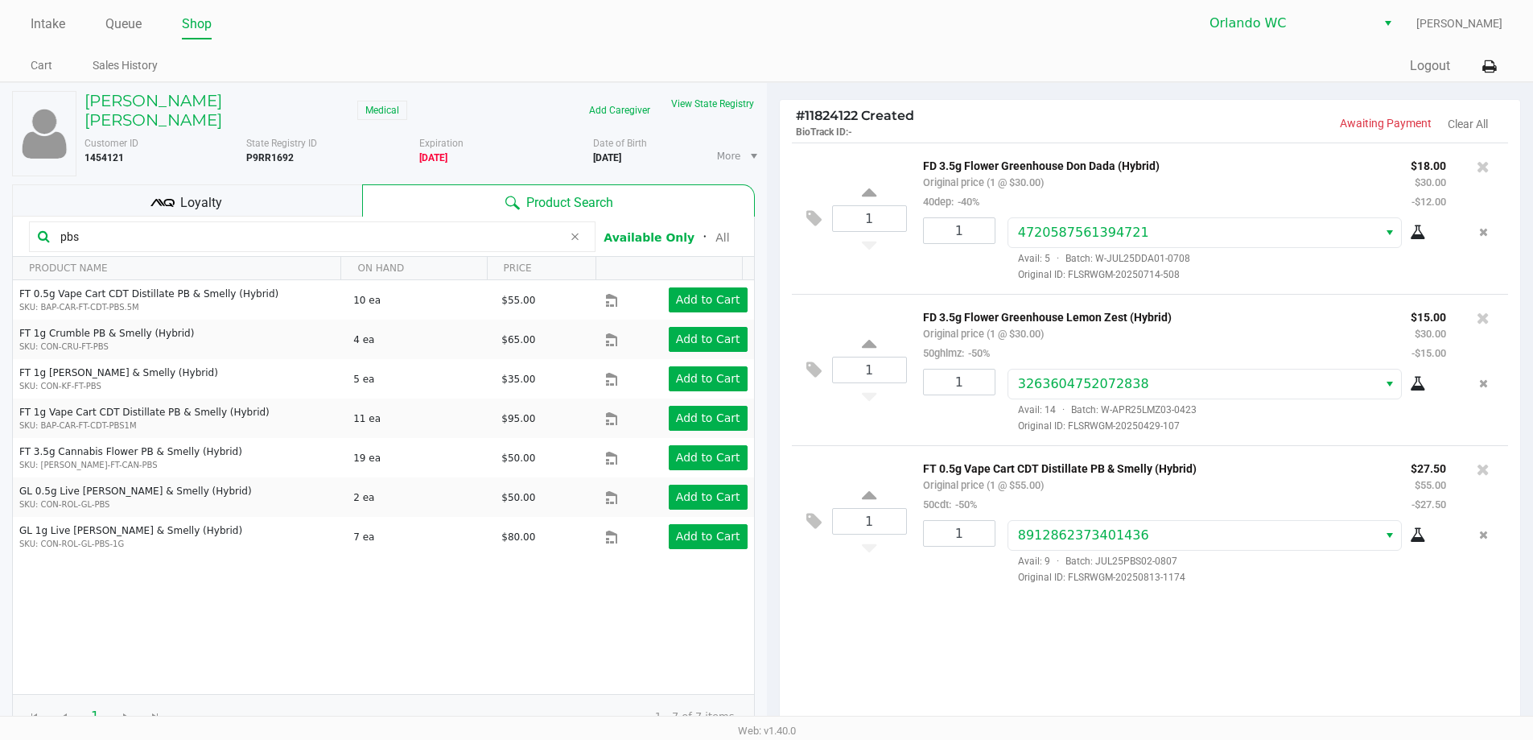
scroll to position [165, 0]
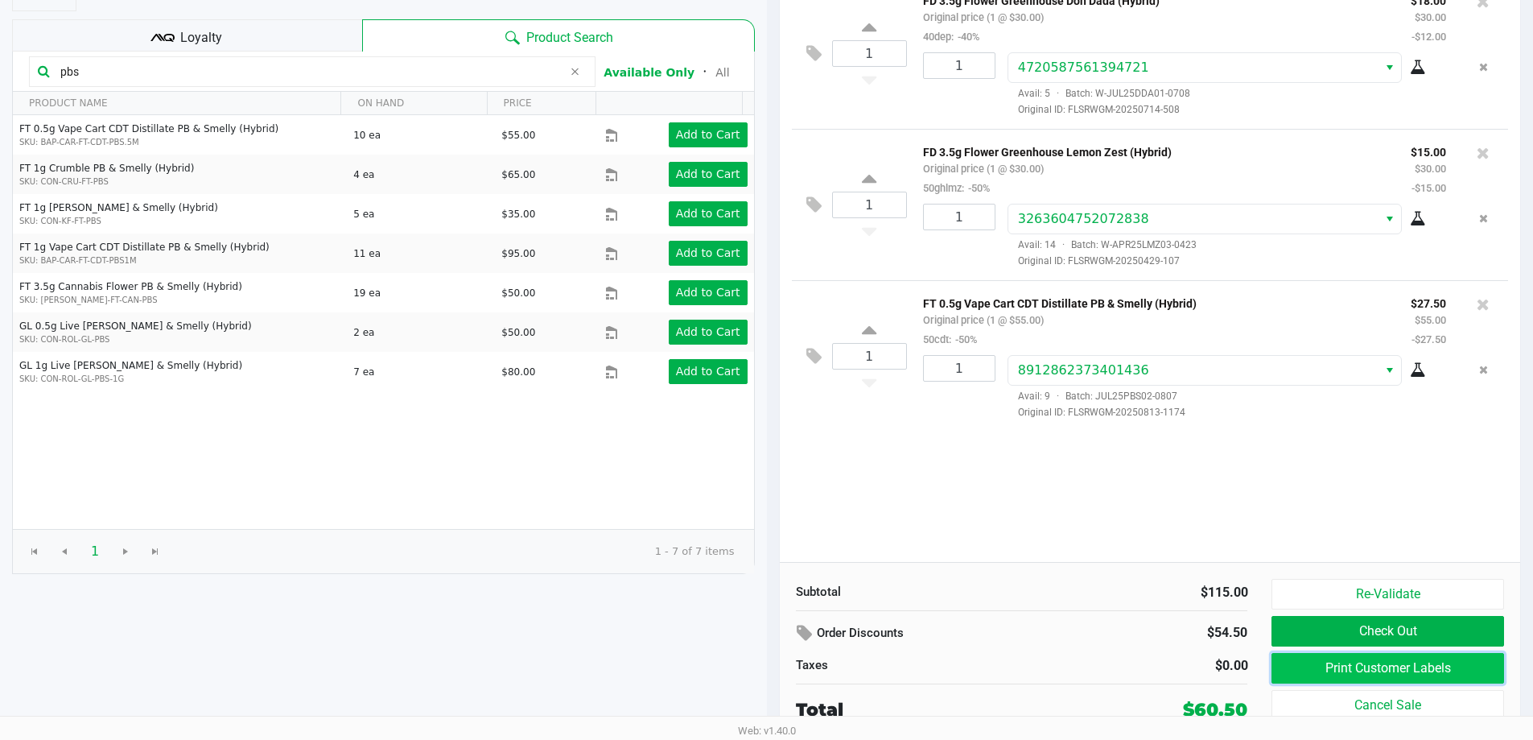
click at [1424, 666] on button "Print Customer Labels" at bounding box center [1388, 668] width 232 height 31
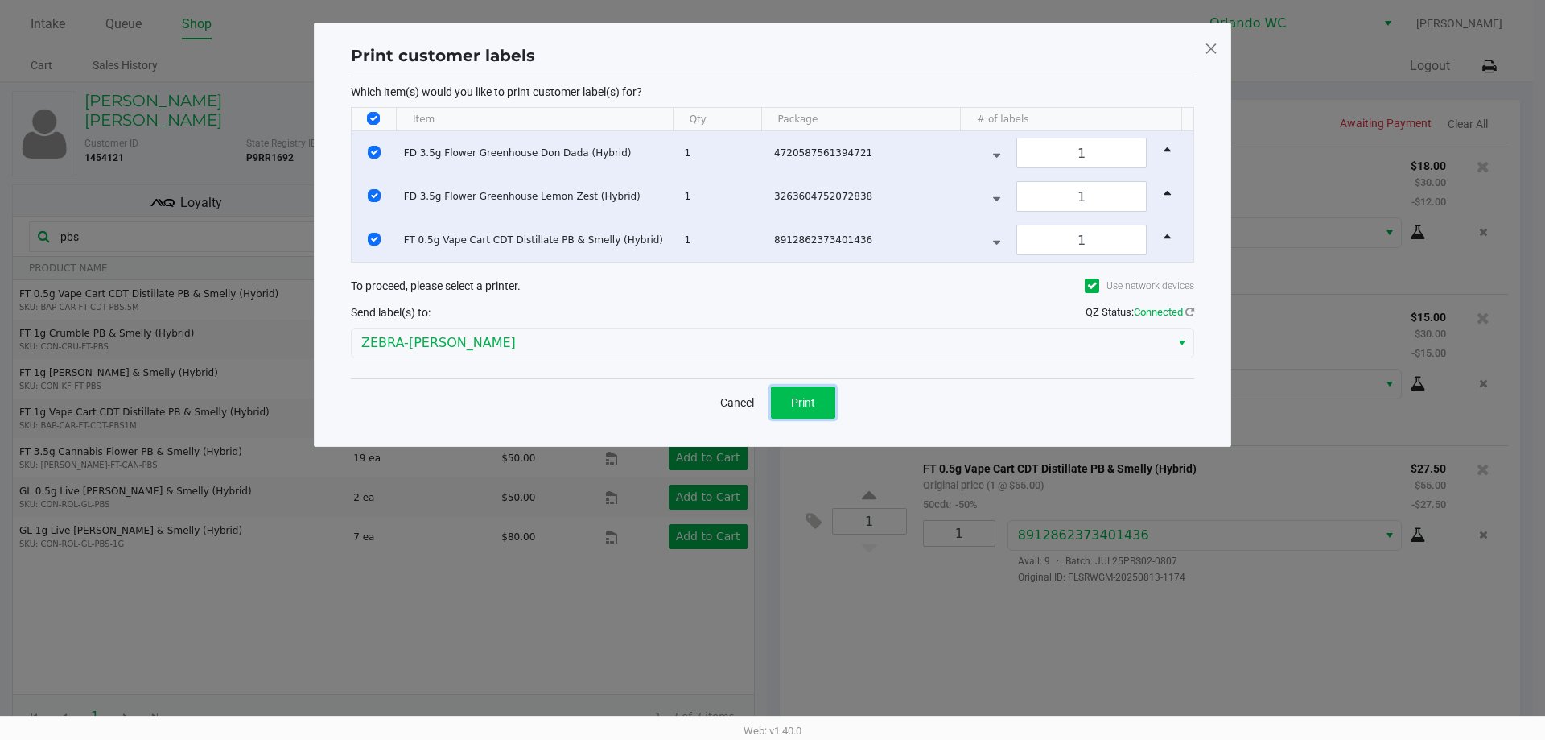
click at [819, 404] on button "Print" at bounding box center [803, 402] width 64 height 32
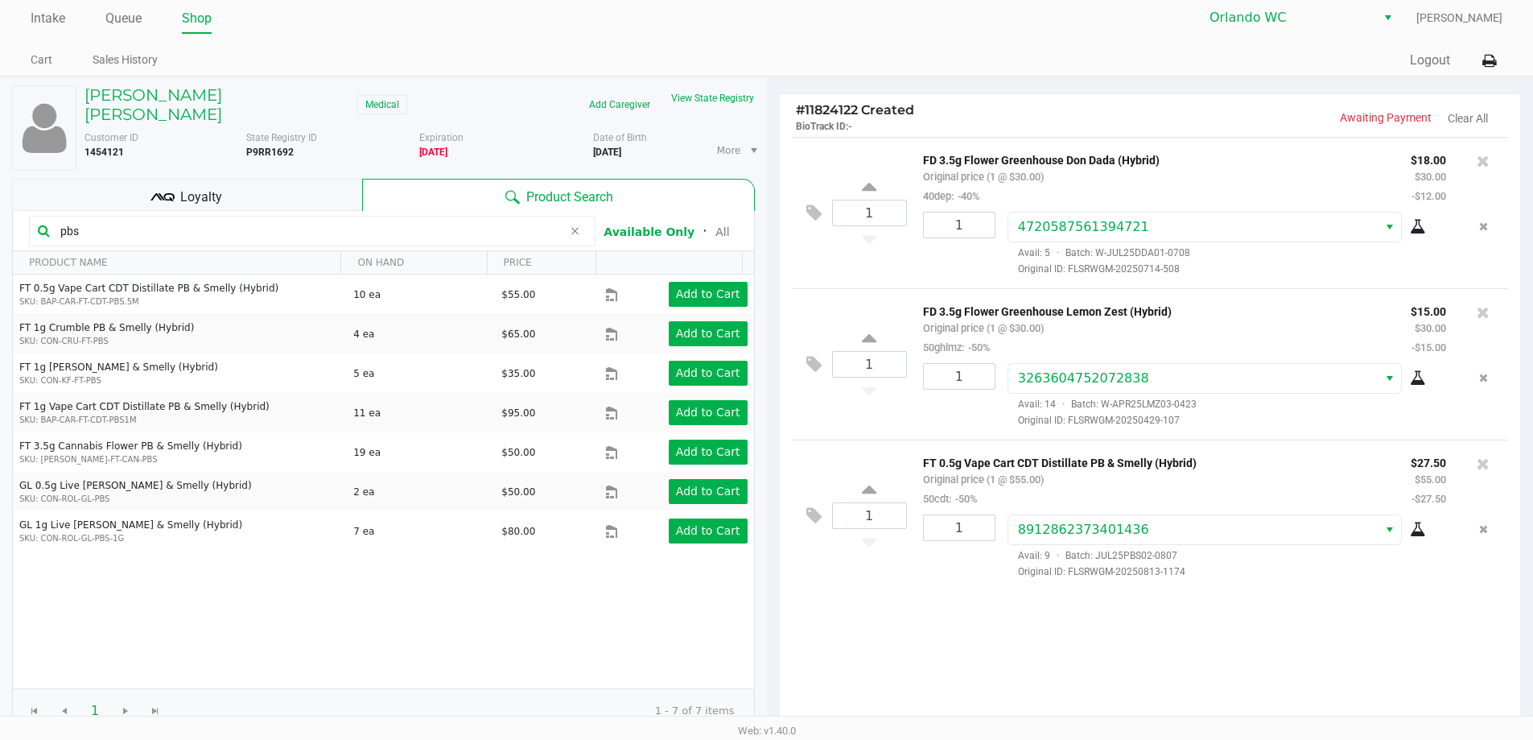
scroll to position [4, 0]
click at [1484, 51] on button at bounding box center [1489, 62] width 27 height 30
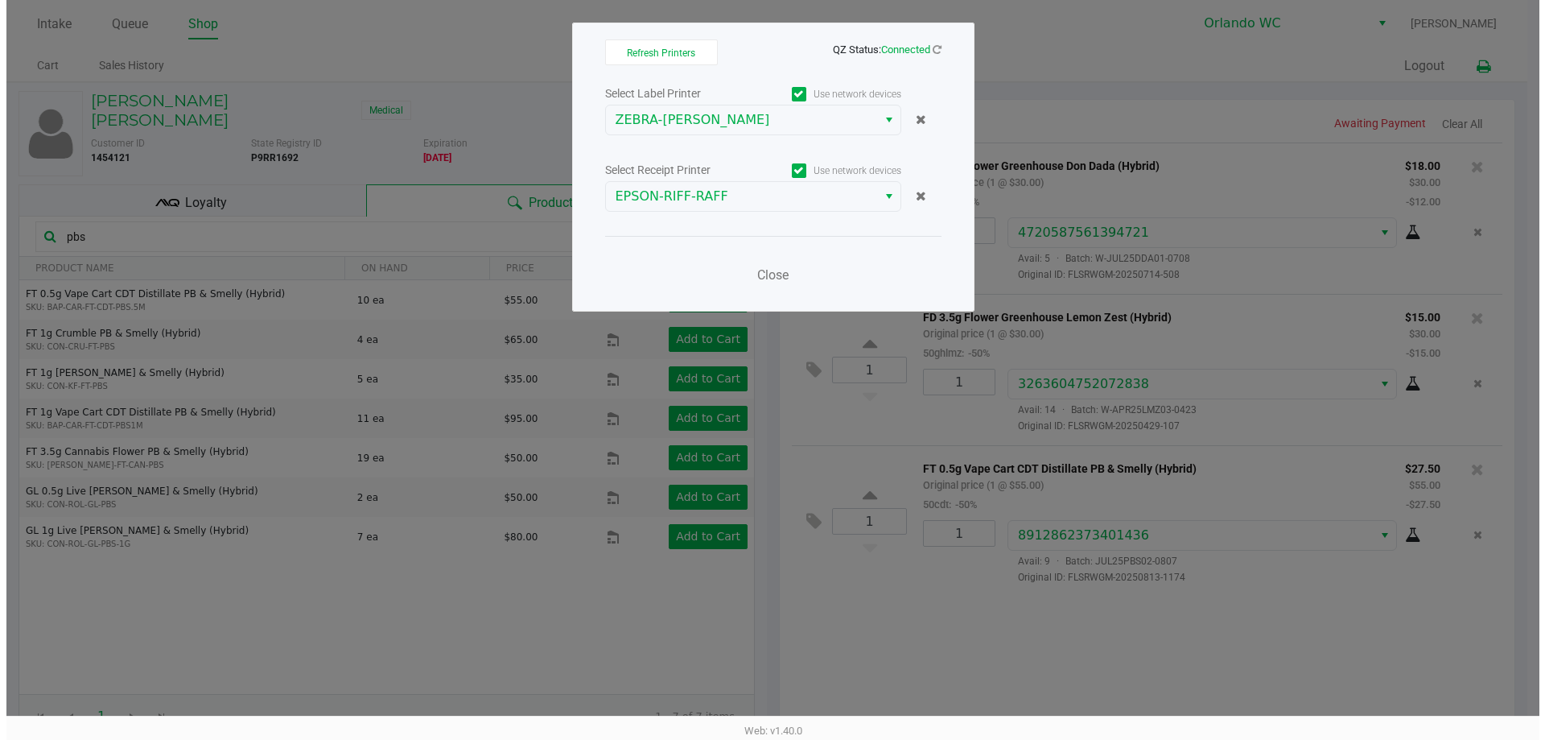
scroll to position [0, 0]
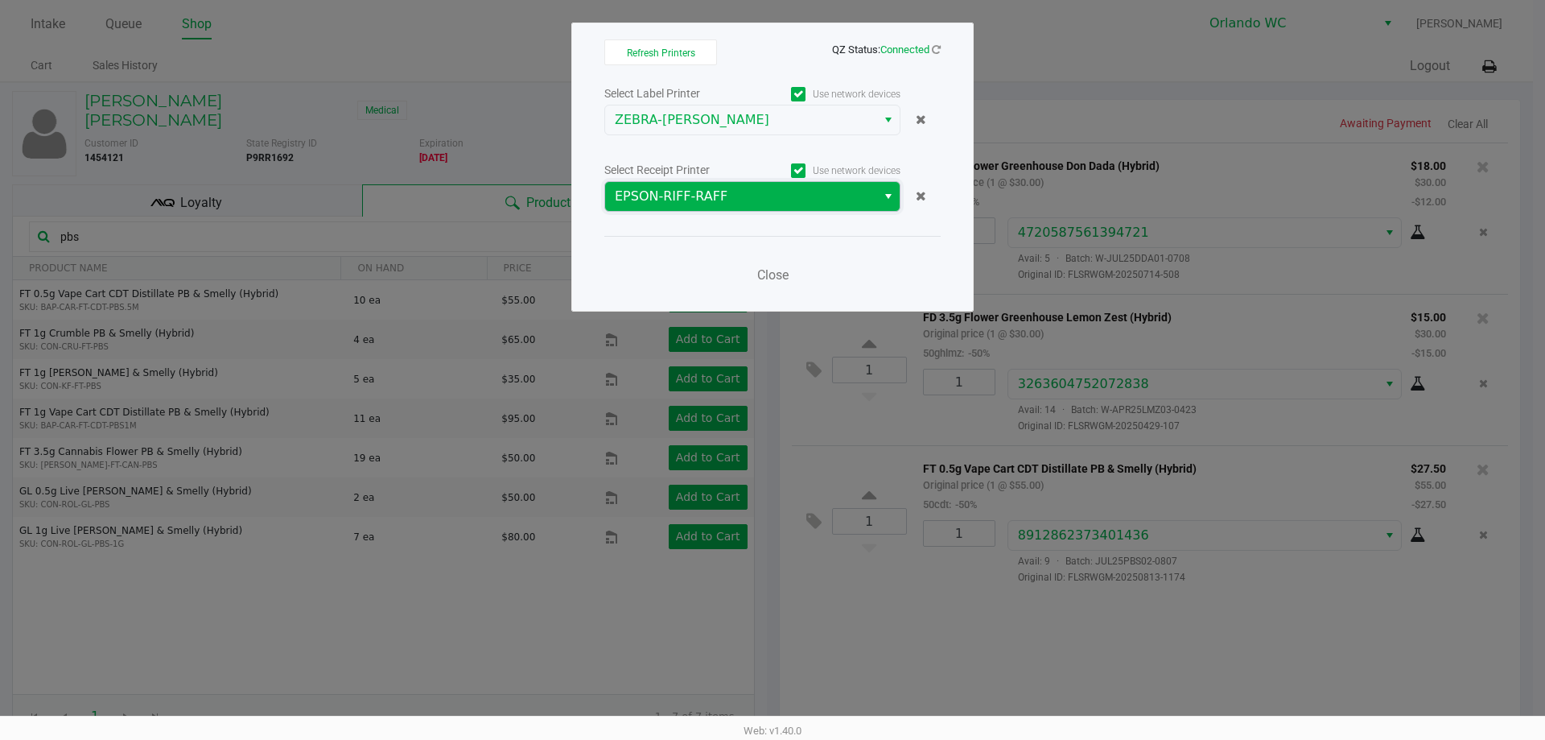
click at [803, 183] on span "EPSON-RIFF-RAFF" at bounding box center [740, 196] width 271 height 29
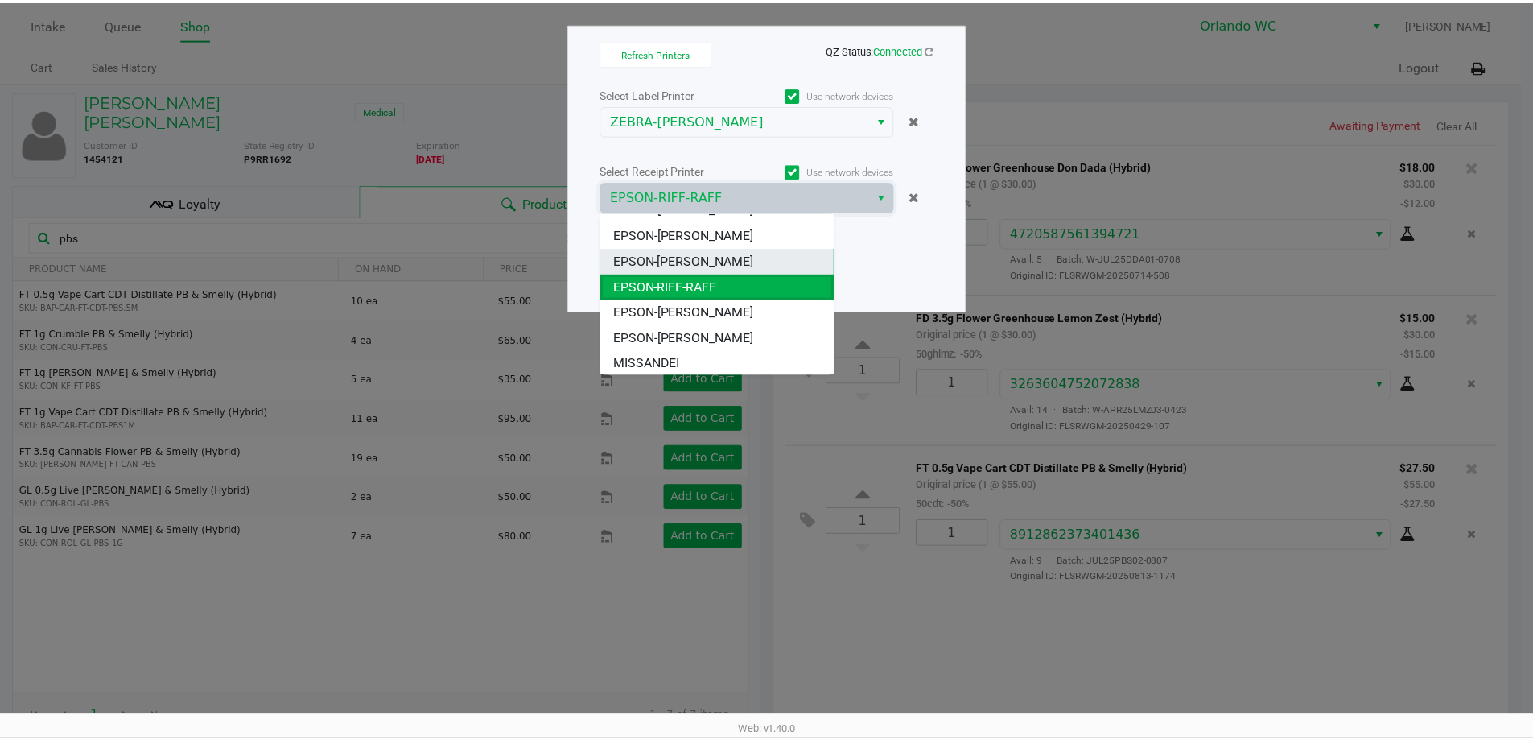
scroll to position [71, 0]
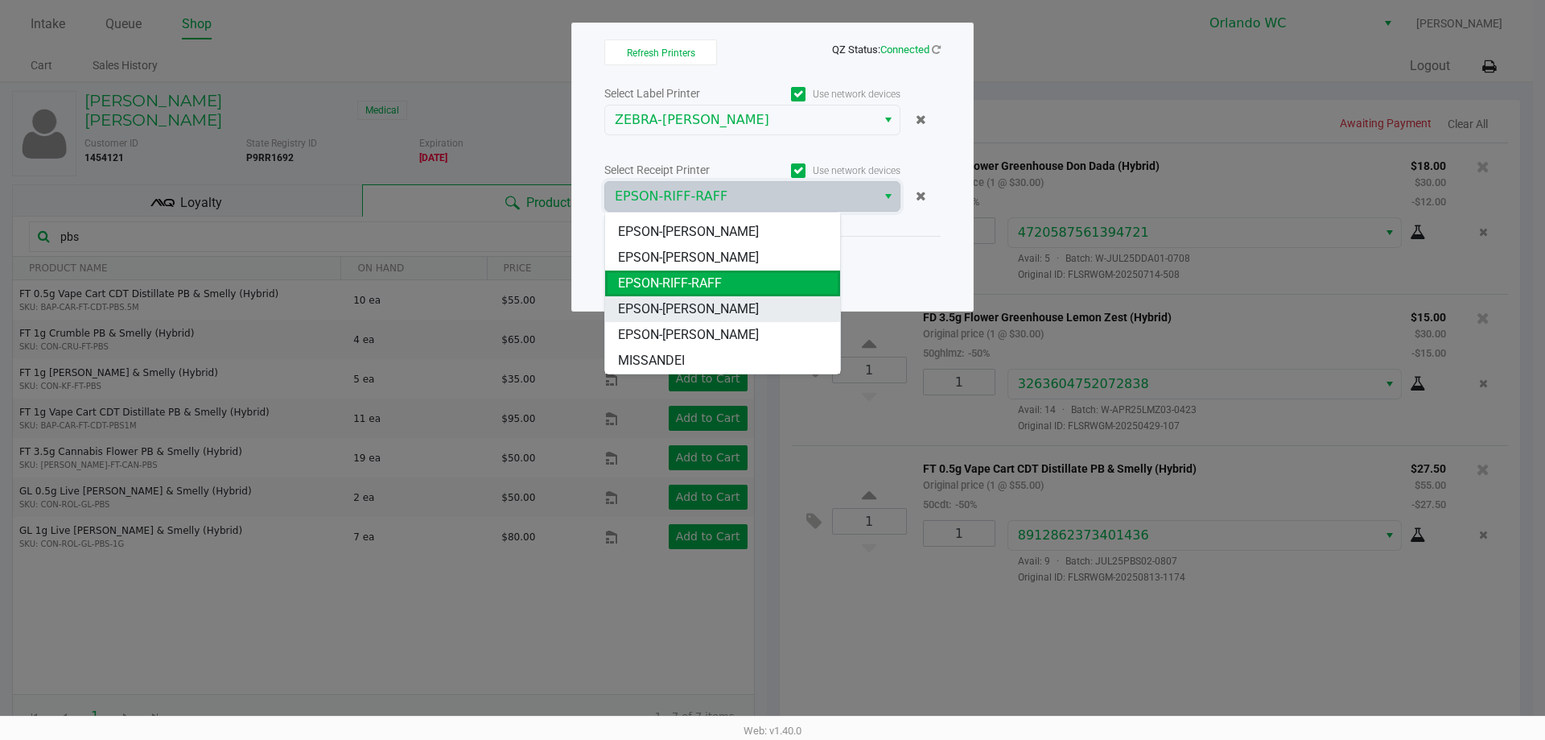
click at [770, 309] on li "EPSON-[PERSON_NAME]" at bounding box center [722, 309] width 235 height 26
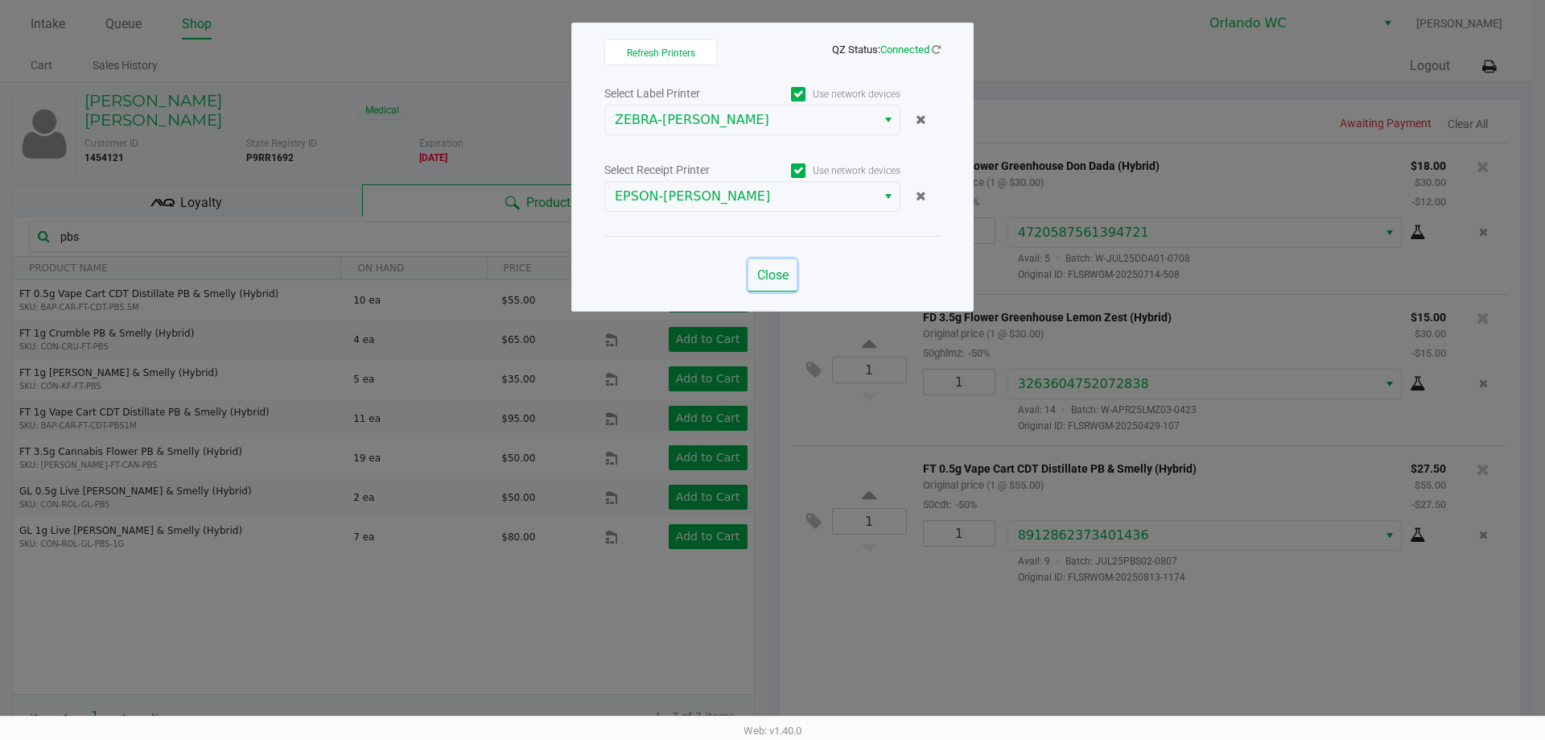
click at [780, 266] on button "Close" at bounding box center [773, 275] width 48 height 32
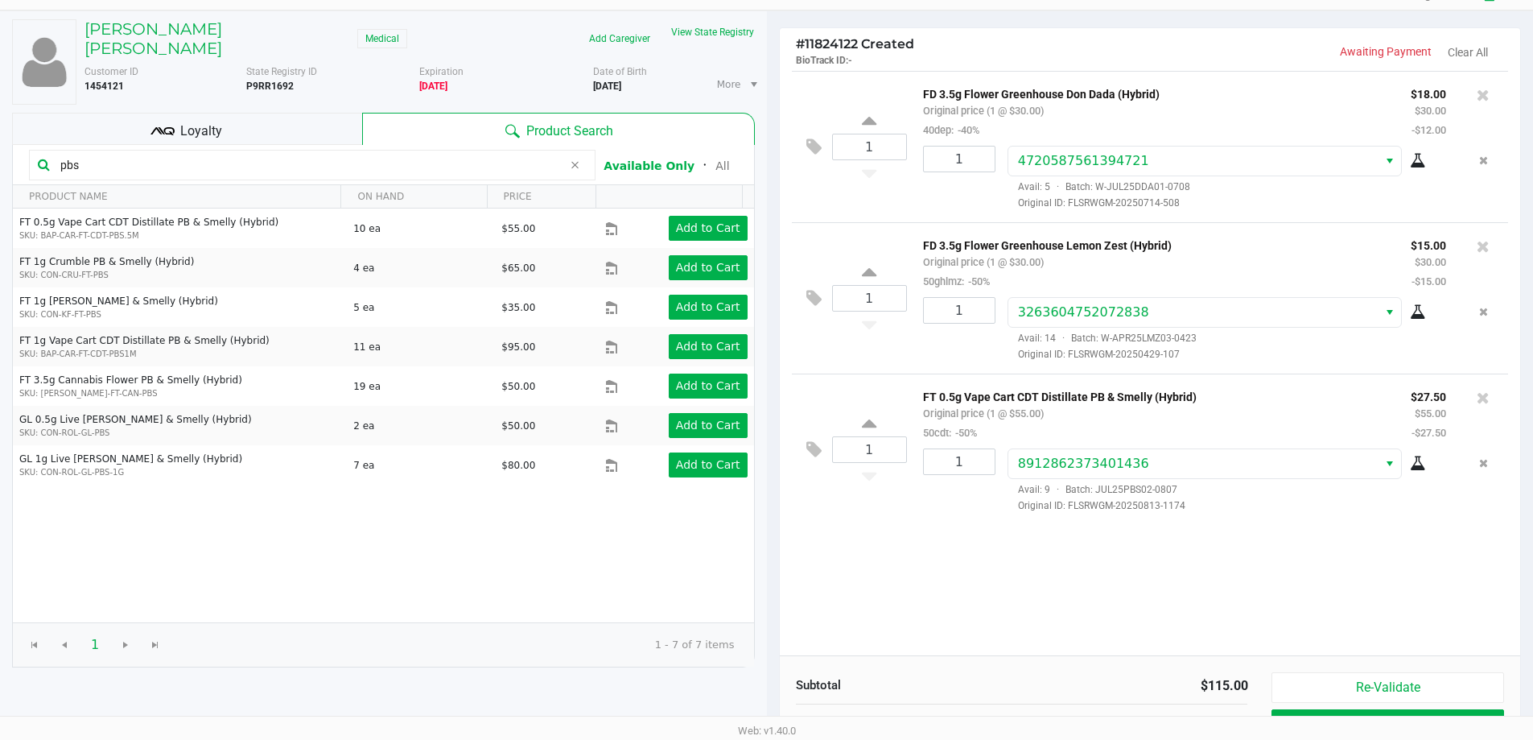
scroll to position [165, 0]
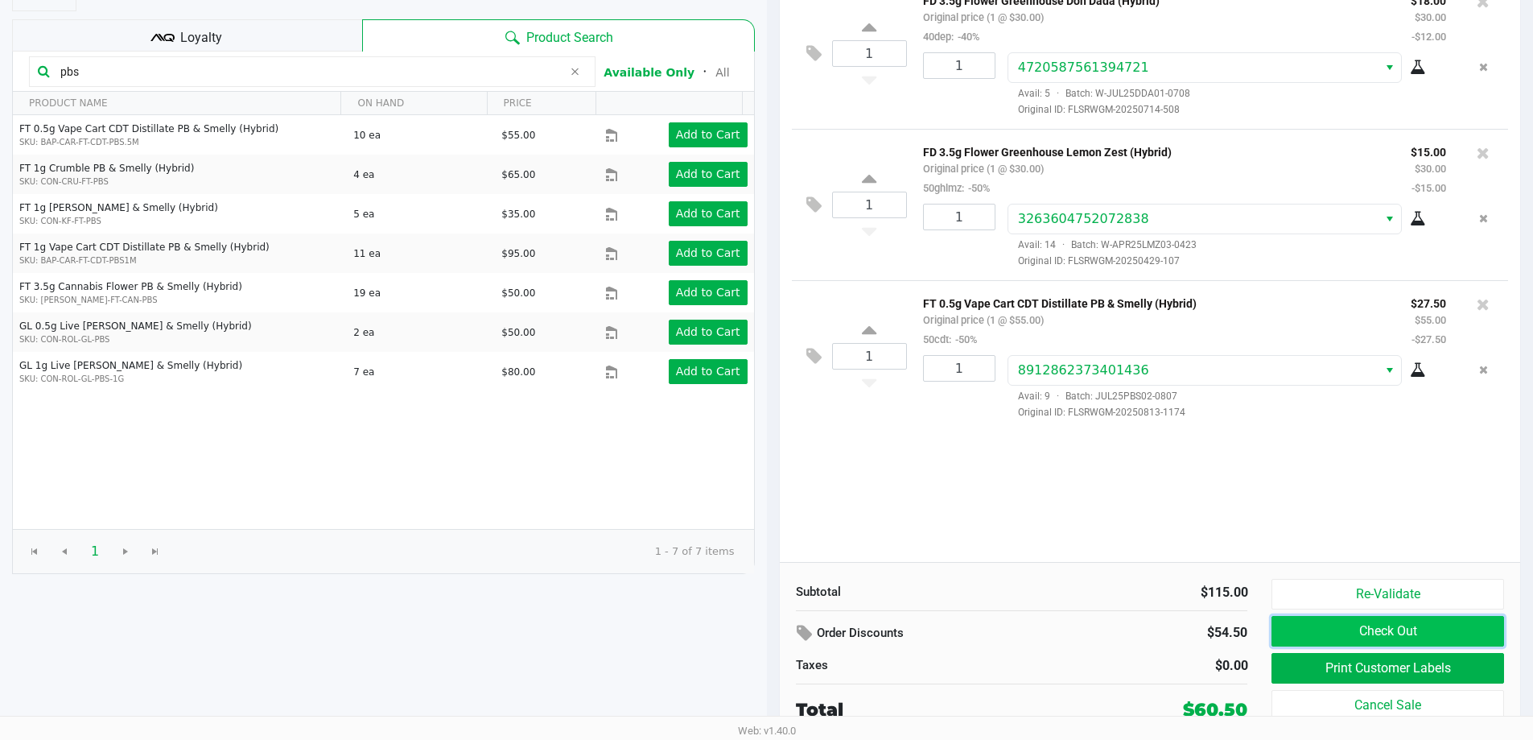
click at [1349, 618] on button "Check Out" at bounding box center [1388, 631] width 232 height 31
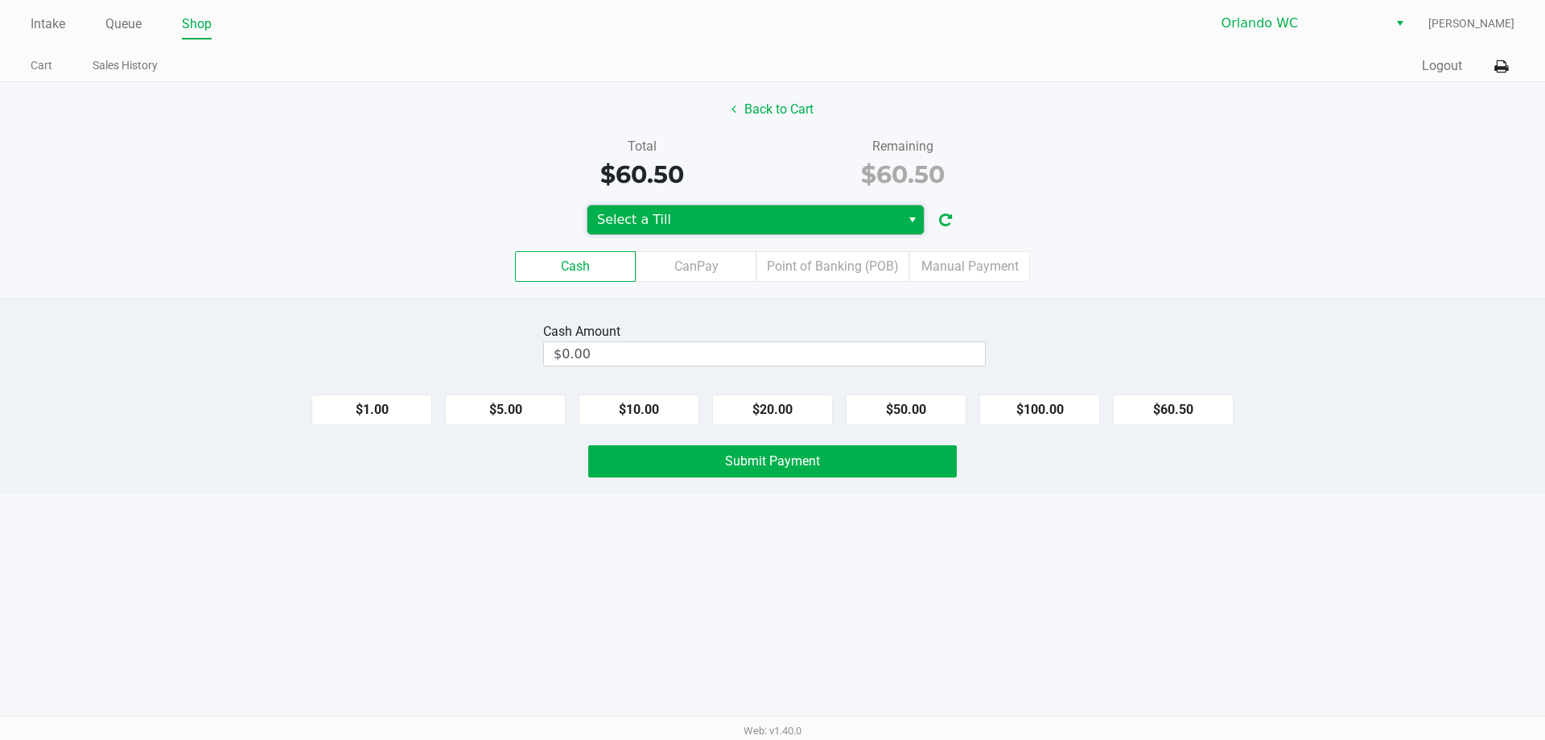
click at [741, 221] on span "Select a Till" at bounding box center [744, 219] width 294 height 19
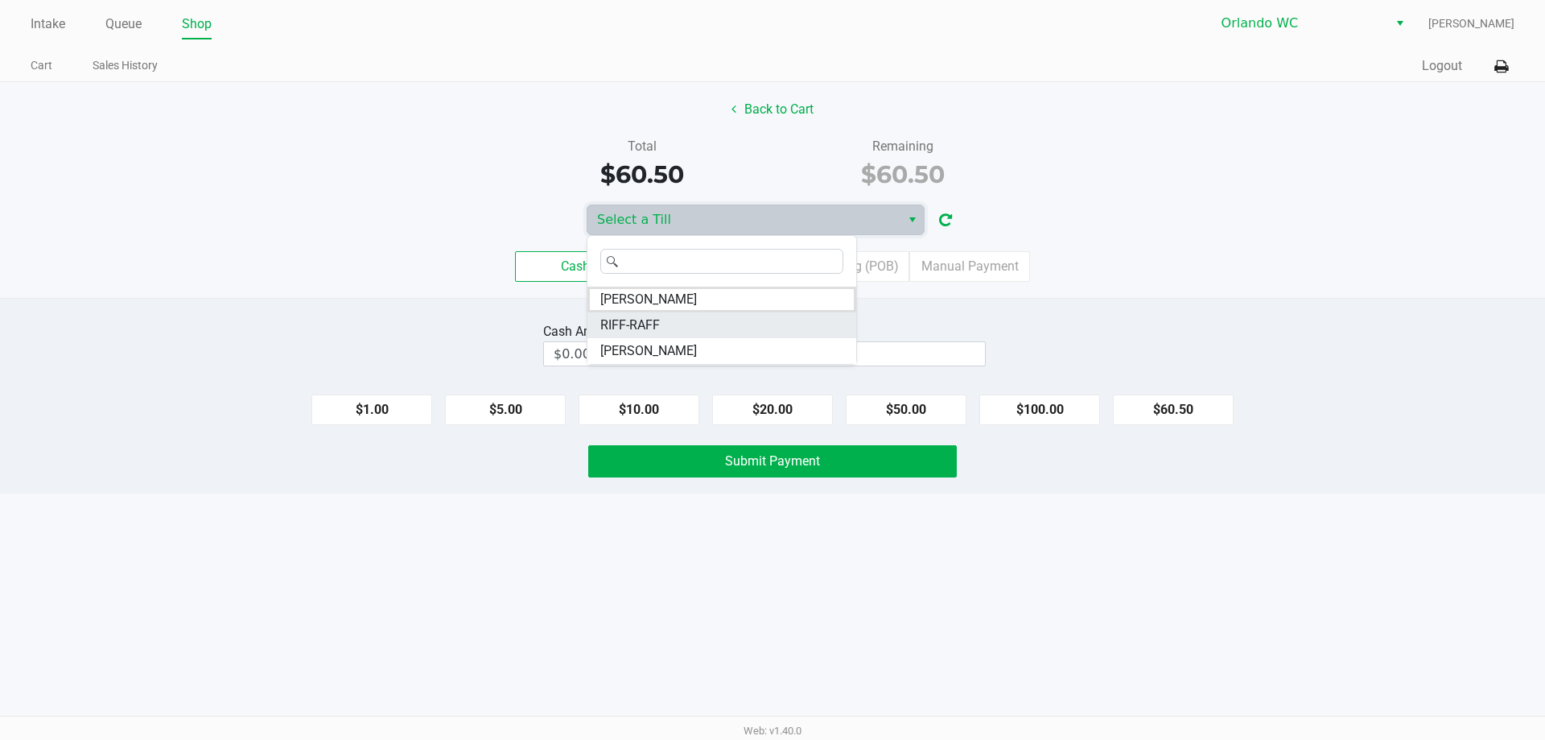
click at [730, 334] on li "RIFF-RAFF" at bounding box center [722, 325] width 269 height 26
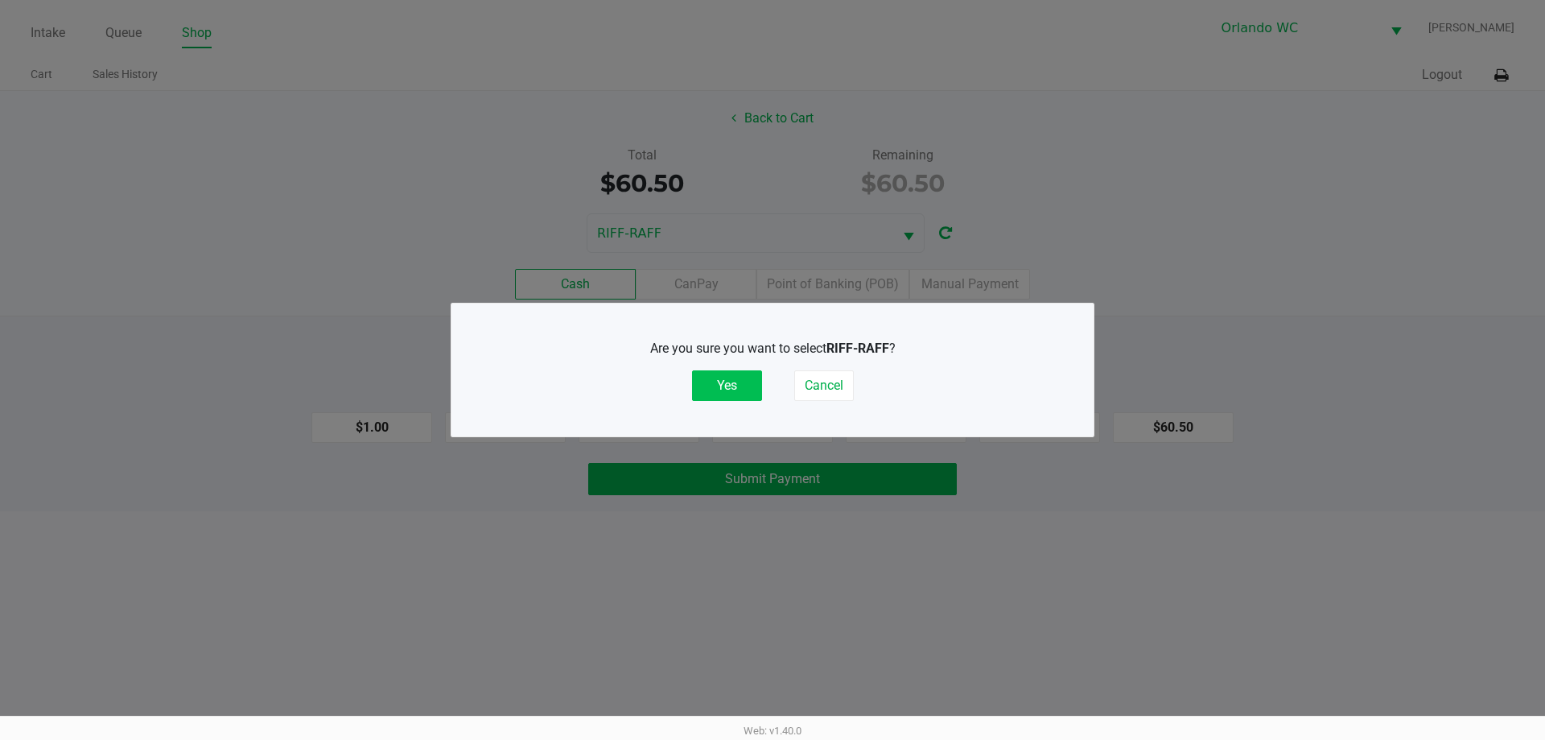
click at [705, 381] on button "Yes" at bounding box center [727, 385] width 70 height 31
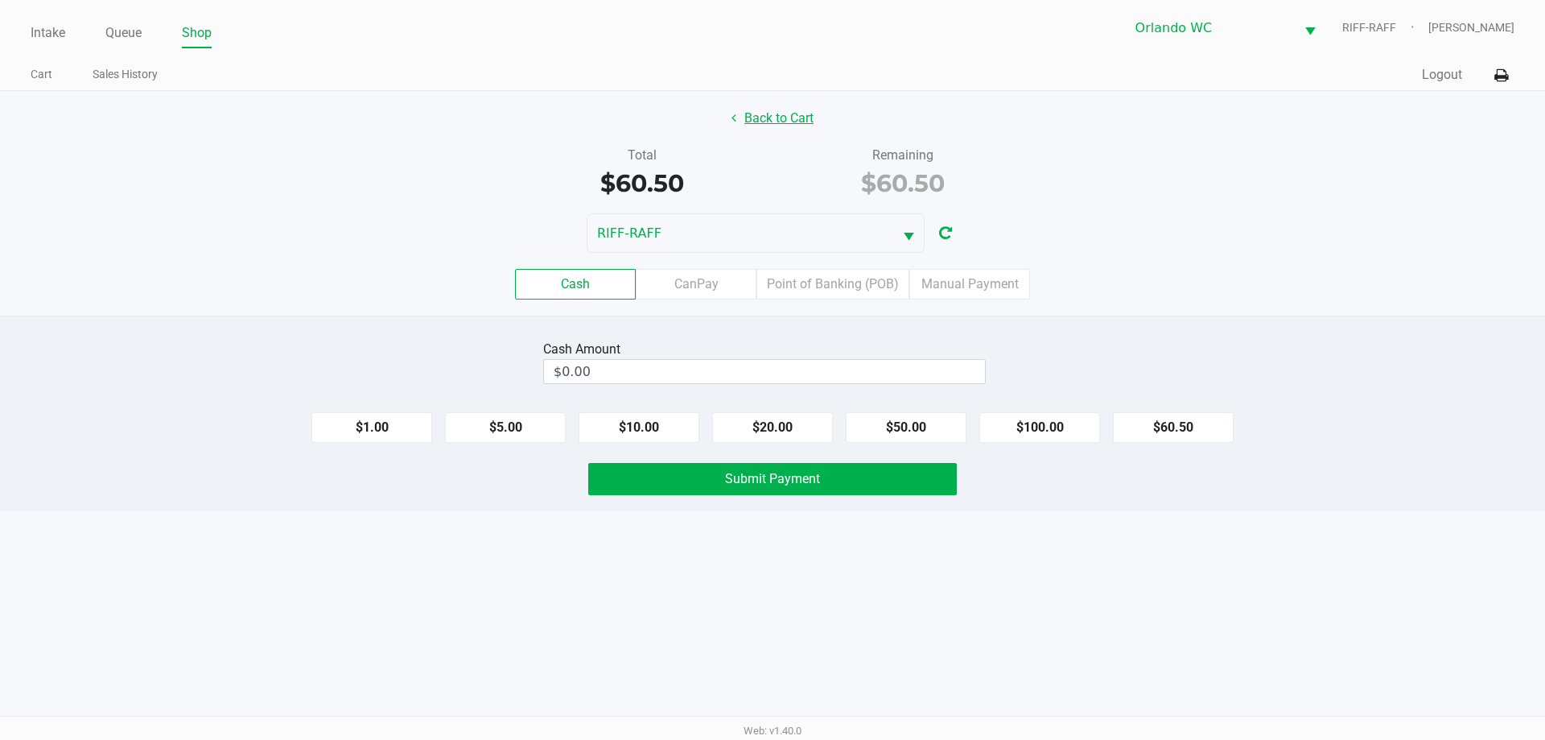
click at [757, 121] on button "Back to Cart" at bounding box center [772, 118] width 103 height 31
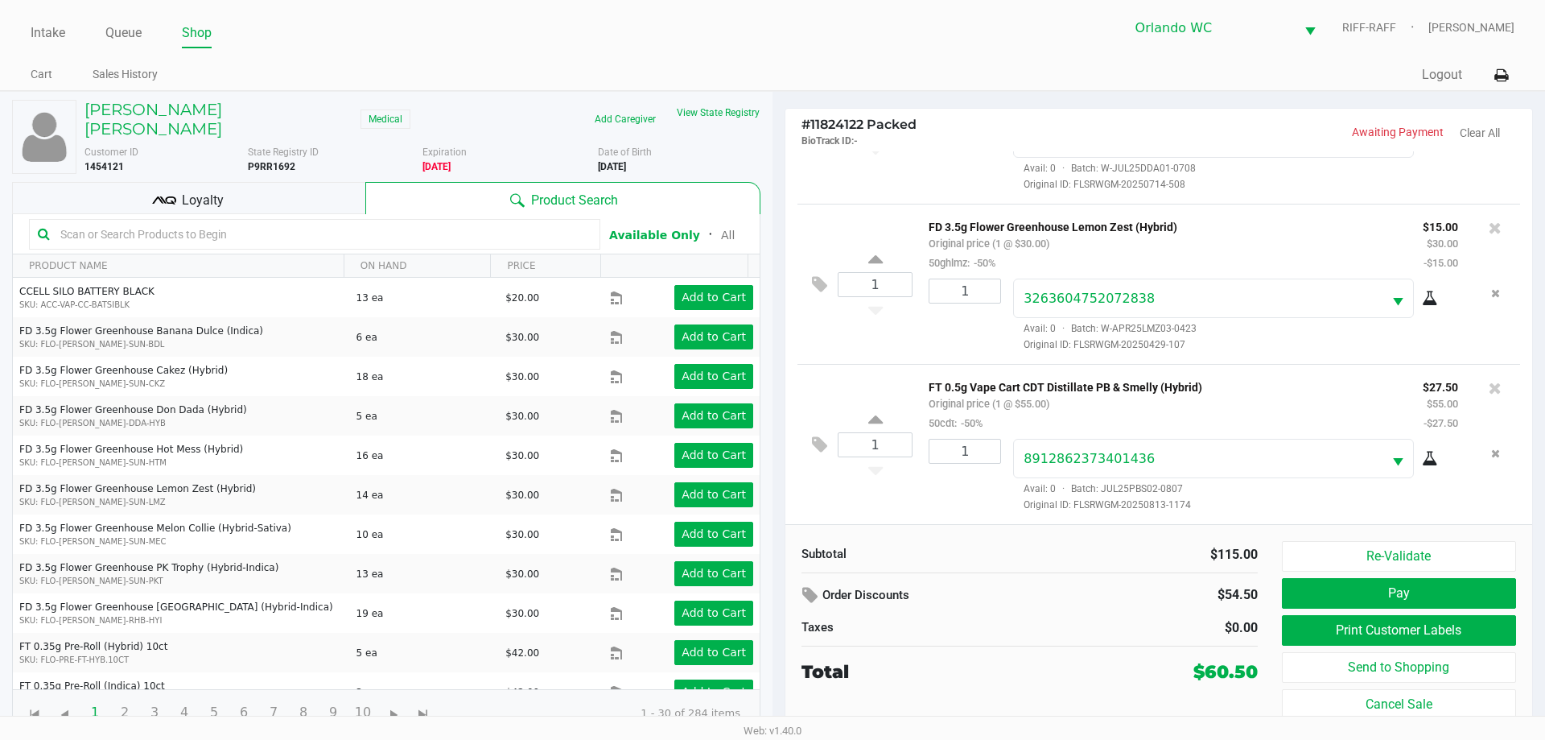
scroll to position [110, 0]
click at [1446, 595] on button "Pay" at bounding box center [1399, 593] width 234 height 31
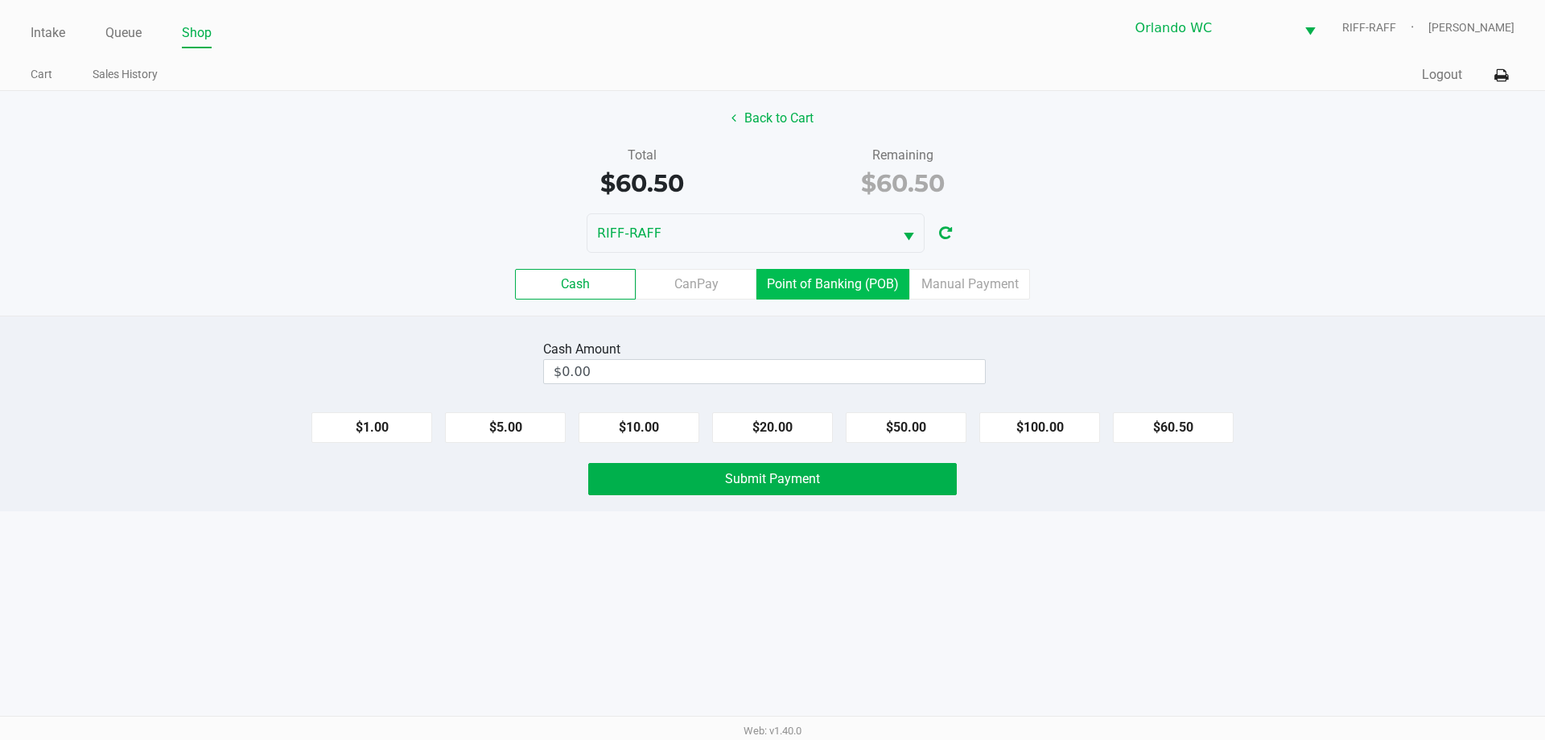
click at [811, 274] on label "Point of Banking (POB)" at bounding box center [833, 284] width 153 height 31
click at [0, 0] on 7 "Point of Banking (POB)" at bounding box center [0, 0] width 0 height 0
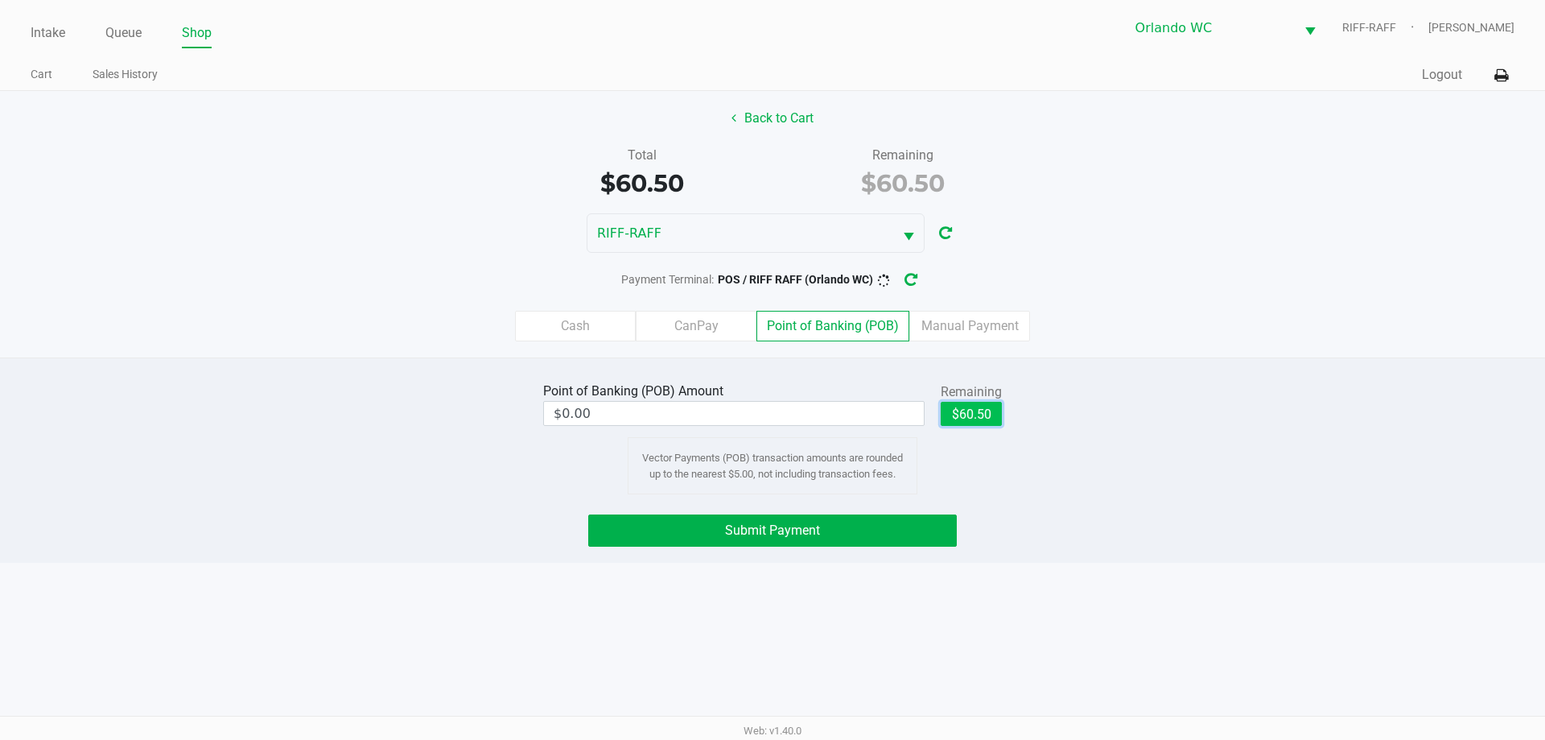
click at [968, 411] on button "$60.50" at bounding box center [971, 414] width 61 height 24
type input "$60.50"
click at [812, 552] on div "Point of Banking (POB) Amount $60.50 Remaining $60.50 Clear Vector Payments (PO…" at bounding box center [772, 459] width 1545 height 205
click at [815, 533] on span "Submit Payment" at bounding box center [772, 529] width 95 height 15
click at [824, 526] on button "Submit Payment" at bounding box center [772, 530] width 369 height 32
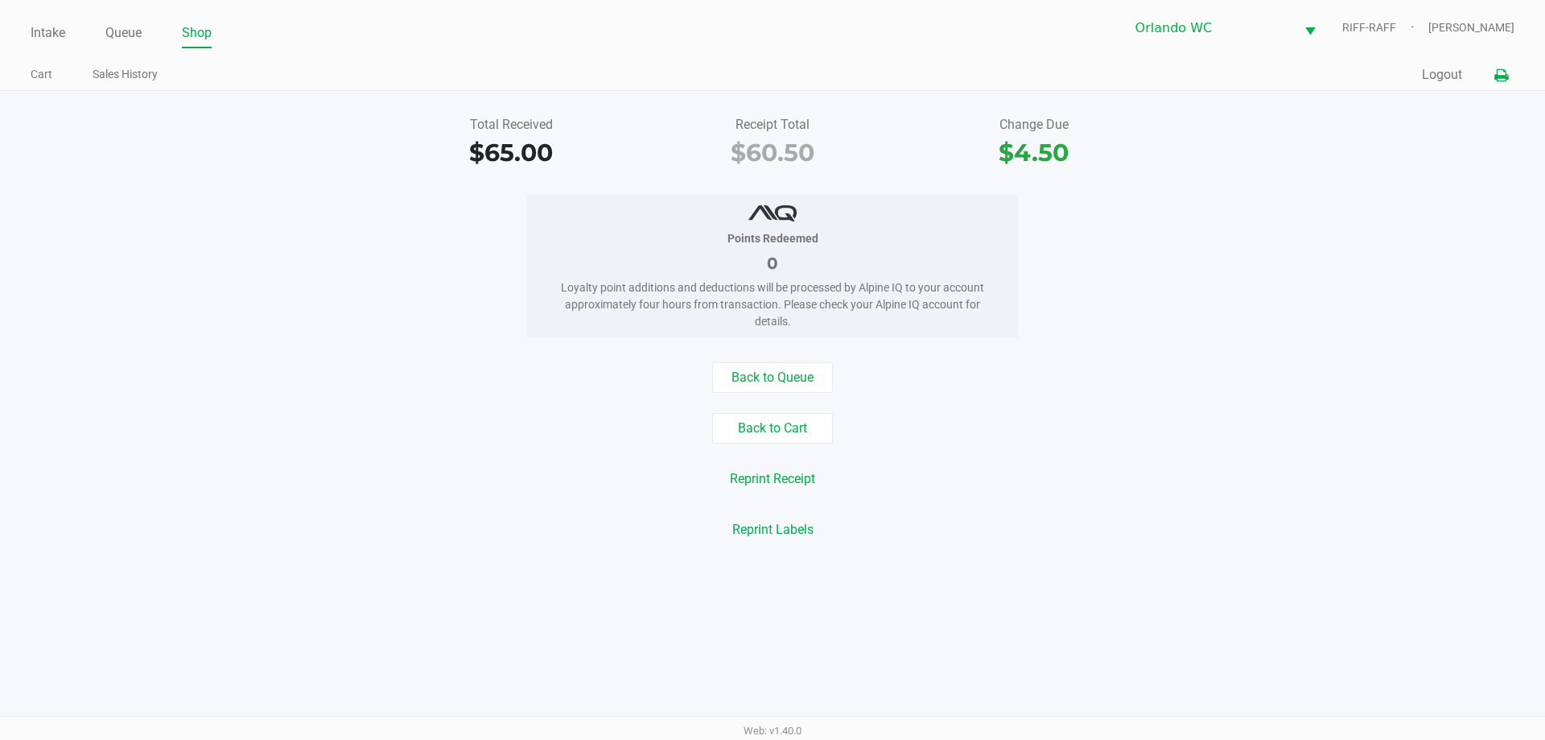
click at [1496, 78] on icon at bounding box center [1502, 75] width 14 height 11
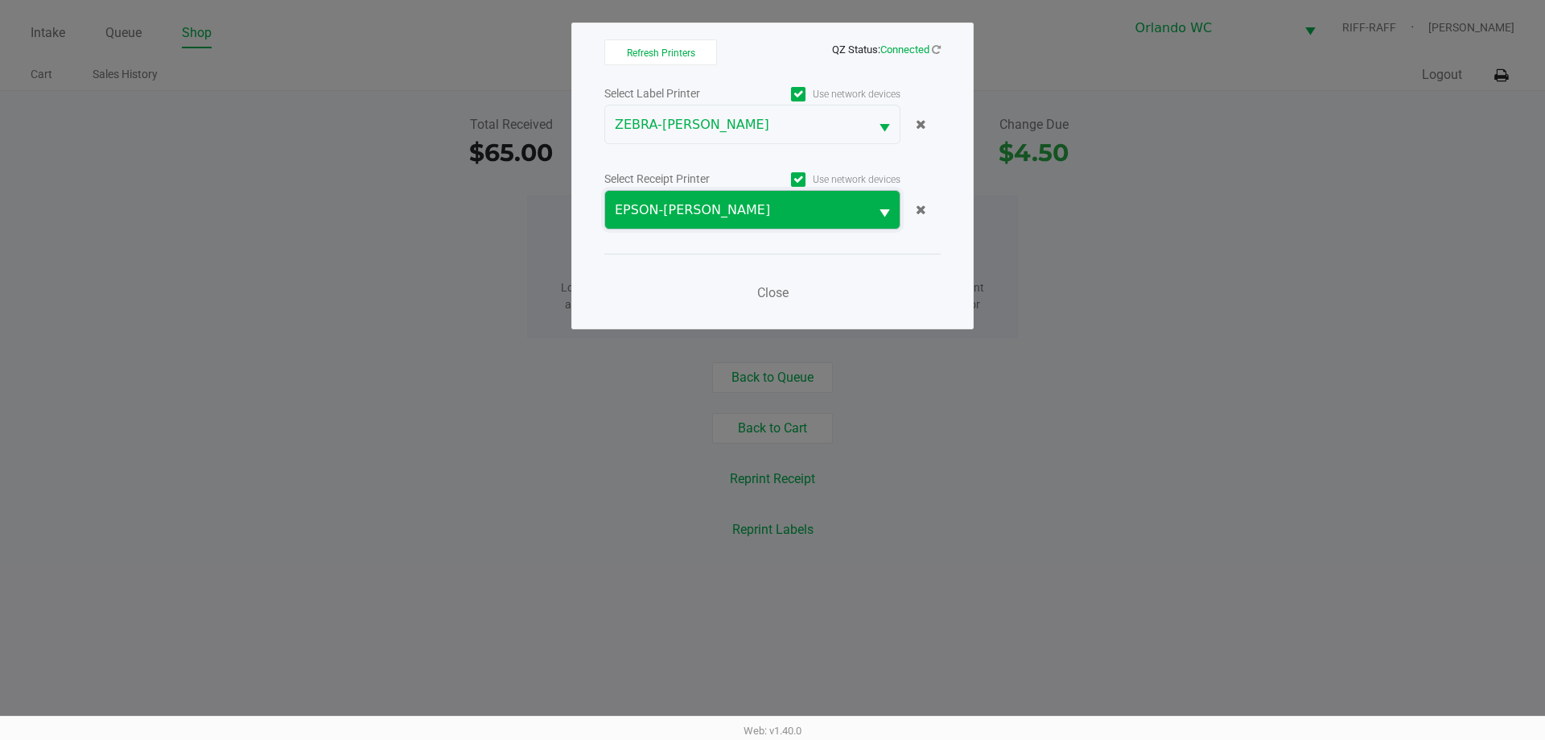
click at [856, 221] on span "EPSON-[PERSON_NAME]" at bounding box center [737, 210] width 264 height 38
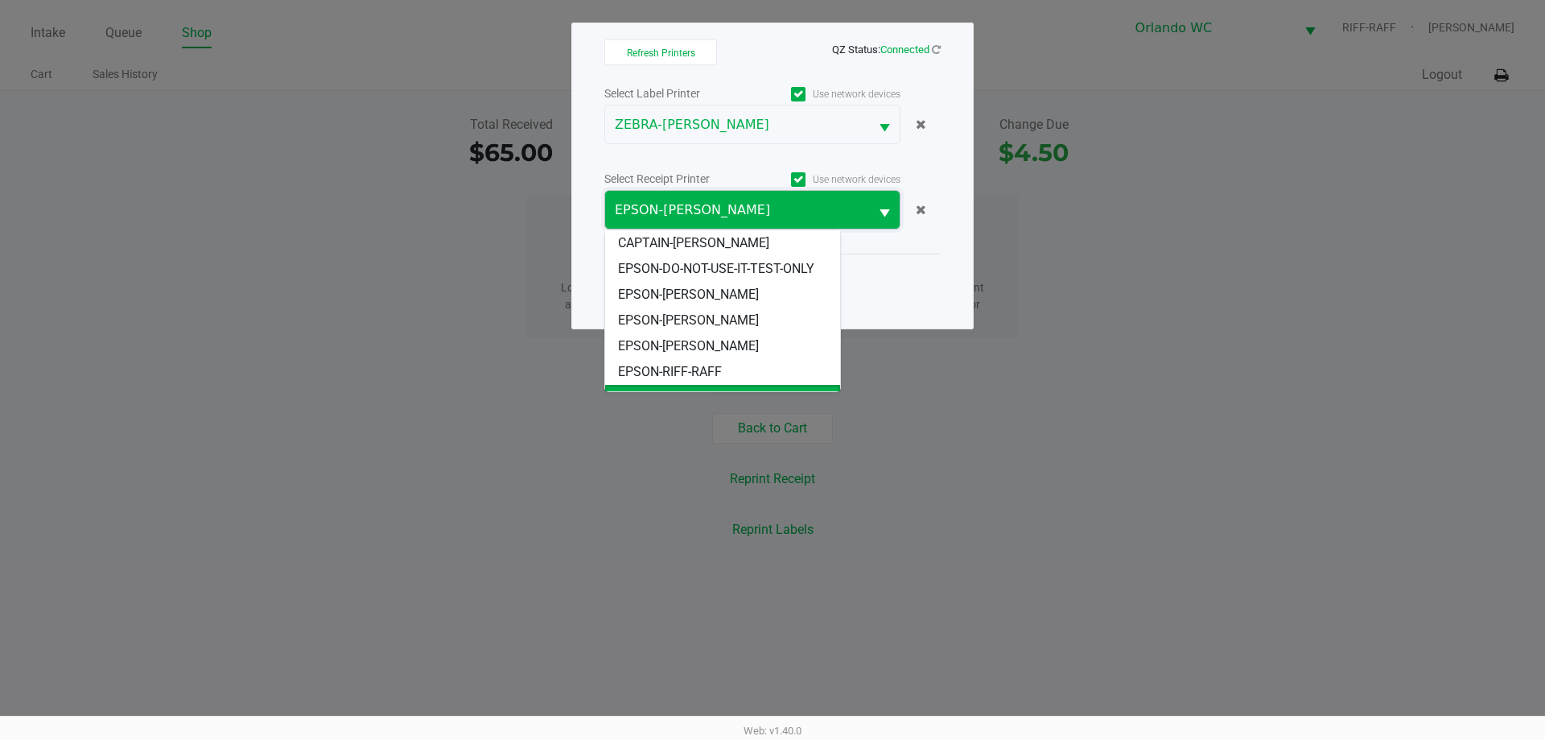
scroll to position [19, 0]
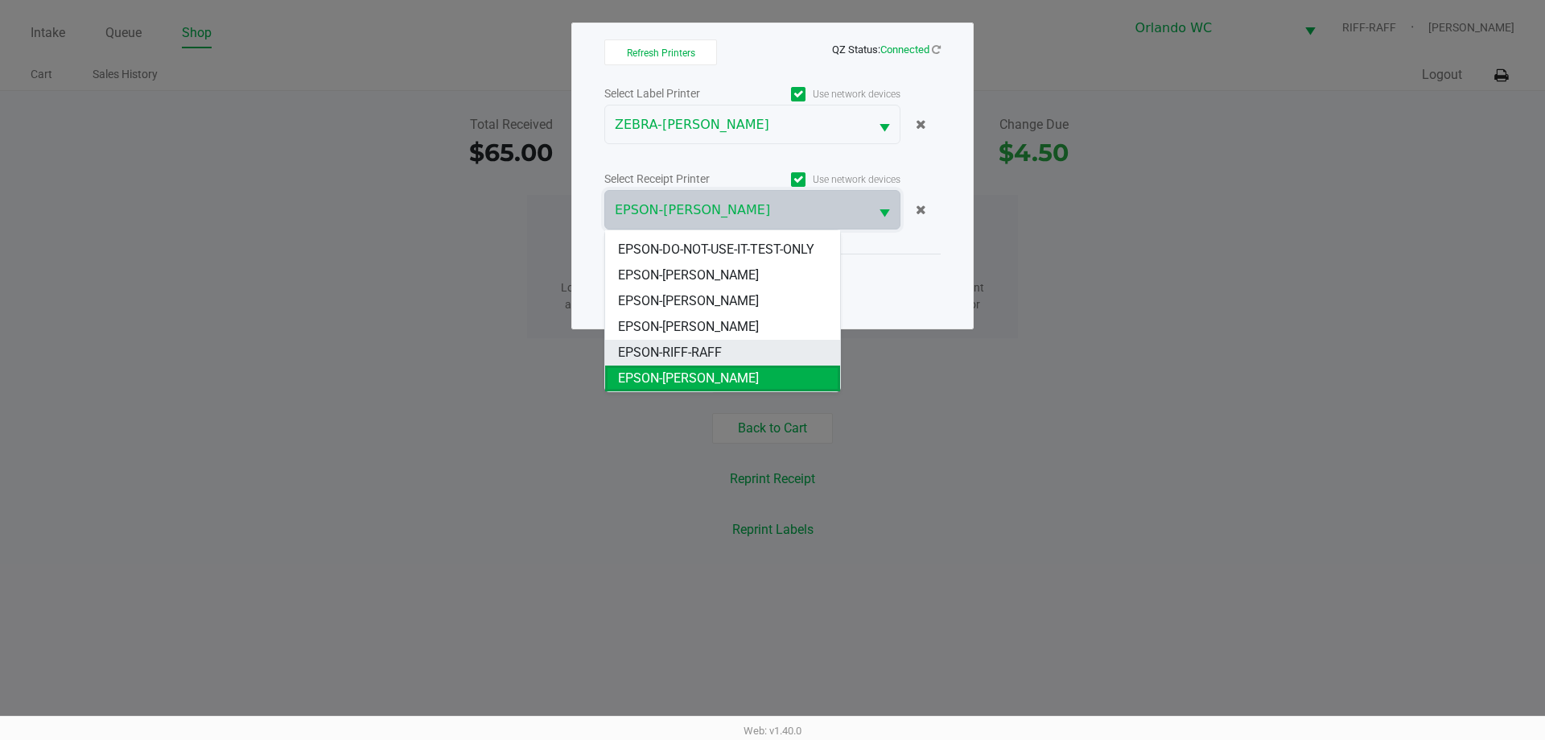
click at [760, 355] on li "EPSON-RIFF-RAFF" at bounding box center [722, 353] width 235 height 26
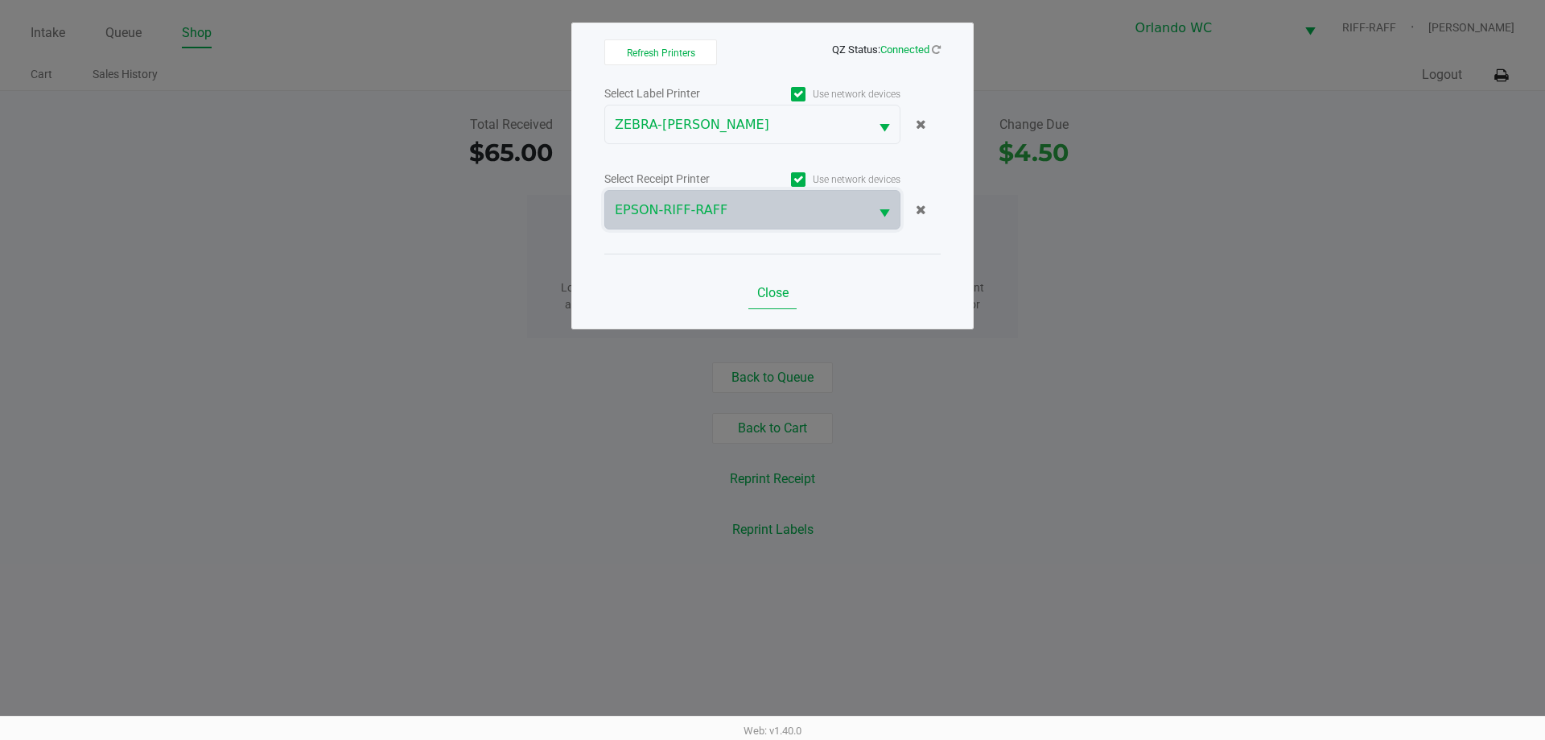
click at [786, 295] on span "Close" at bounding box center [772, 292] width 31 height 15
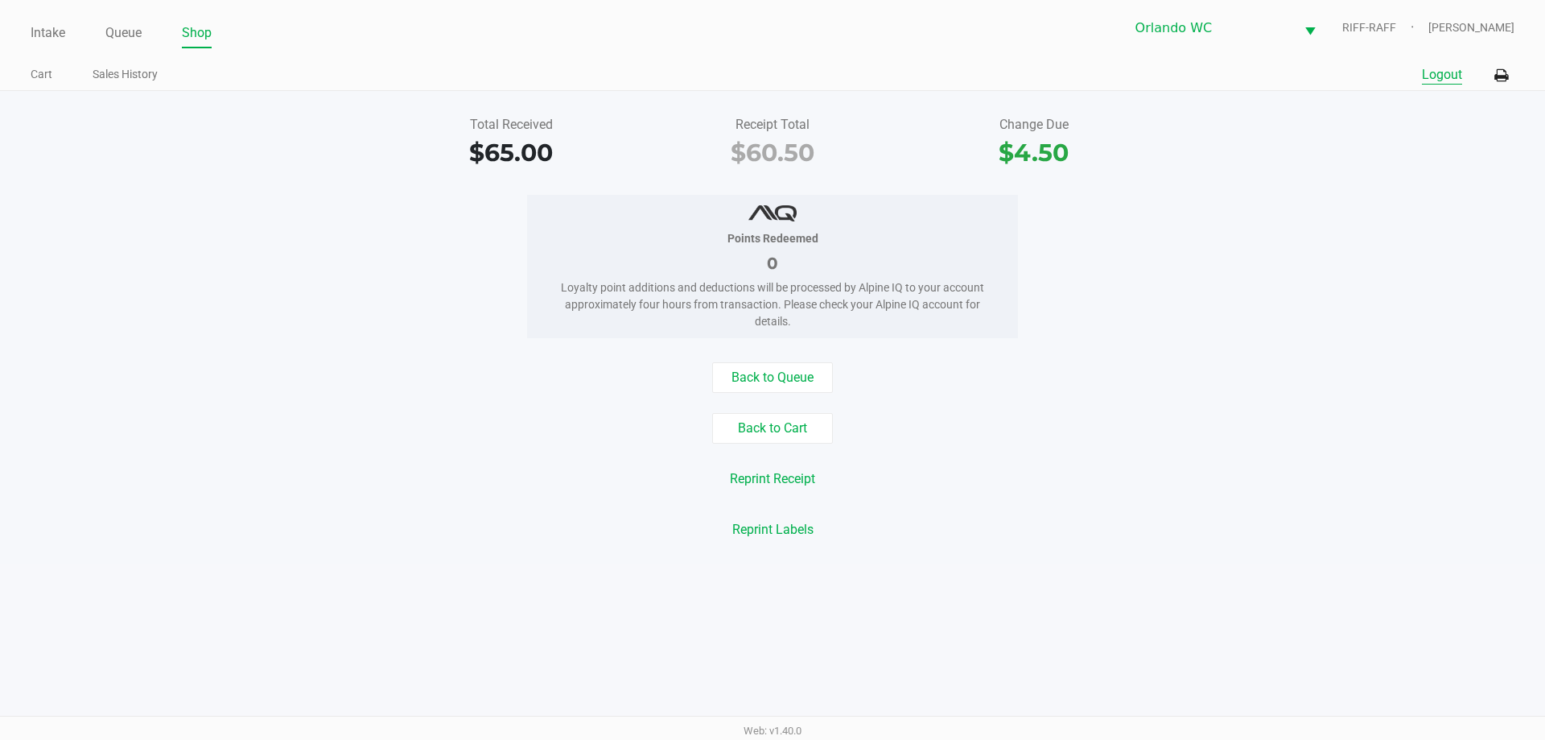
click at [1441, 67] on button "Logout" at bounding box center [1442, 74] width 40 height 19
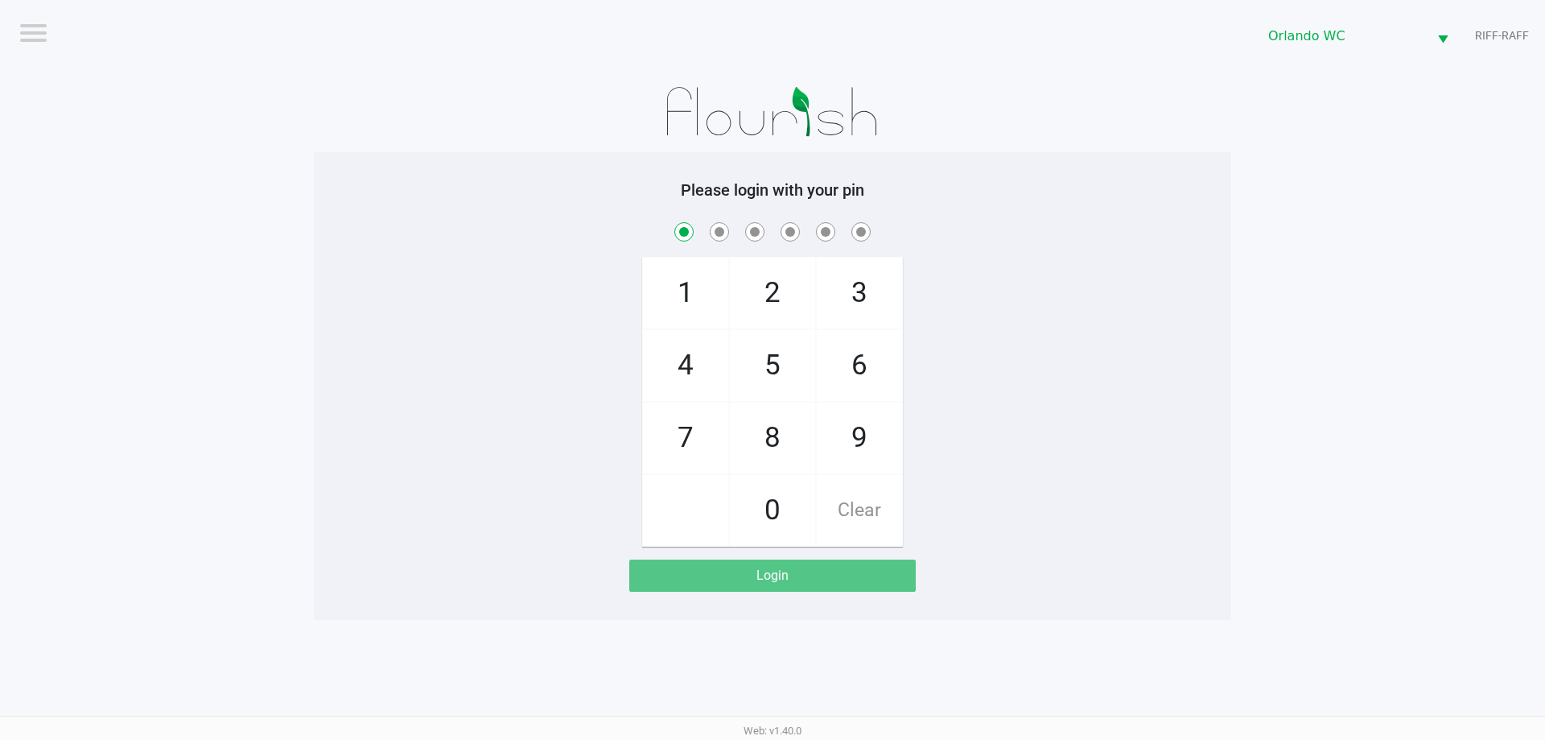
checkbox input "true"
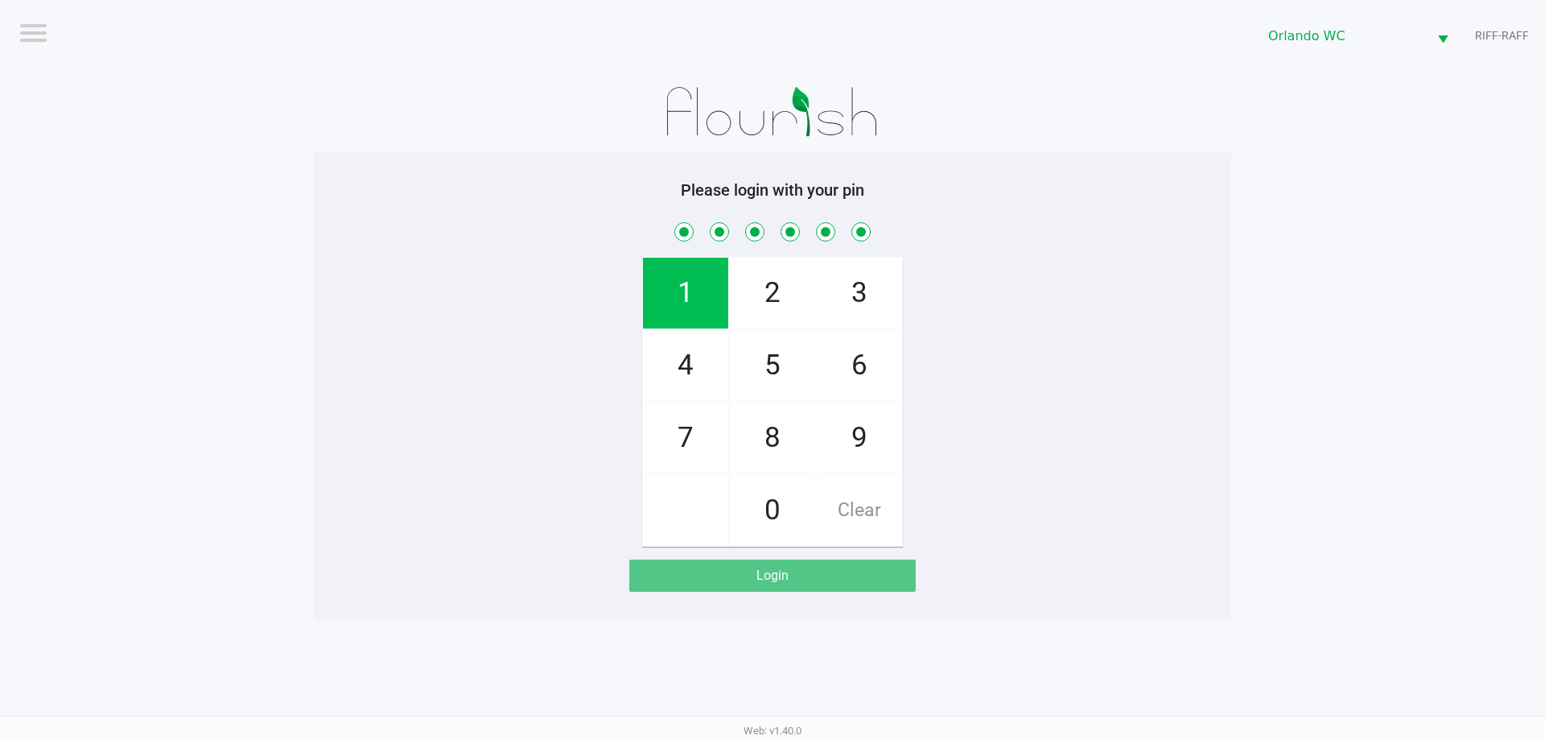
checkbox input "true"
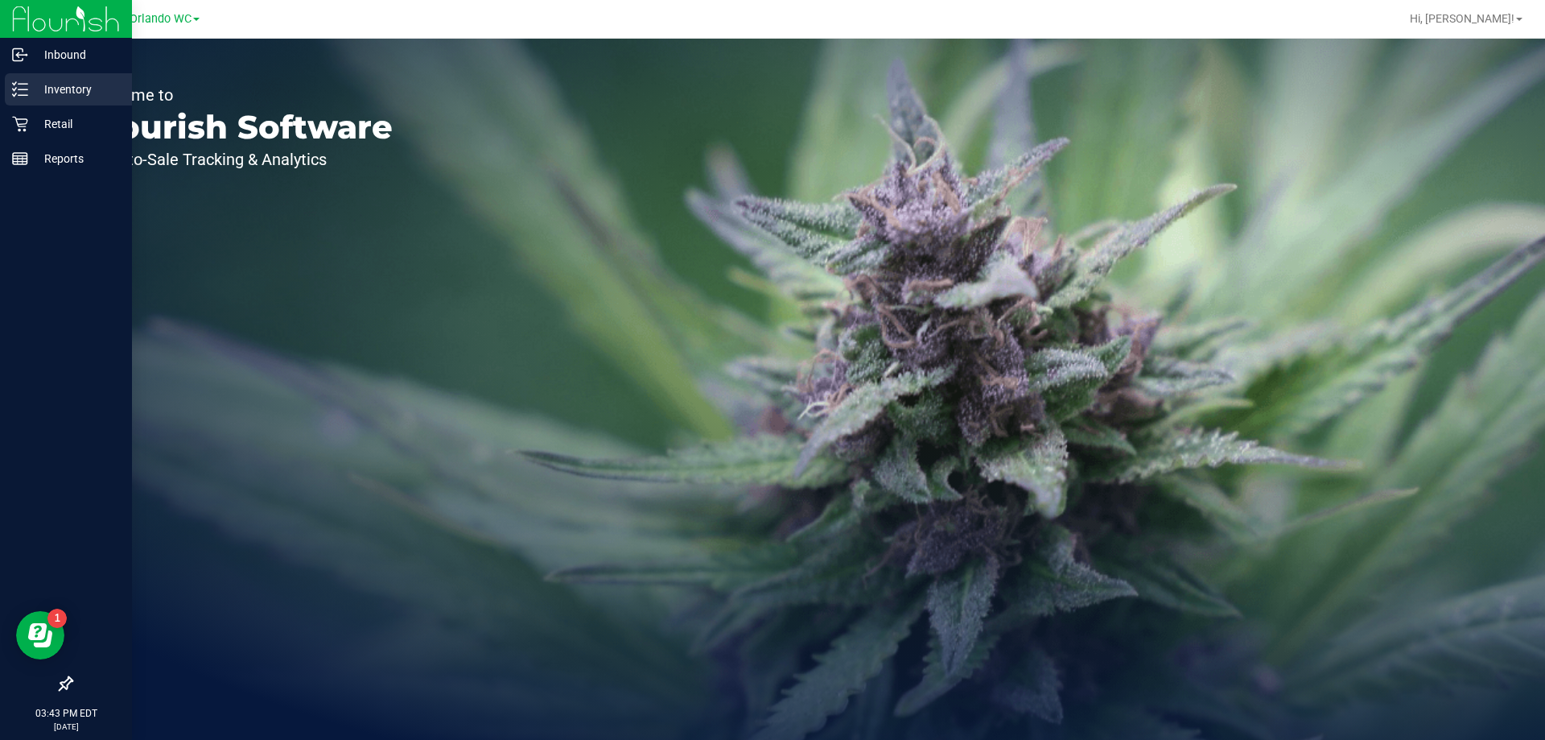
click at [33, 92] on p "Inventory" at bounding box center [76, 89] width 97 height 19
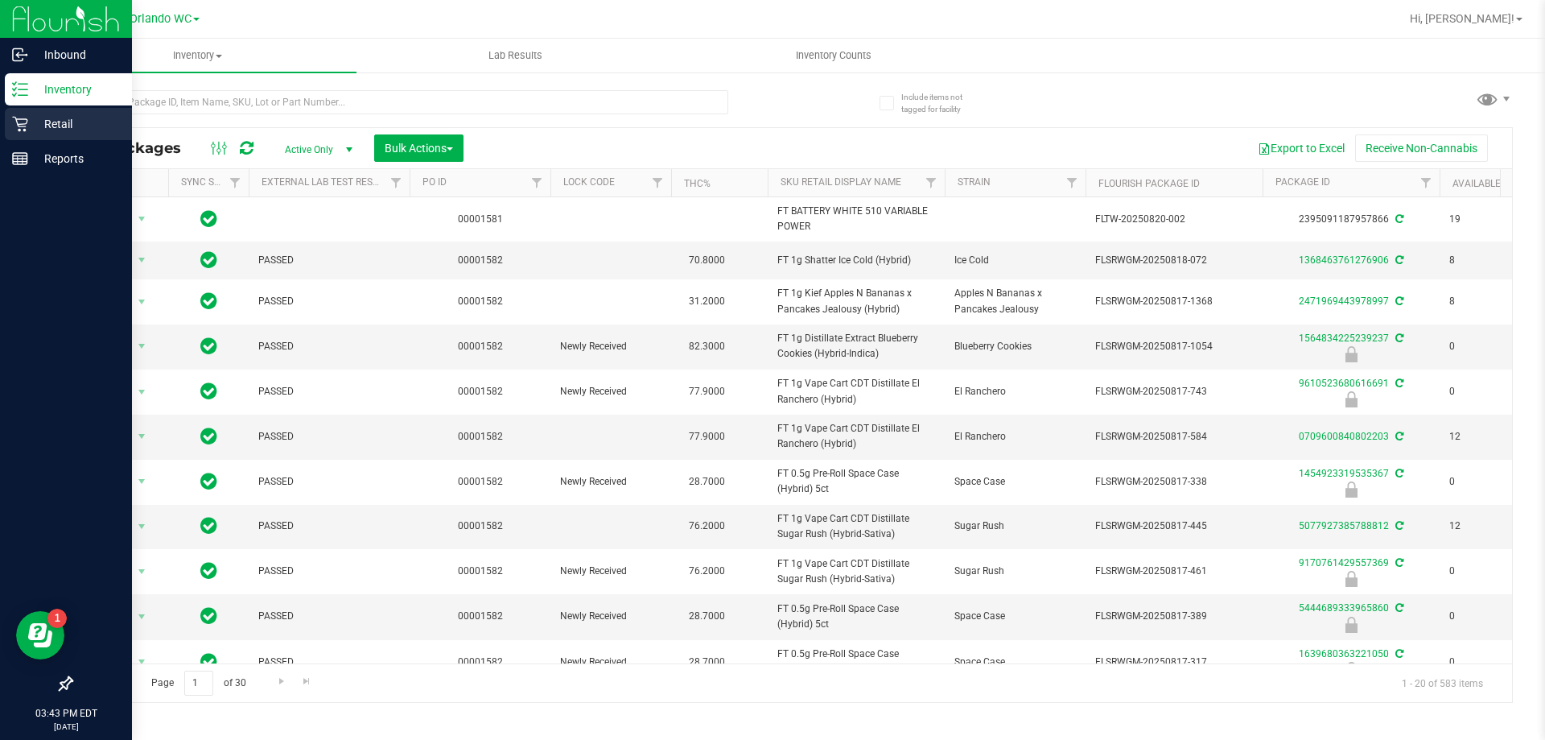
click at [25, 127] on icon at bounding box center [20, 124] width 16 height 16
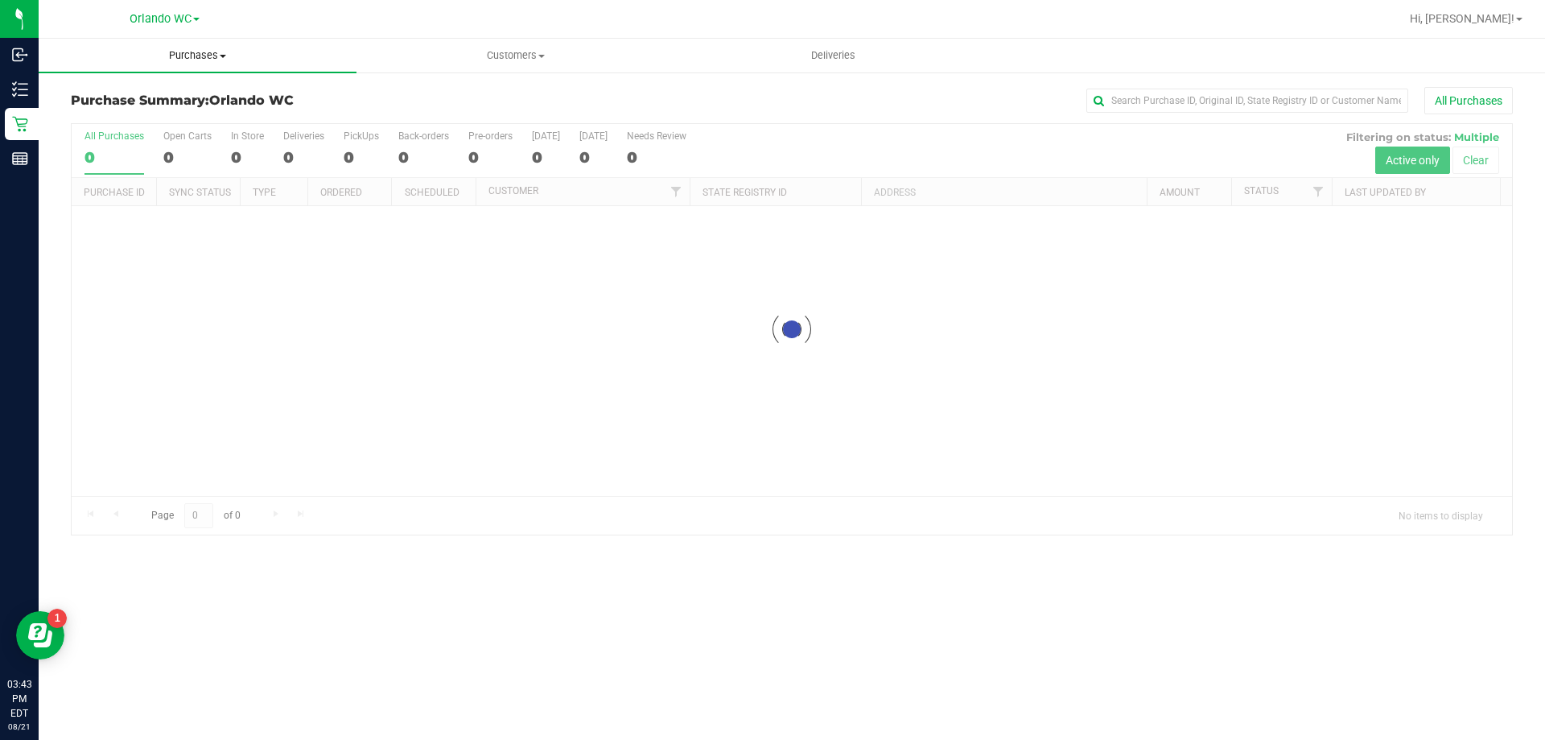
click at [180, 61] on span "Purchases" at bounding box center [198, 55] width 318 height 14
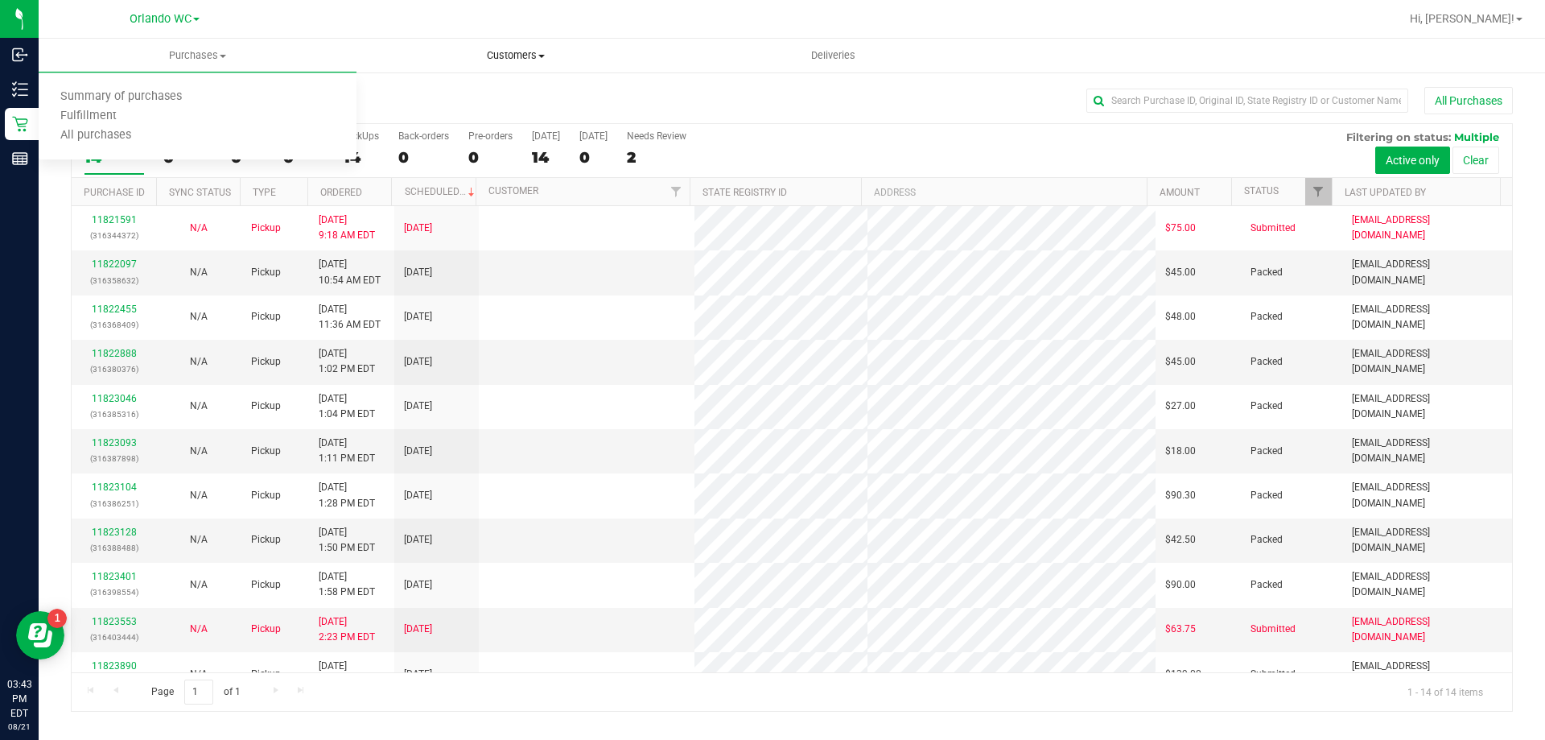
click at [444, 41] on uib-tab-heading "Customers All customers Add a new customer All physicians" at bounding box center [515, 55] width 316 height 32
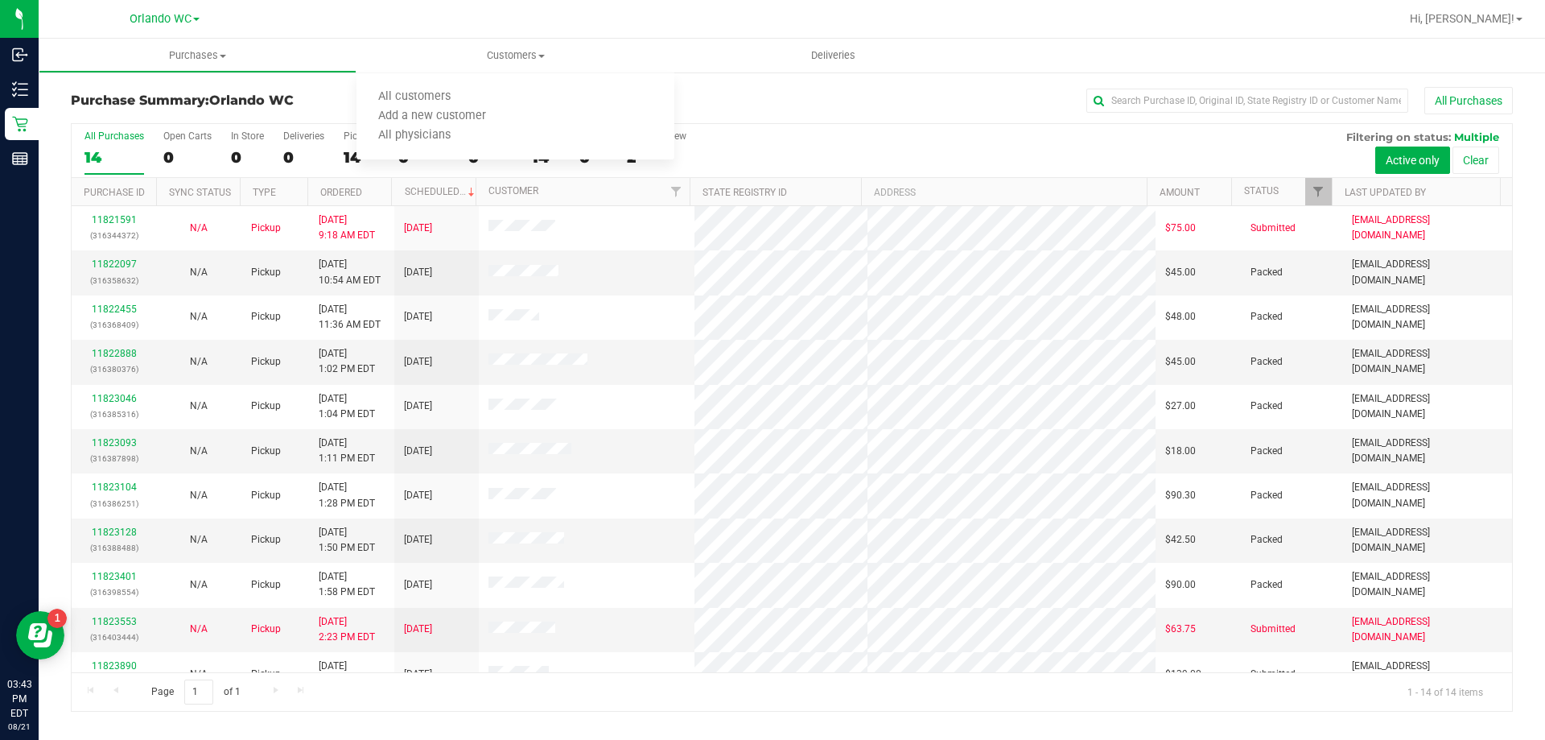
click at [359, 19] on div at bounding box center [844, 18] width 1112 height 31
click at [200, 55] on span "Purchases" at bounding box center [197, 55] width 316 height 14
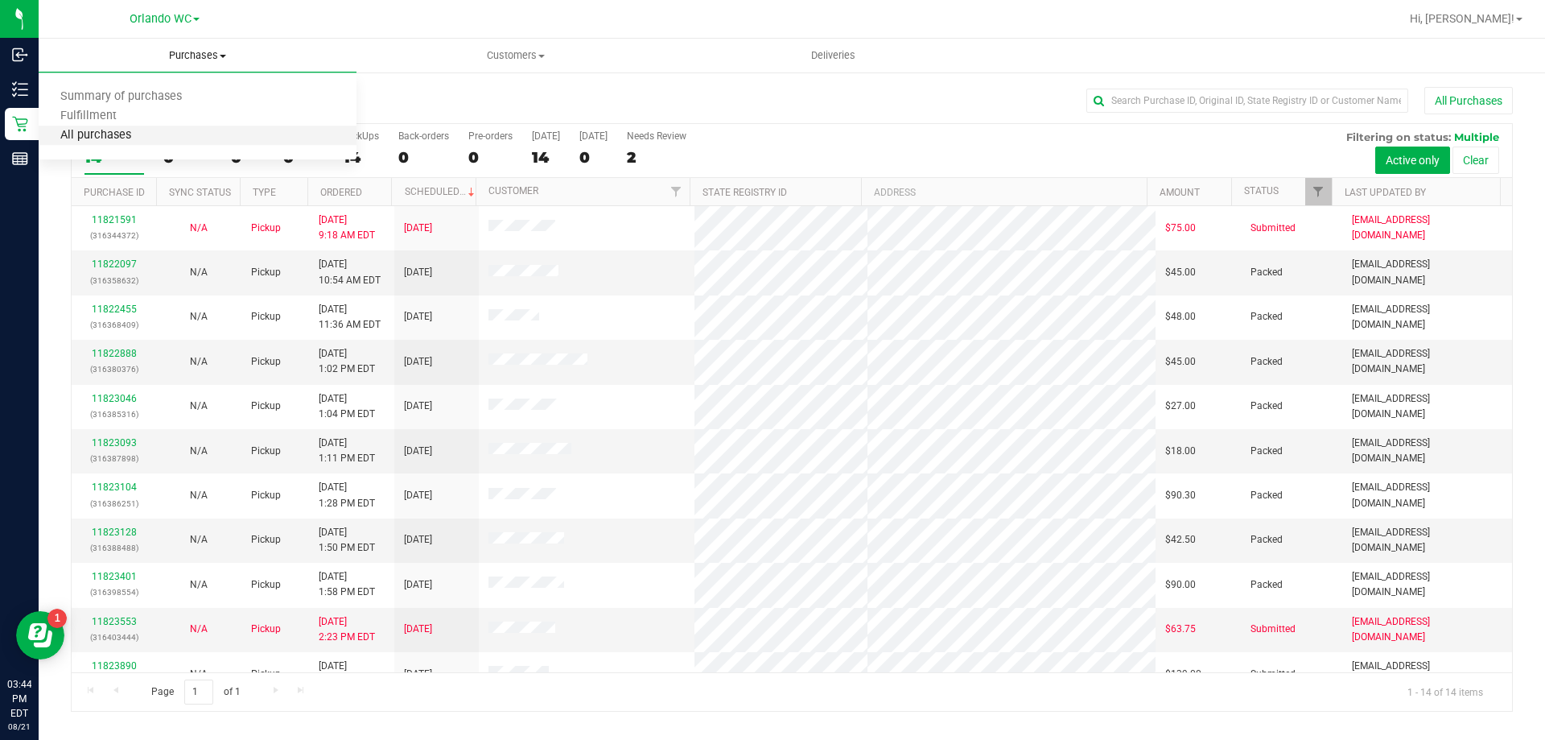
click at [150, 134] on span "All purchases" at bounding box center [96, 136] width 114 height 14
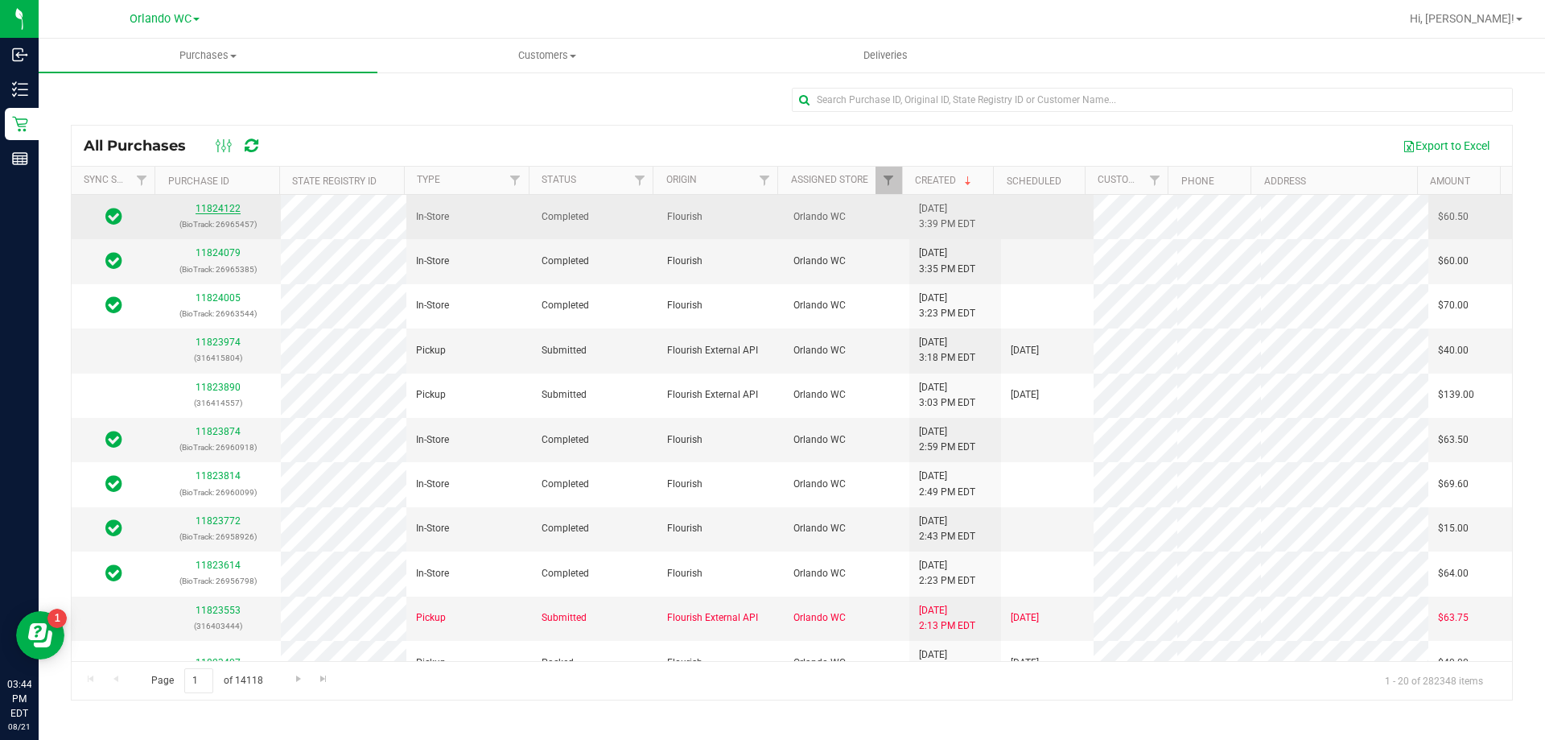
click at [214, 209] on link "11824122" at bounding box center [218, 208] width 45 height 11
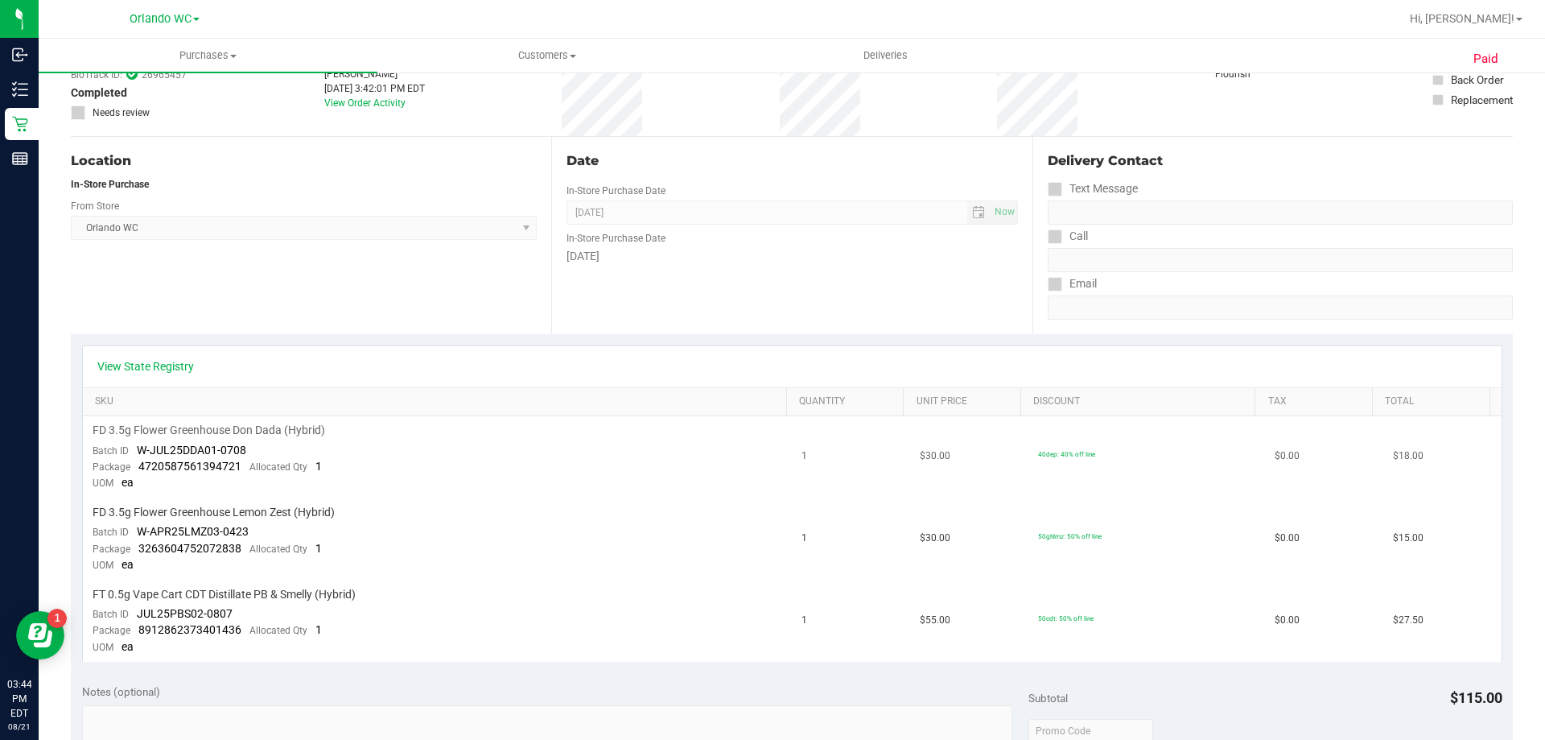
scroll to position [161, 0]
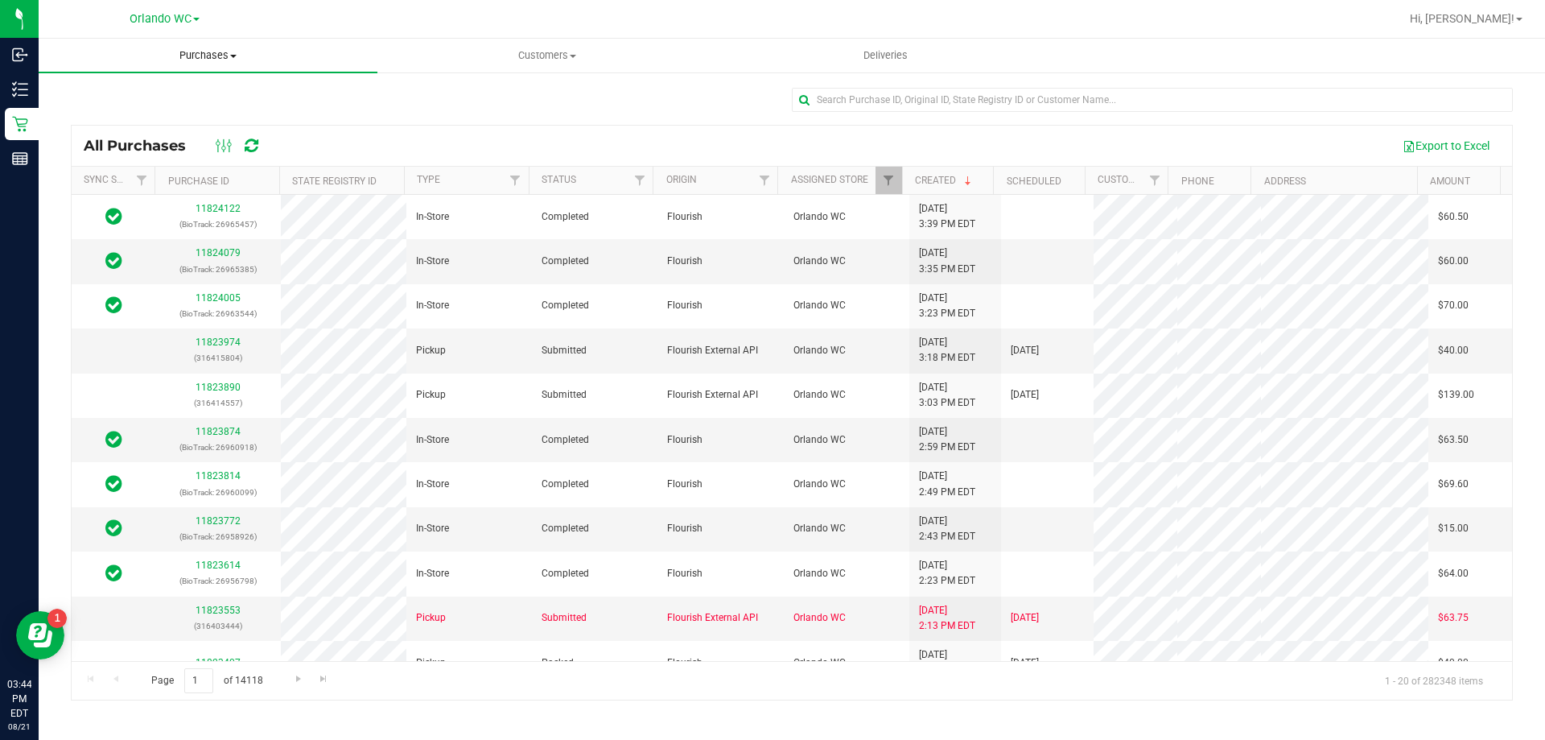
click at [181, 47] on uib-tab-heading "Purchases Summary of purchases Fulfillment All purchases" at bounding box center [208, 56] width 339 height 34
click at [137, 113] on li "Fulfillment" at bounding box center [208, 116] width 339 height 19
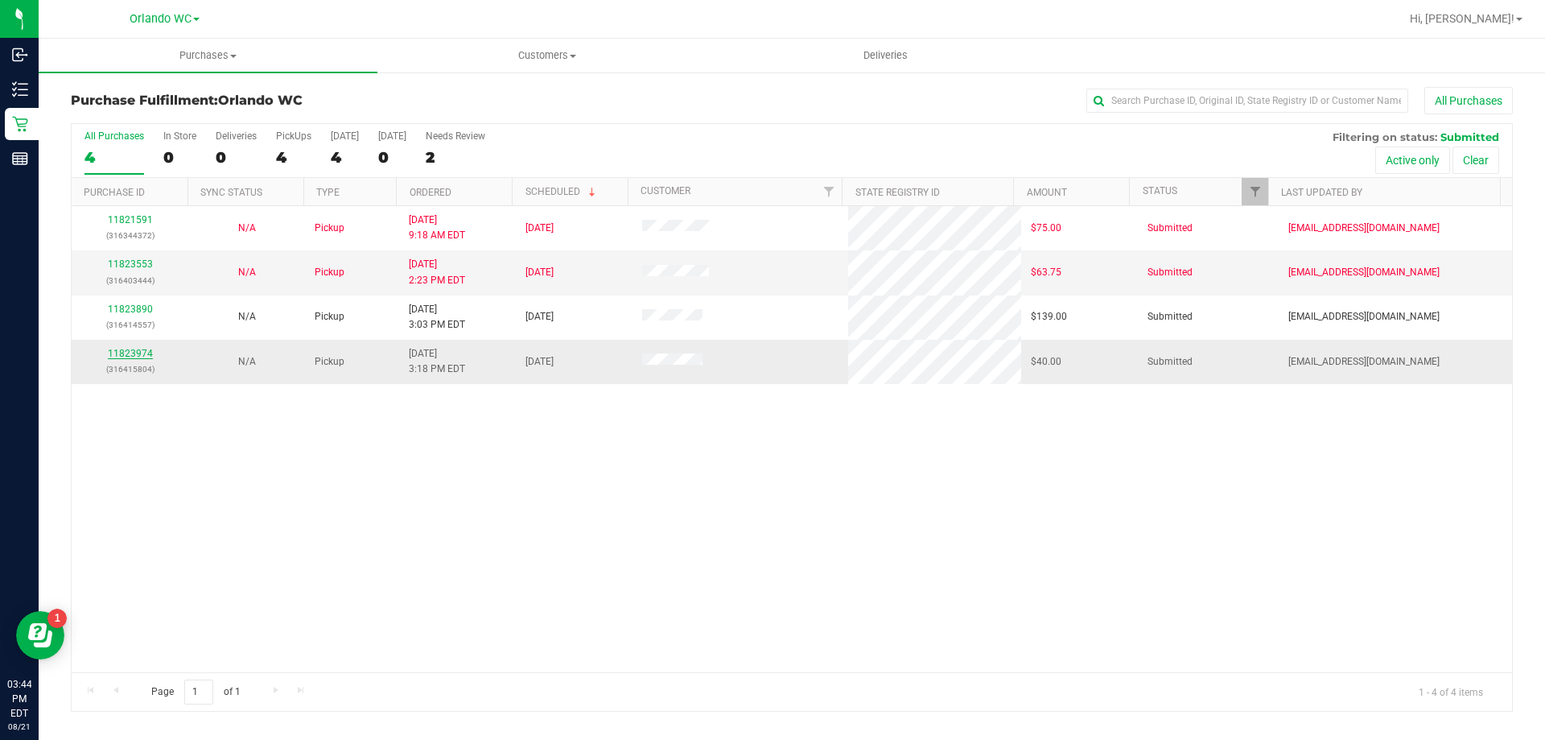
click at [120, 352] on link "11823974" at bounding box center [130, 353] width 45 height 11
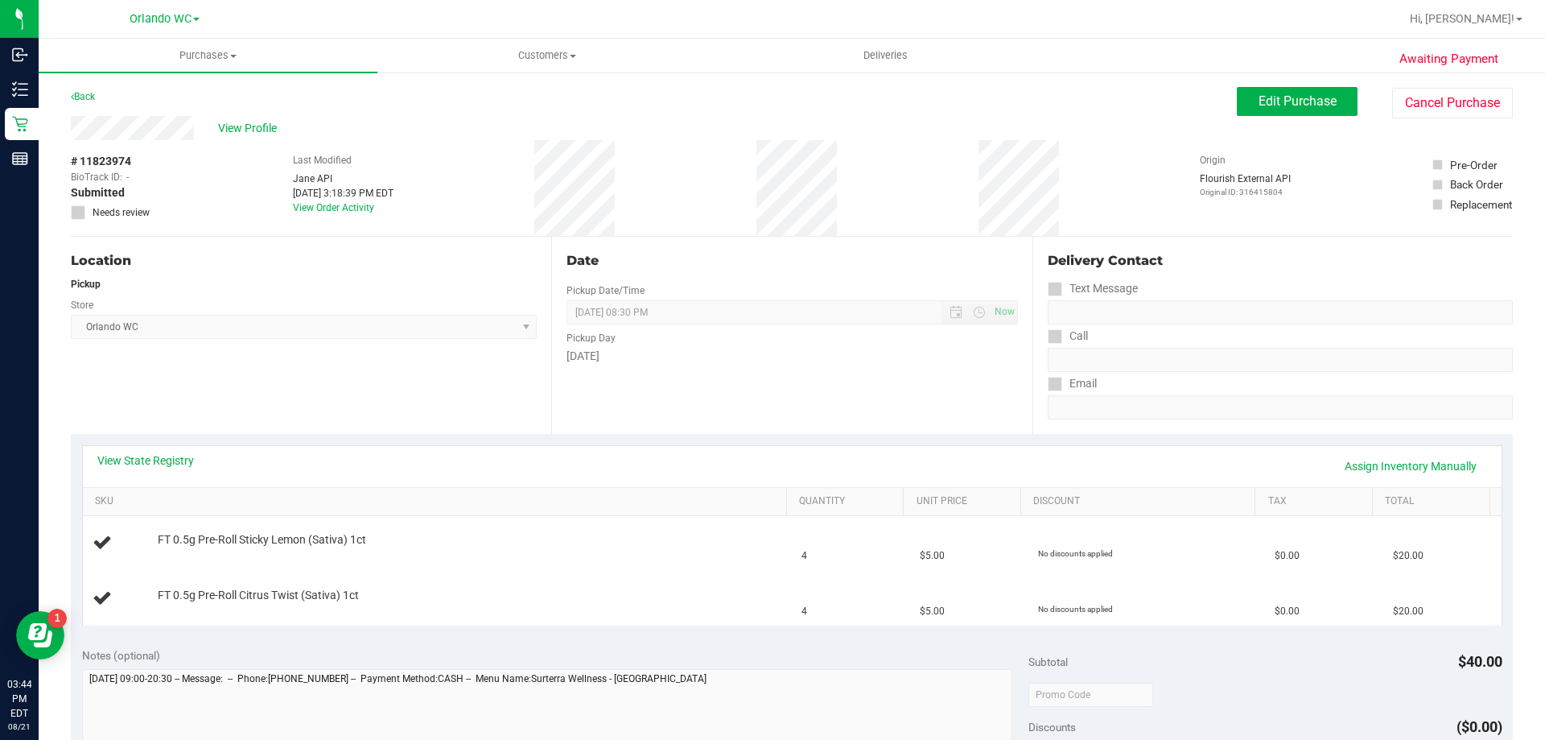
click at [134, 449] on div "View State Registry Assign Inventory Manually" at bounding box center [792, 466] width 1419 height 41
click at [135, 450] on div "View State Registry Assign Inventory Manually" at bounding box center [792, 466] width 1419 height 41
click at [136, 457] on link "View State Registry" at bounding box center [145, 460] width 97 height 16
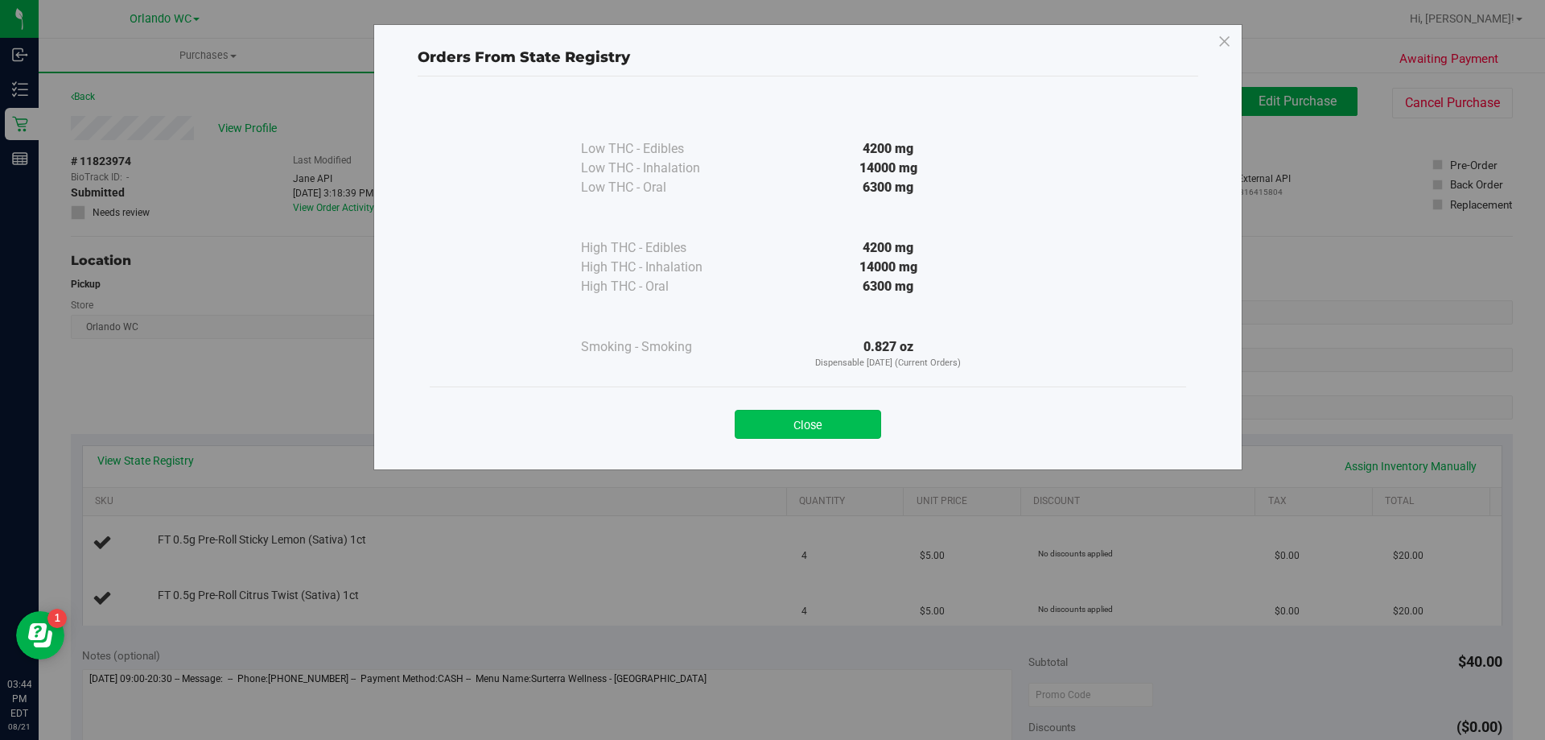
click at [784, 423] on button "Close" at bounding box center [808, 424] width 146 height 29
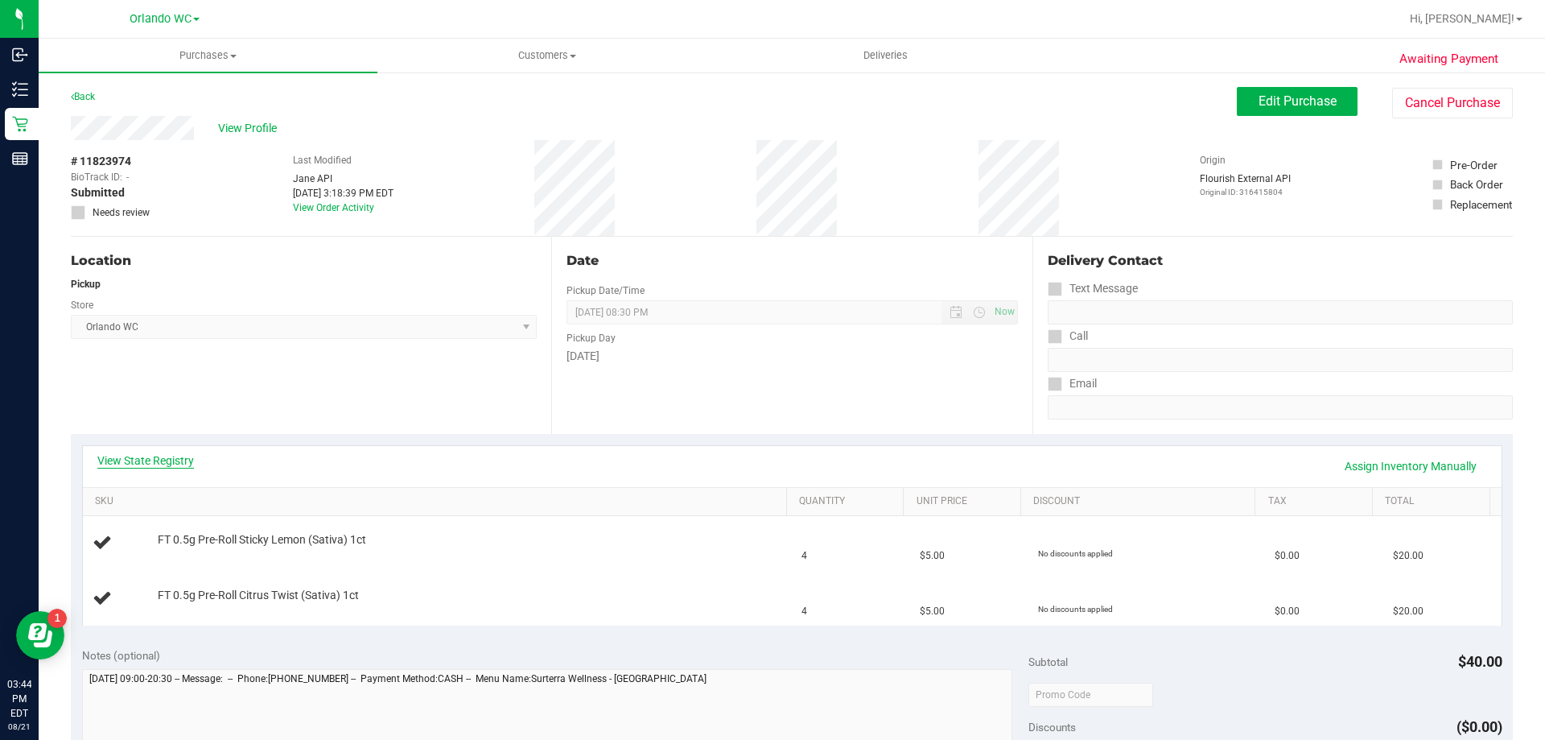
click at [147, 459] on link "View State Registry" at bounding box center [145, 460] width 97 height 16
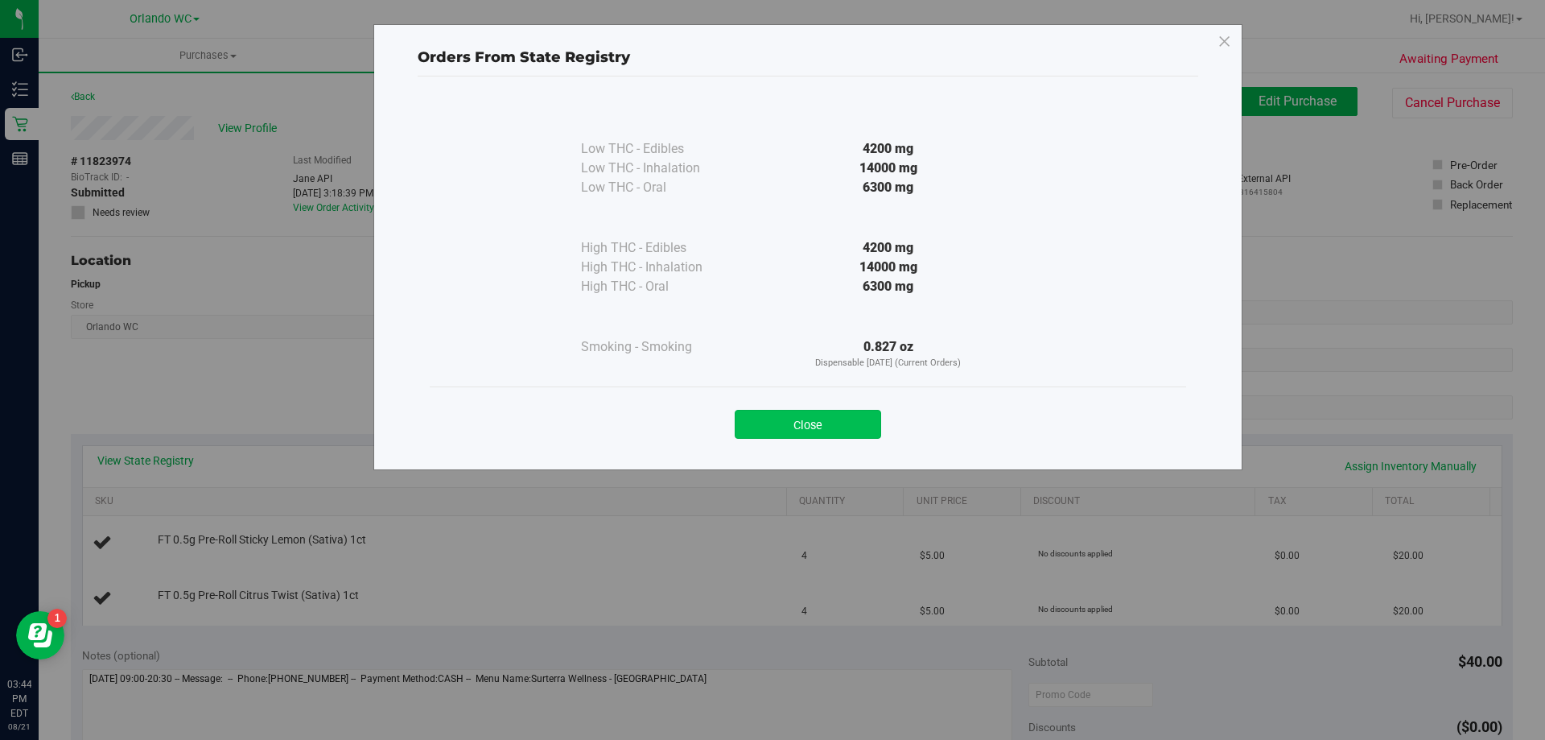
click at [795, 423] on button "Close" at bounding box center [808, 424] width 146 height 29
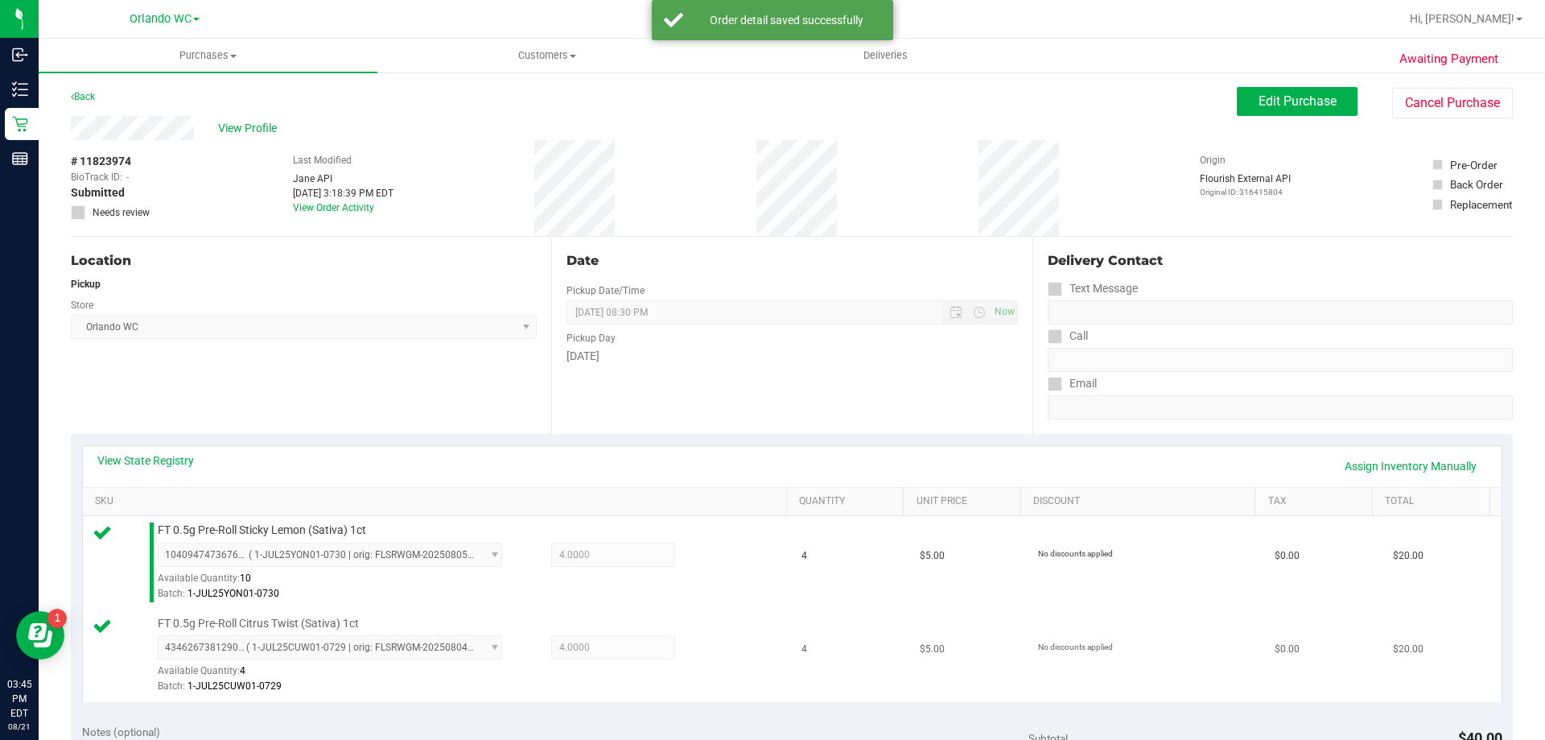
scroll to position [241, 0]
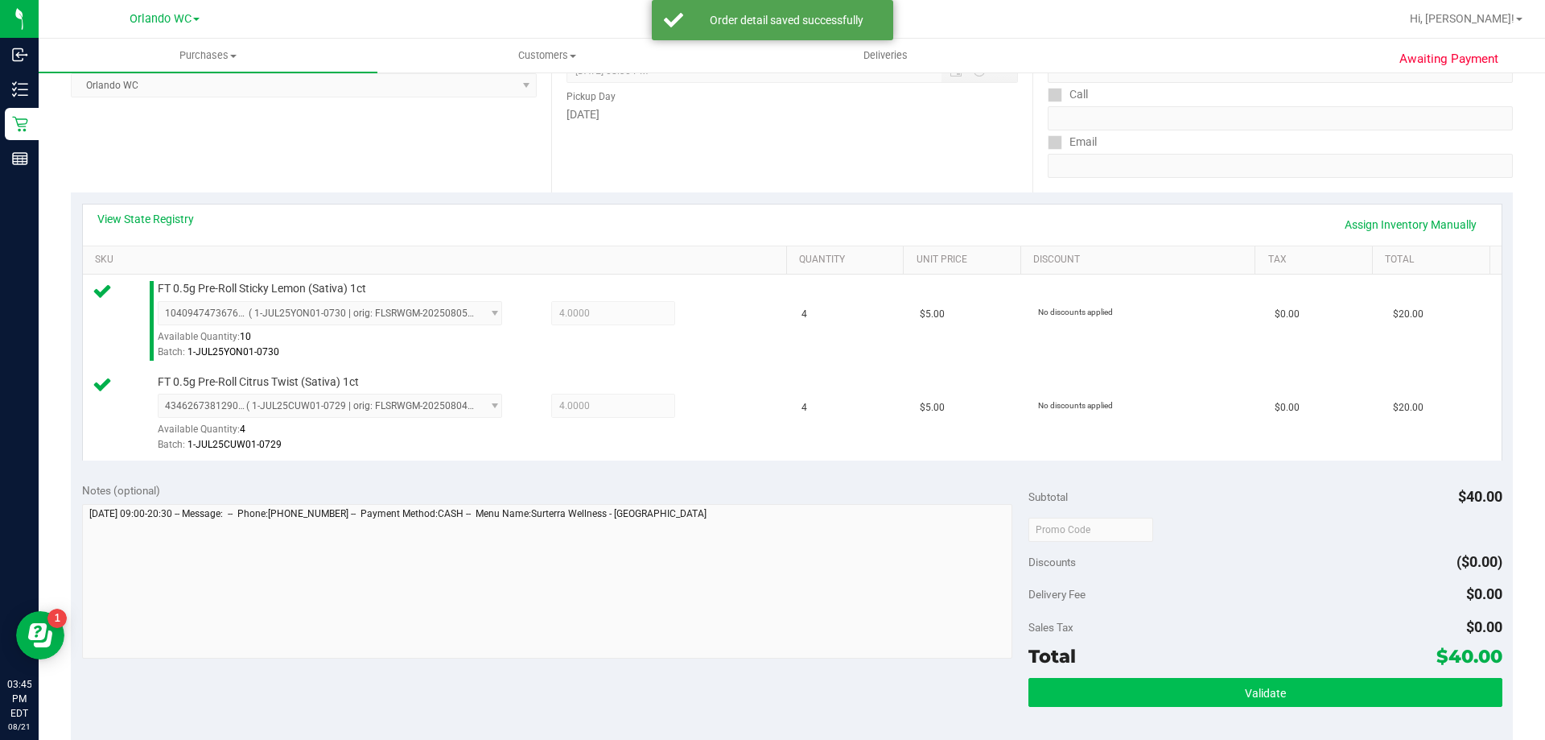
drag, startPoint x: 1354, startPoint y: 675, endPoint x: 1344, endPoint y: 678, distance: 10.0
click at [1354, 674] on div "Subtotal $40.00 Discounts ($0.00) Delivery Fee $0.00 Sales Tax $0.00 Total $40.…" at bounding box center [1265, 616] width 473 height 268
click at [1338, 683] on button "Validate" at bounding box center [1265, 692] width 473 height 29
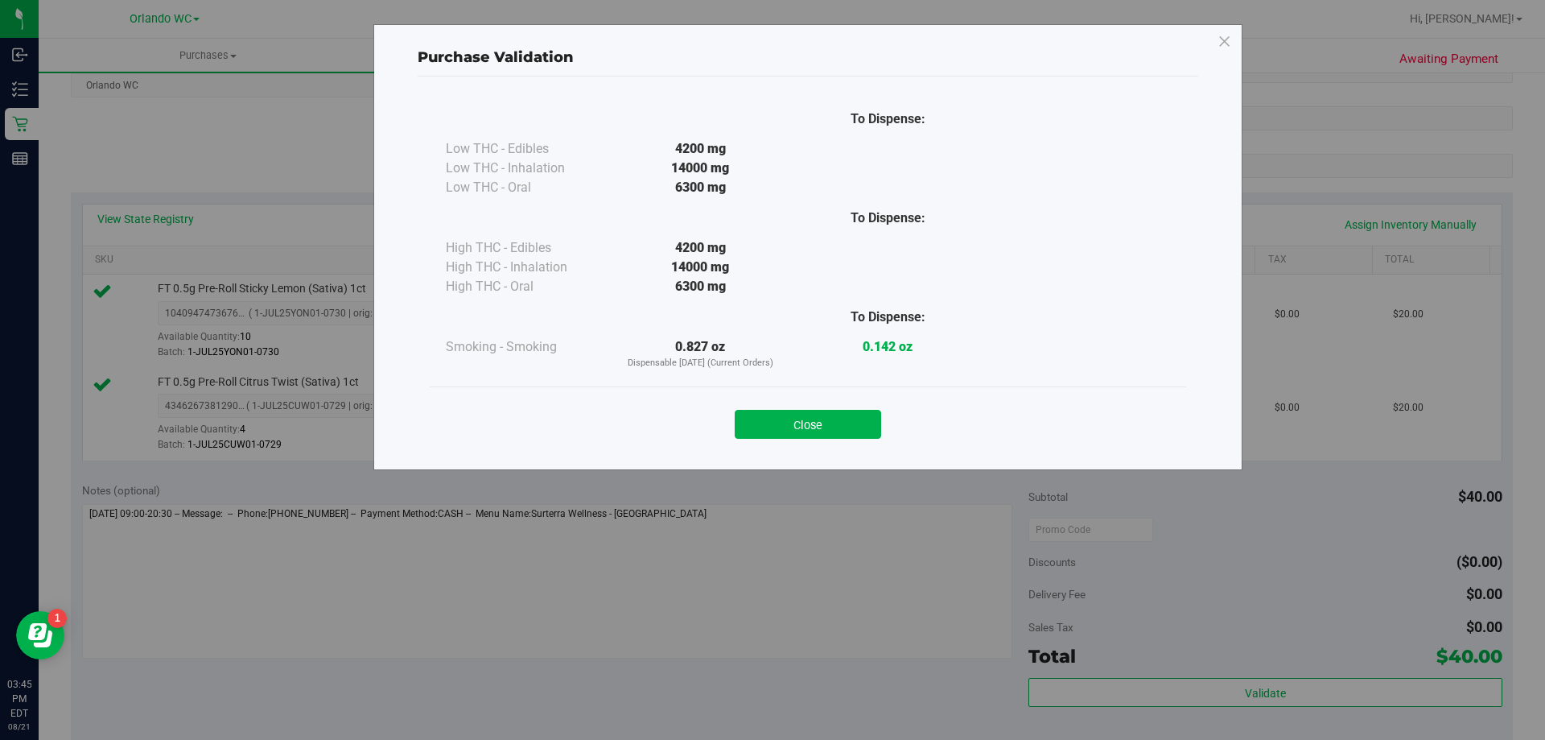
click at [848, 403] on div "Close" at bounding box center [808, 419] width 732 height 40
click at [848, 418] on button "Close" at bounding box center [808, 424] width 146 height 29
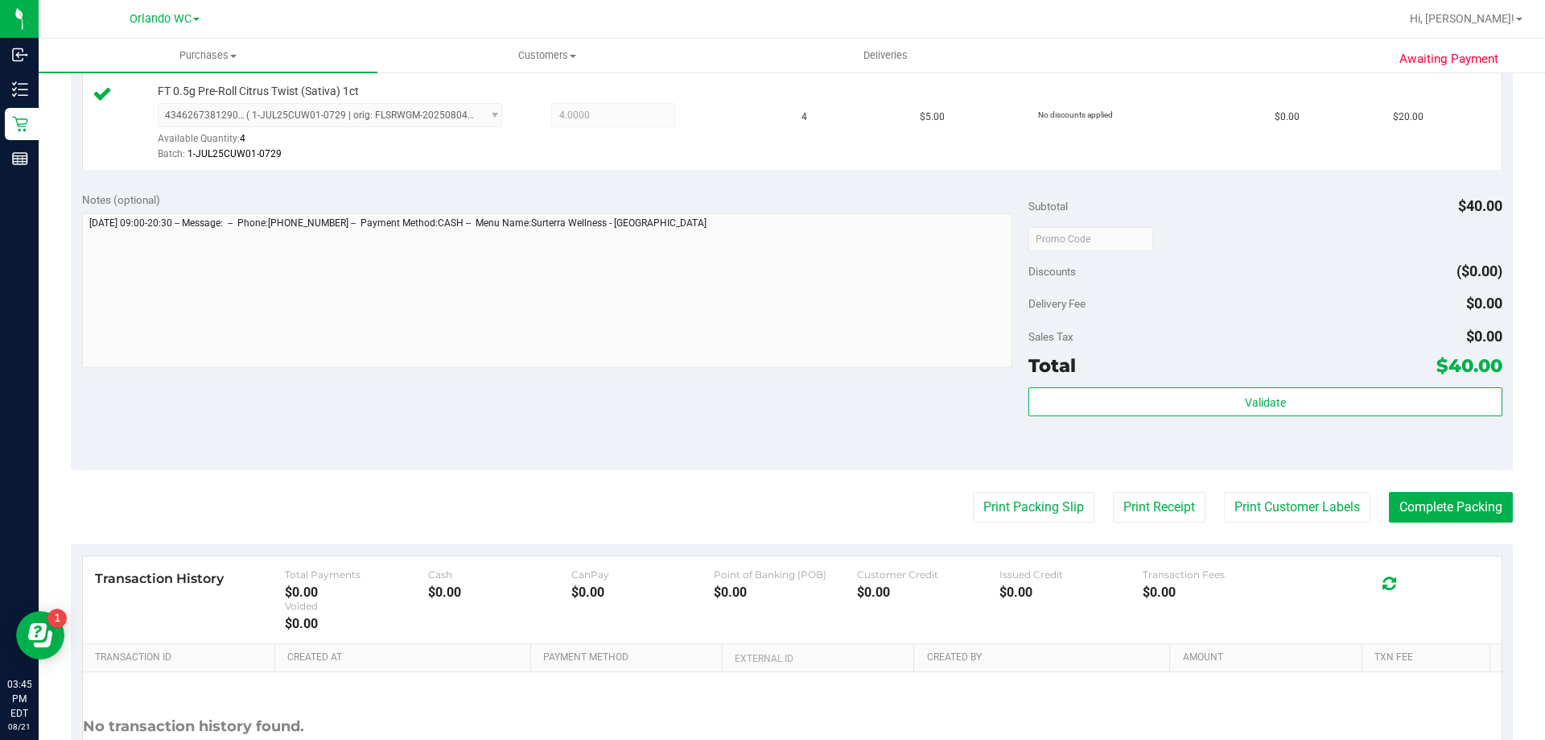
scroll to position [563, 0]
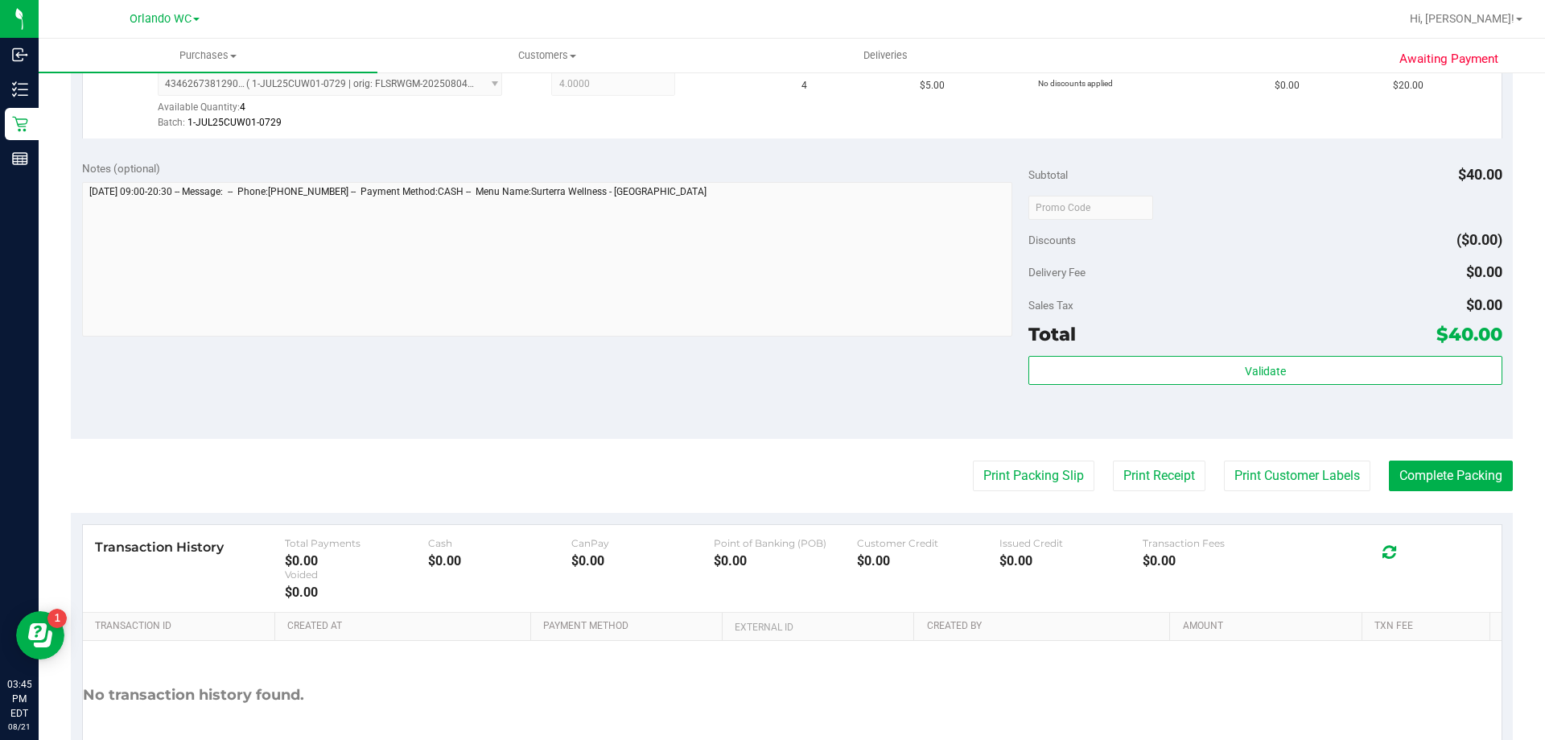
click at [1013, 458] on purchase-details "Back Edit Purchase Cancel Purchase View Profile # 11823974 BioTrack ID: - Submi…" at bounding box center [792, 168] width 1442 height 1290
click at [976, 471] on button "Print Packing Slip" at bounding box center [1034, 475] width 122 height 31
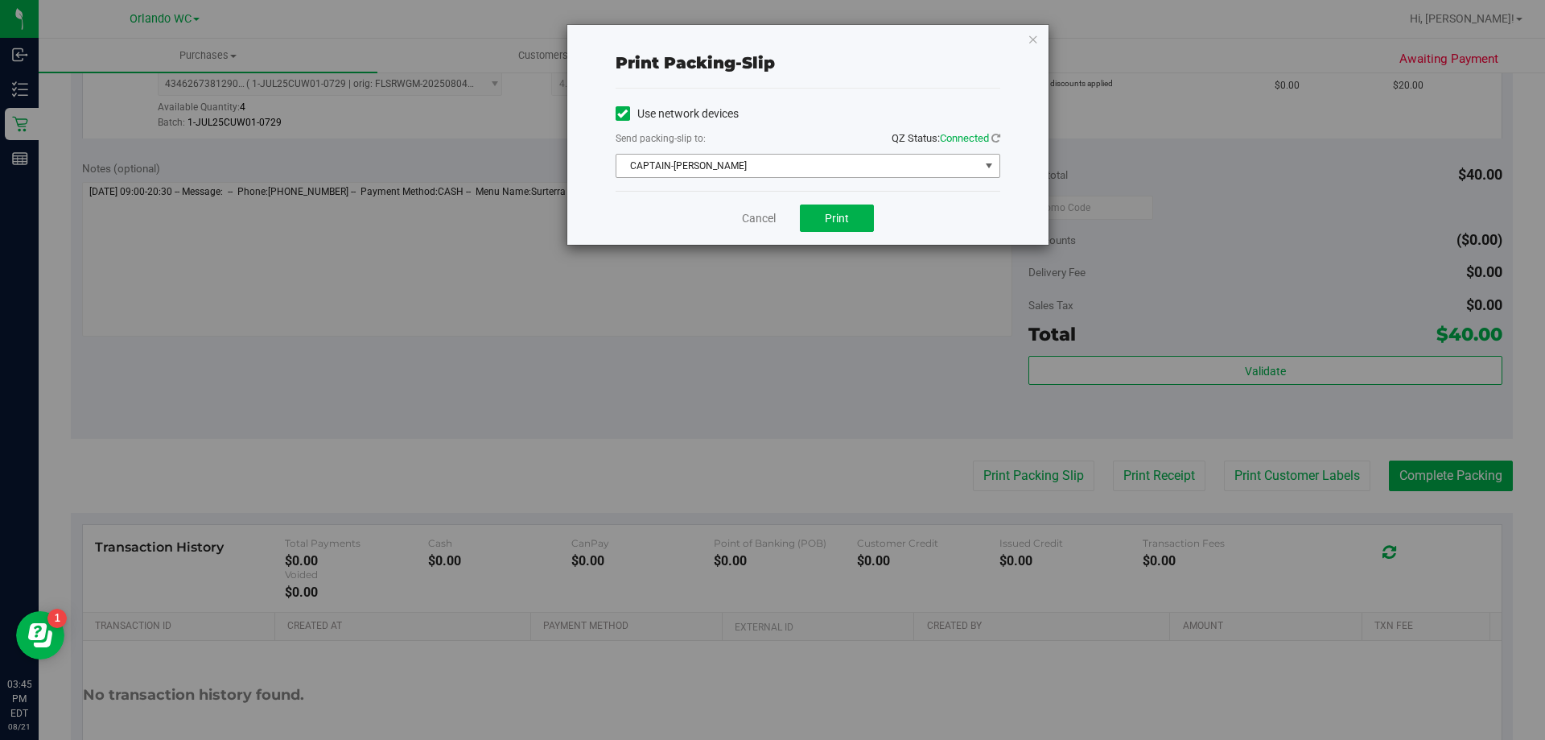
click at [819, 167] on span "CAPTAIN-[PERSON_NAME]" at bounding box center [798, 166] width 363 height 23
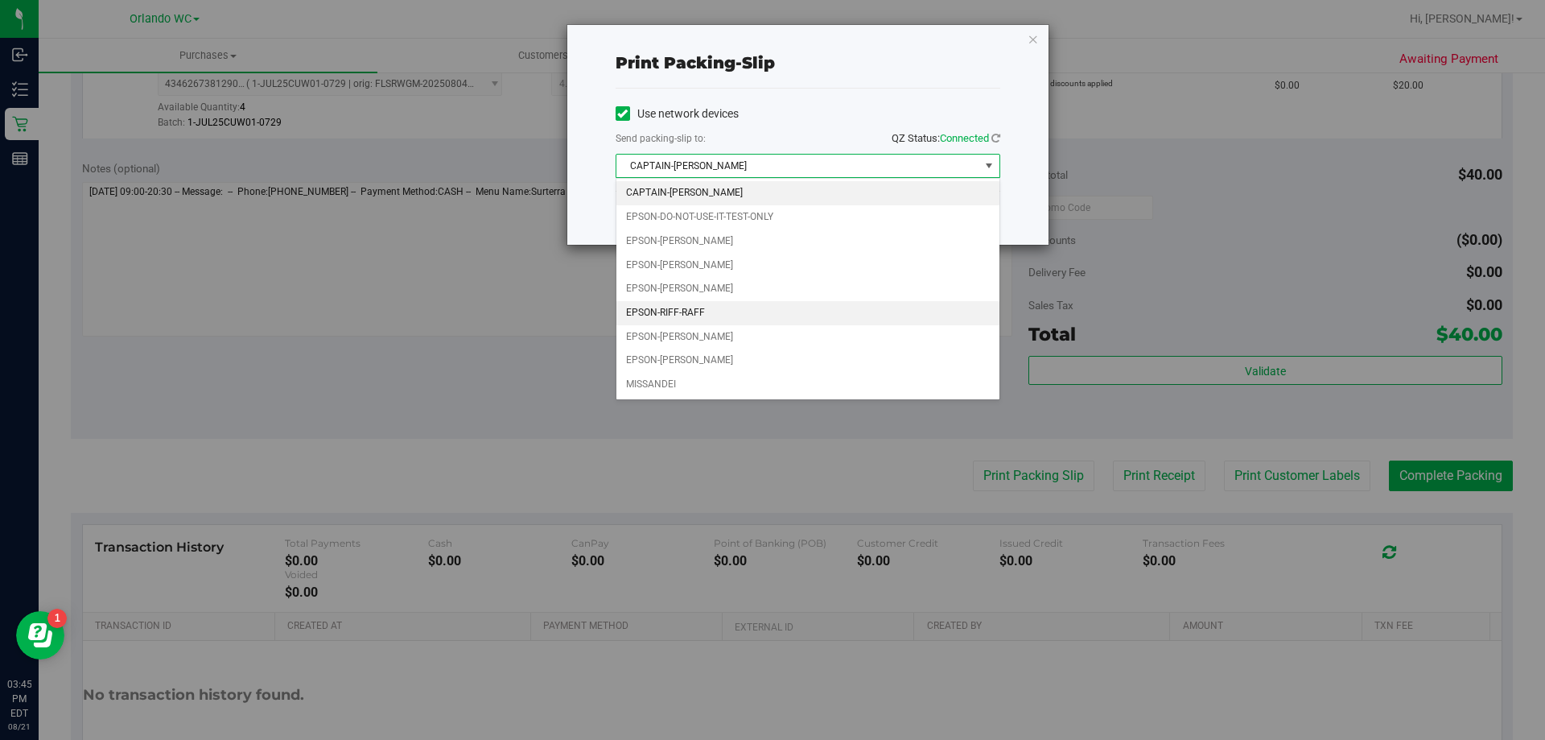
click at [752, 315] on li "EPSON-RIFF-RAFF" at bounding box center [808, 313] width 383 height 24
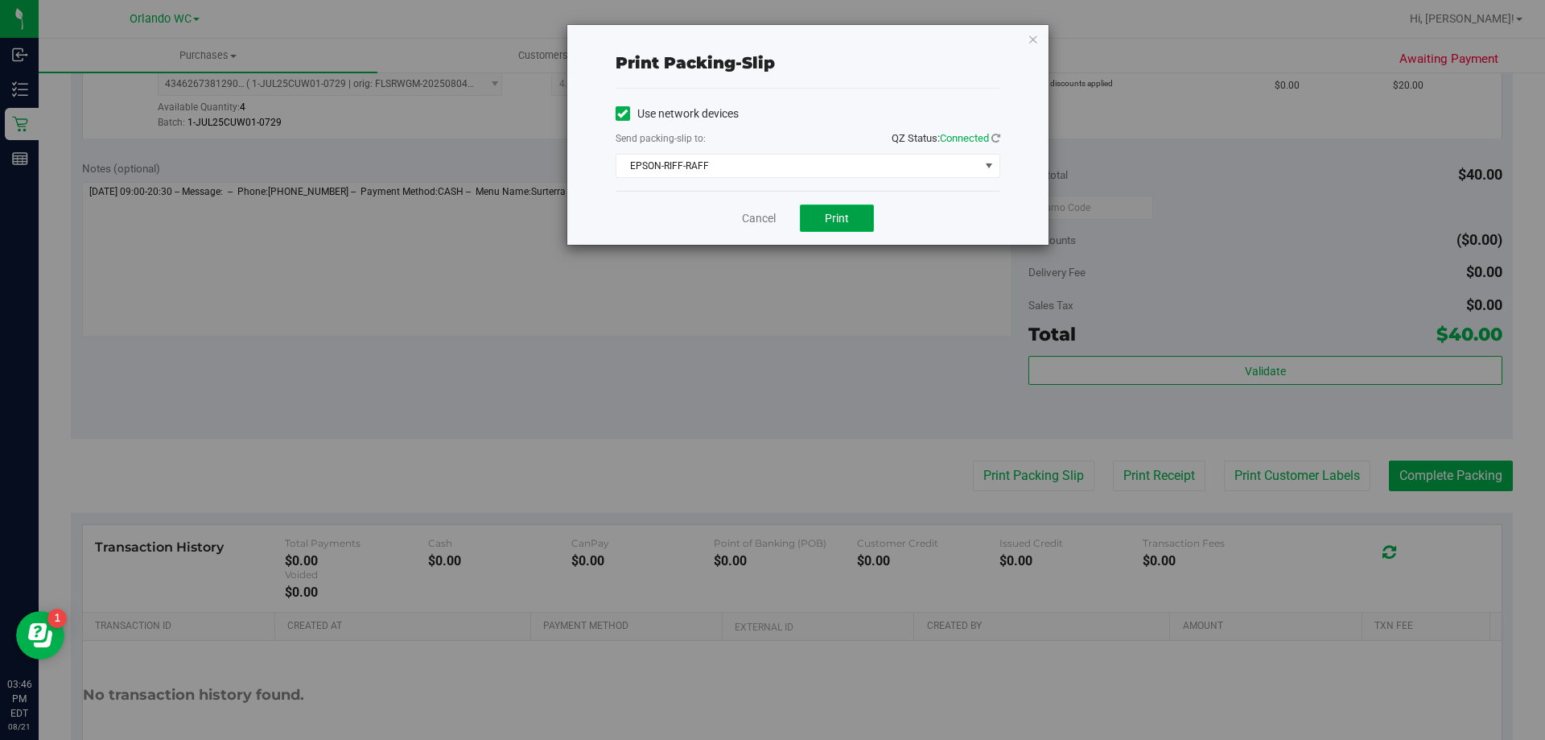
click at [860, 226] on button "Print" at bounding box center [837, 217] width 74 height 27
drag, startPoint x: 1042, startPoint y: 38, endPoint x: 1034, endPoint y: 44, distance: 10.9
click at [1042, 39] on div "Print packing-slip Use network devices Send packing-slip to: QZ Status: Connect…" at bounding box center [807, 135] width 481 height 220
click at [1031, 46] on icon "button" at bounding box center [1033, 38] width 11 height 19
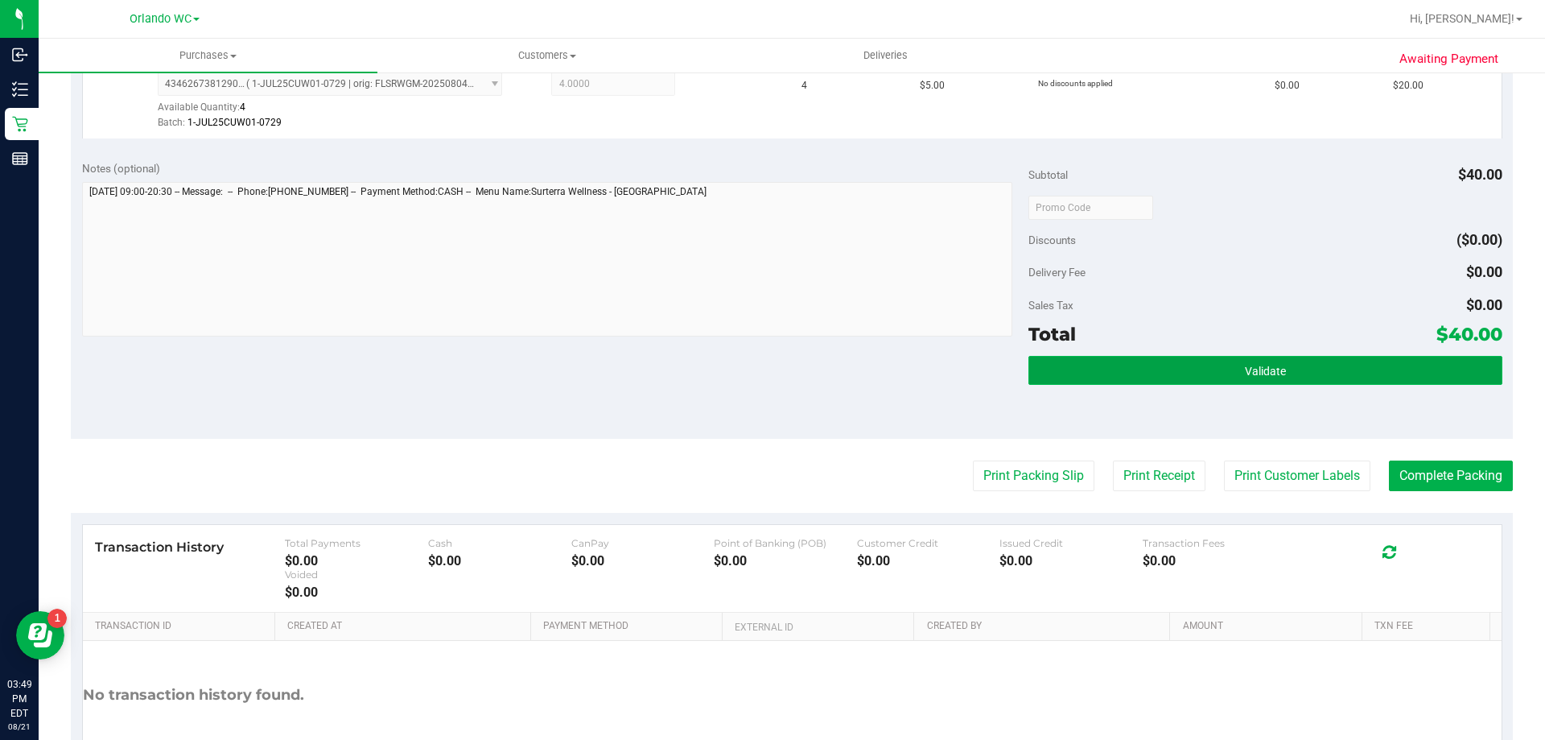
click at [1365, 375] on button "Validate" at bounding box center [1265, 370] width 473 height 29
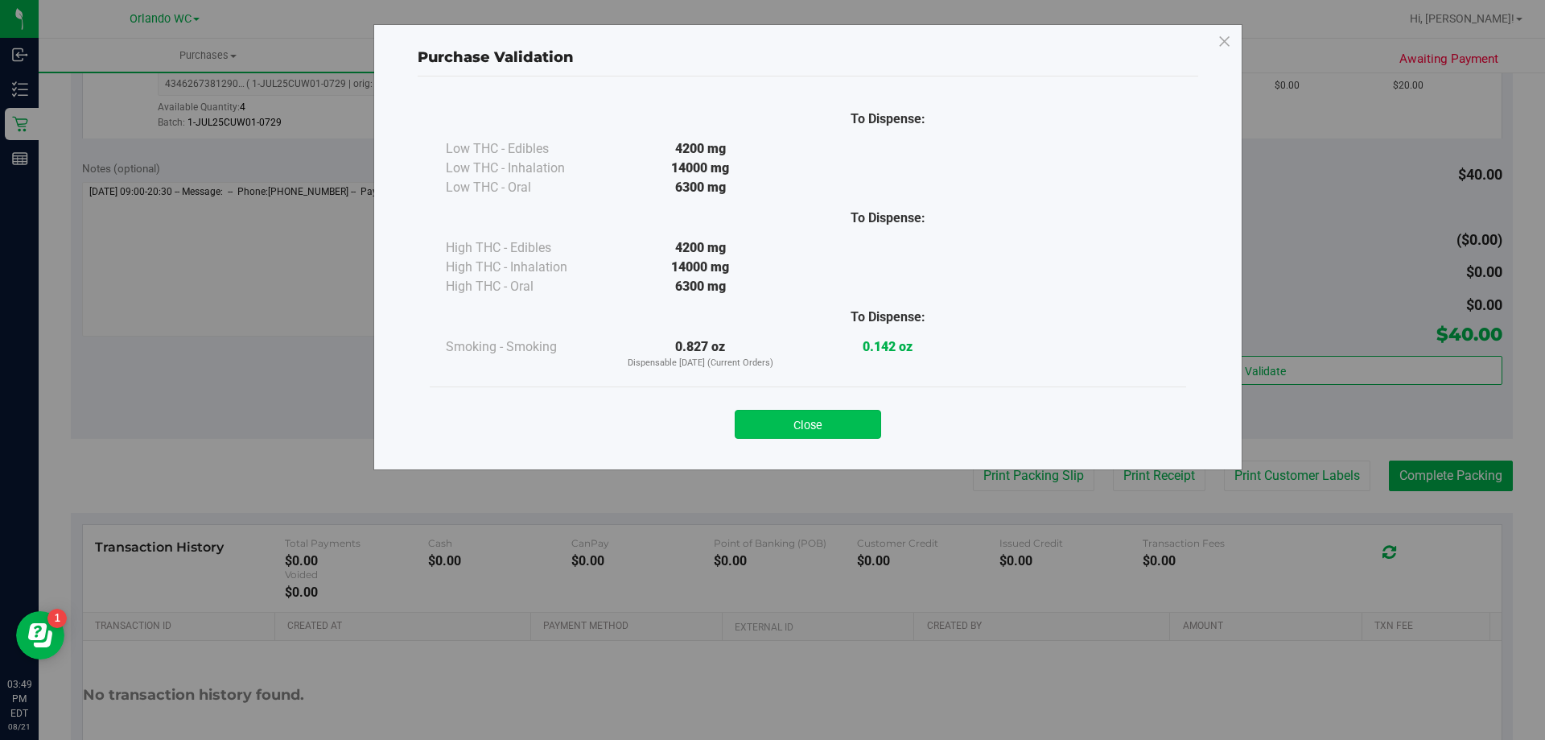
click at [870, 422] on button "Close" at bounding box center [808, 424] width 146 height 29
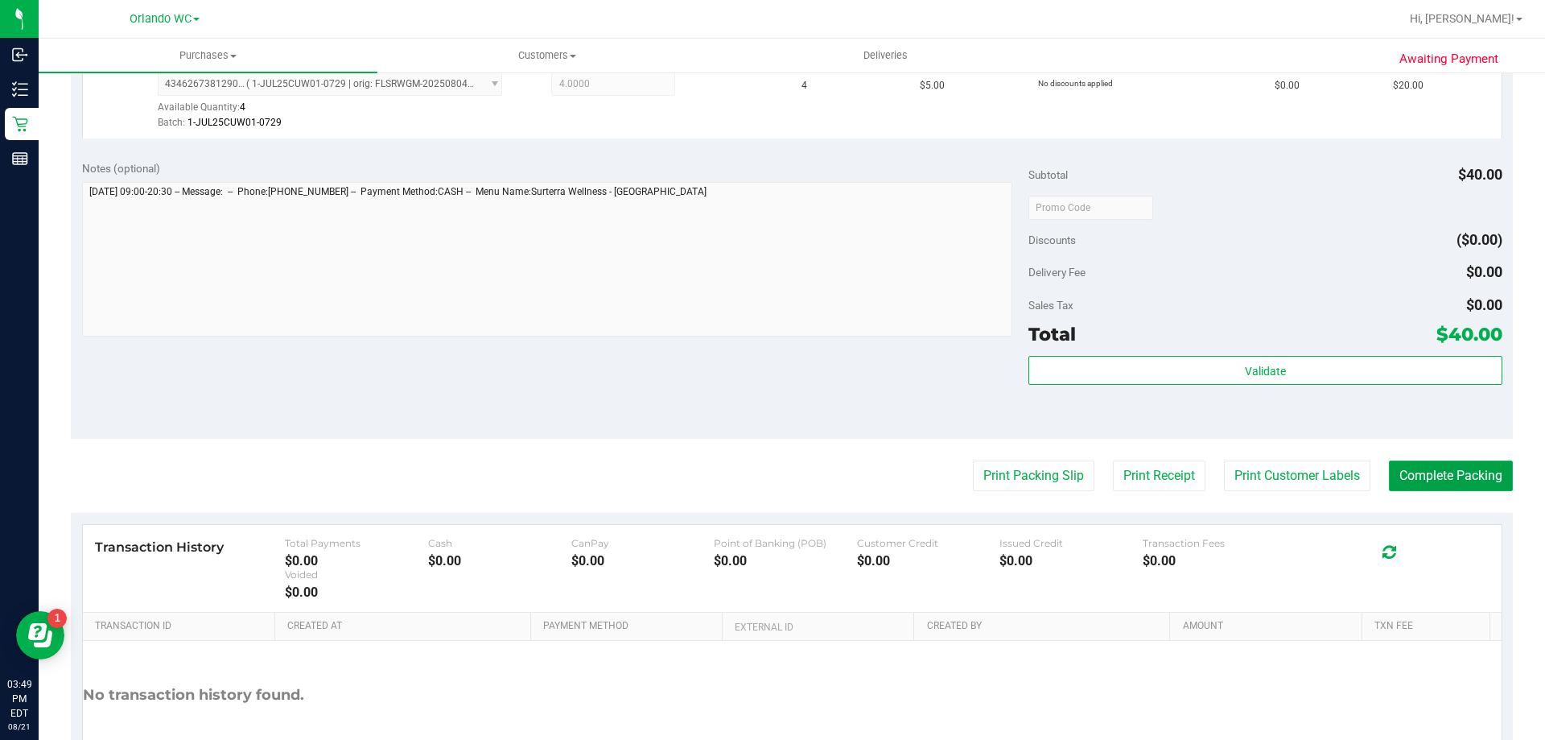
click at [1418, 479] on button "Complete Packing" at bounding box center [1451, 475] width 124 height 31
